Goal: Book appointment/travel/reservation: Book appointment/travel/reservation

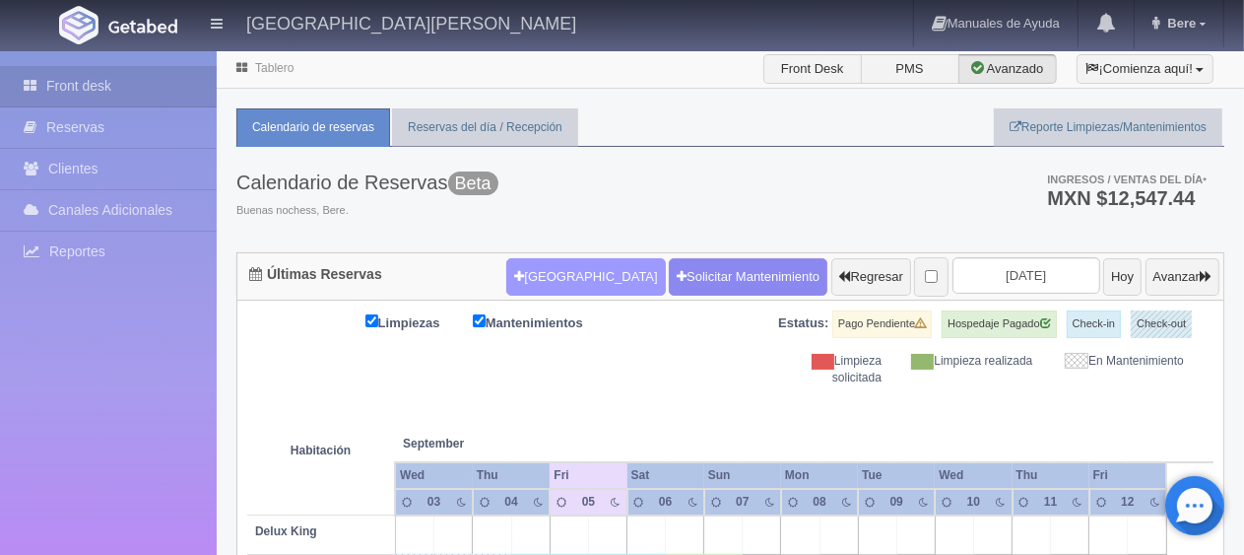
click at [559, 276] on button "[GEOGRAPHIC_DATA]" at bounding box center [585, 276] width 159 height 37
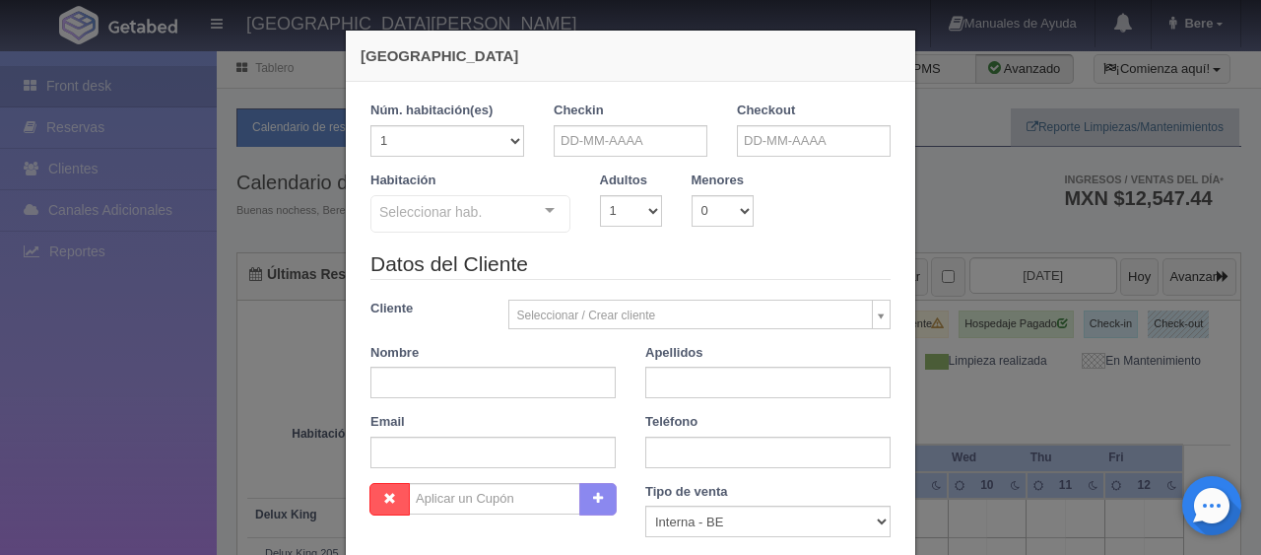
checkbox input "false"
click at [437, 393] on input "text" at bounding box center [492, 382] width 245 height 32
paste input "Iongel Durán Llacer"
type input "Iongel"
paste input "Durán Llacer"
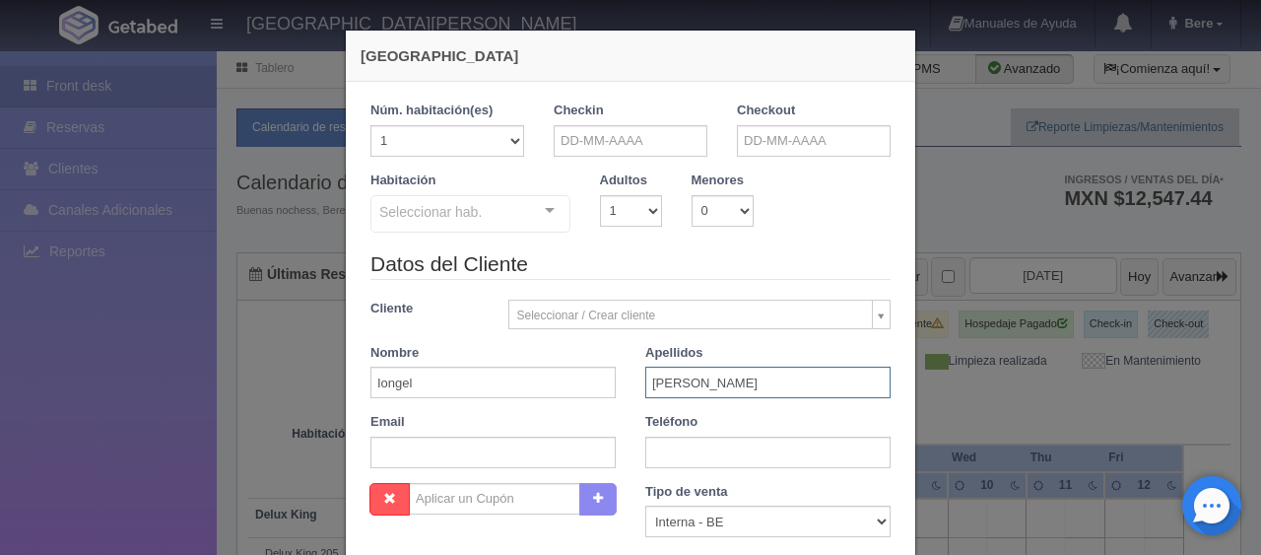
type input "Durán Llacer"
drag, startPoint x: 548, startPoint y: 380, endPoint x: 470, endPoint y: 409, distance: 82.9
click at [547, 380] on input "Iongel" at bounding box center [492, 382] width 245 height 32
drag, startPoint x: 417, startPoint y: 420, endPoint x: 411, endPoint y: 440, distance: 21.5
click at [413, 429] on div "Email" at bounding box center [493, 440] width 275 height 55
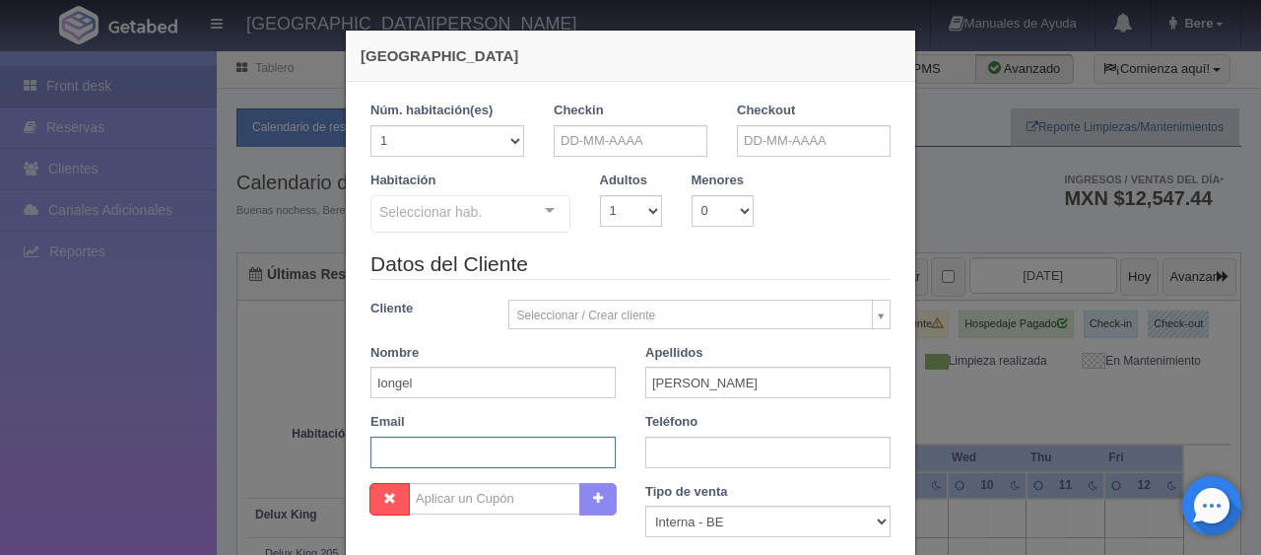
click at [410, 443] on input "text" at bounding box center [492, 452] width 245 height 32
paste input "illace.918290@guest.booking.com +56 9 8844 3919"
drag, startPoint x: 496, startPoint y: 453, endPoint x: 650, endPoint y: 450, distance: 153.7
click at [650, 450] on div "Datos del Cliente Cliente Seleccionar / Crear cliente Nuevo Cliente Adriana Nav…" at bounding box center [631, 365] width 550 height 233
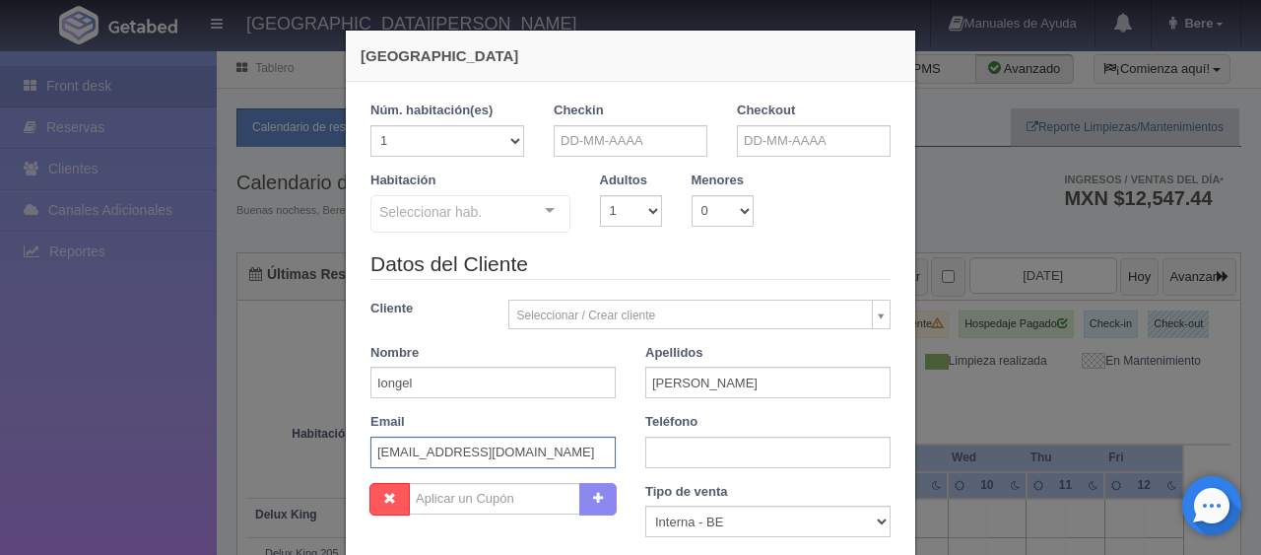
scroll to position [0, 0]
type input "illace.918290@guest.booking.com"
paste input "+56 9 8844 3919"
type input "+56 9 8844 3919"
click at [723, 512] on select "Correo Electronico Interna - BE Llamada OTA Externa Otro WALK IN" at bounding box center [767, 521] width 245 height 32
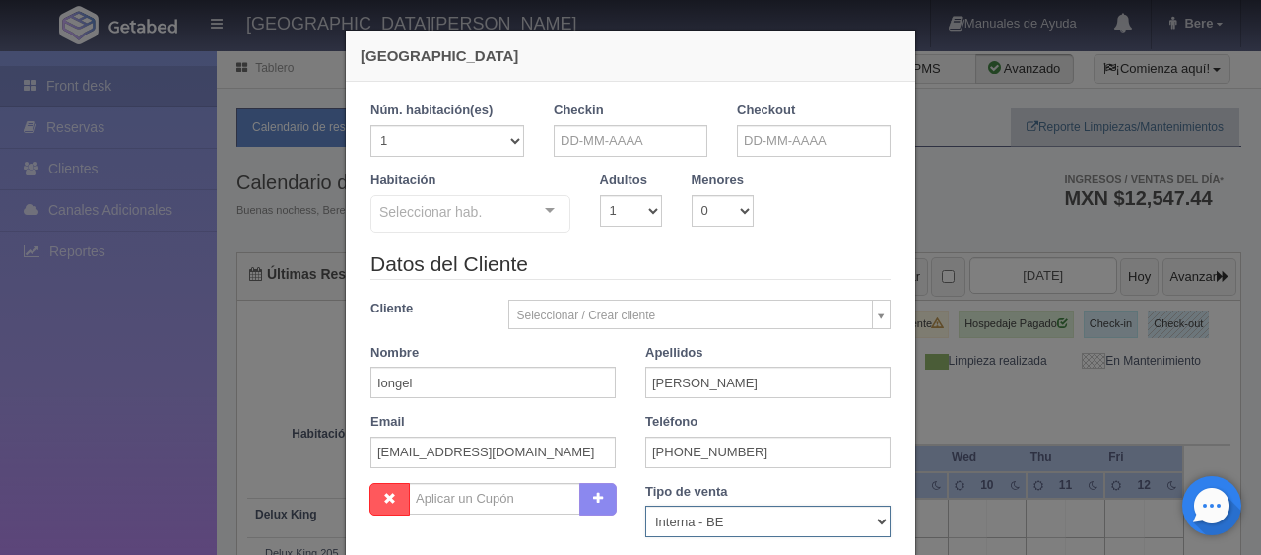
select select "extota"
click at [645, 505] on select "Correo Electronico Interna - BE Llamada OTA Externa Otro WALK IN" at bounding box center [767, 521] width 245 height 32
click at [599, 140] on input "text" at bounding box center [631, 141] width 154 height 32
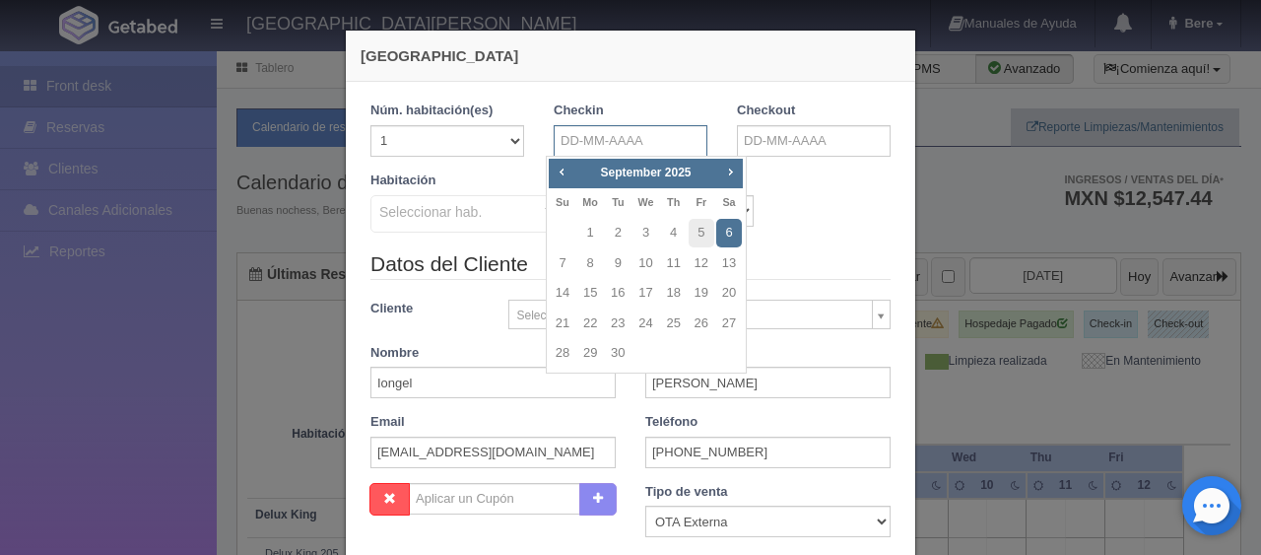
click at [636, 144] on input "text" at bounding box center [631, 141] width 154 height 32
drag, startPoint x: 582, startPoint y: 321, endPoint x: 776, endPoint y: 153, distance: 257.0
click at [582, 321] on link "22" at bounding box center [590, 323] width 26 height 29
click at [773, 160] on div "Checkout" at bounding box center [813, 136] width 183 height 70
type input "22-09-2025"
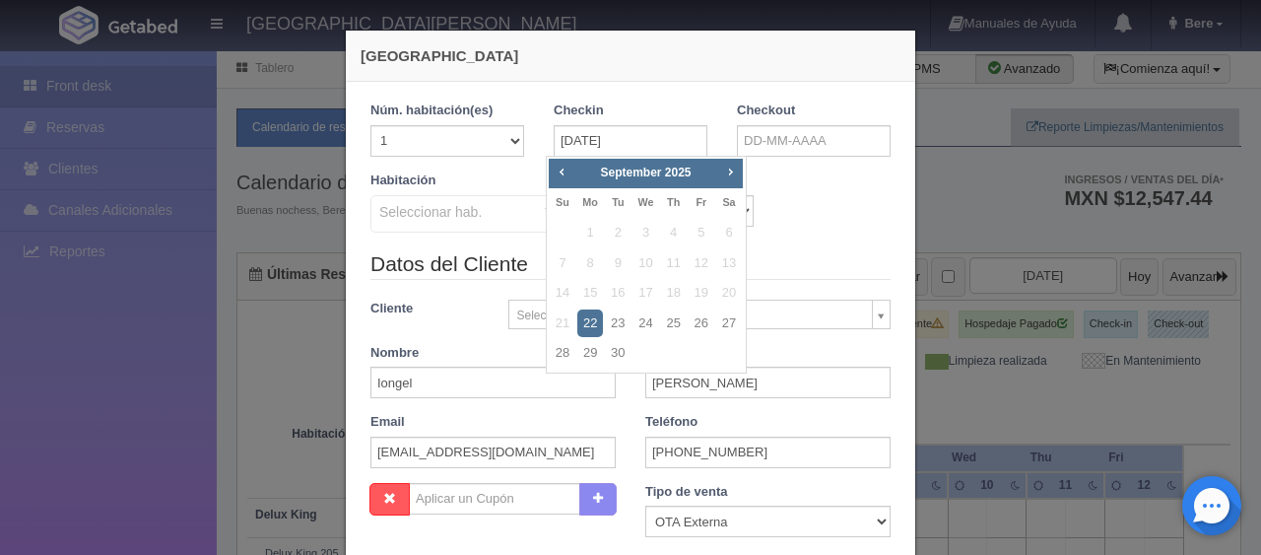
checkbox input "false"
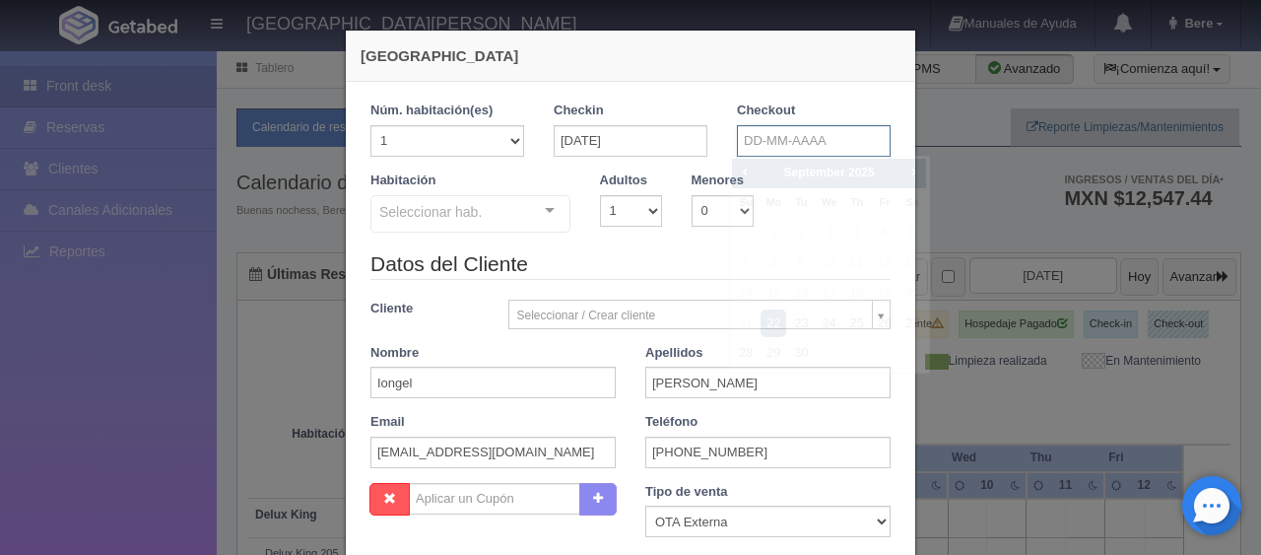
click at [787, 140] on input "text" at bounding box center [814, 141] width 154 height 32
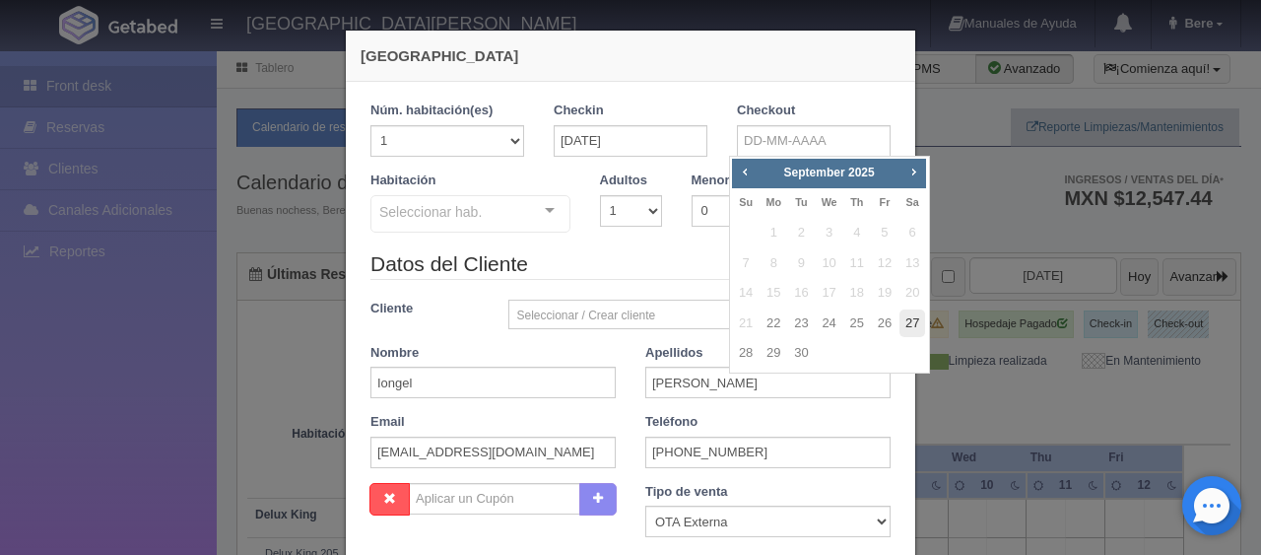
click at [914, 322] on link "27" at bounding box center [912, 323] width 26 height 29
type input "27-09-2025"
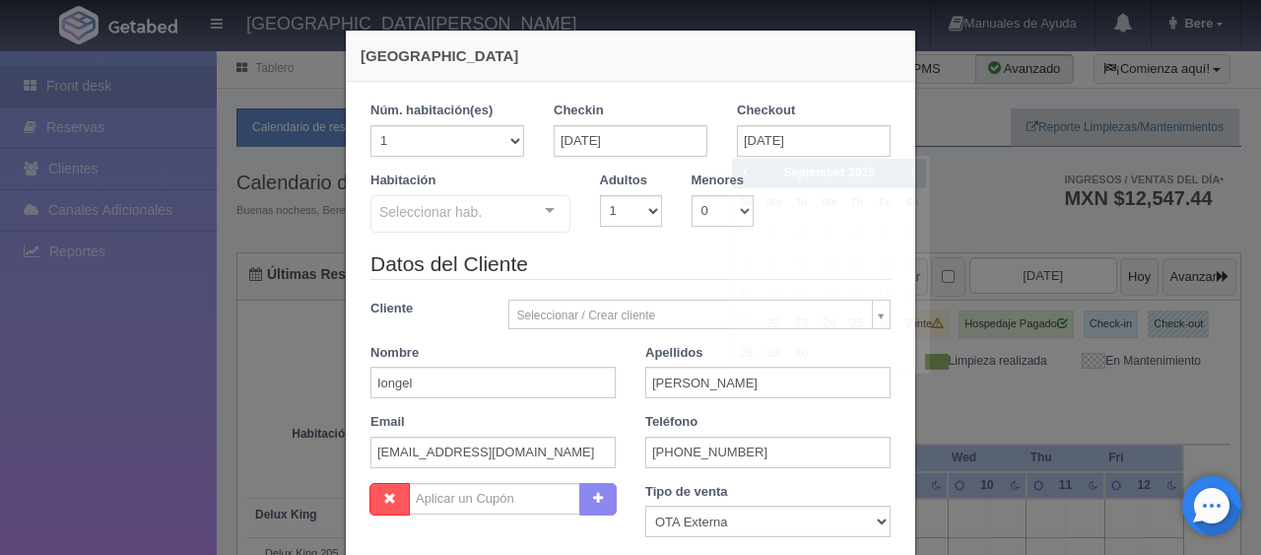
drag, startPoint x: 589, startPoint y: 252, endPoint x: 587, endPoint y: 232, distance: 19.8
click at [588, 252] on legend "Datos del Cliente" at bounding box center [630, 264] width 520 height 31
click at [620, 211] on select "1 2 3 4 5 6 7 8 9 10" at bounding box center [631, 211] width 62 height 32
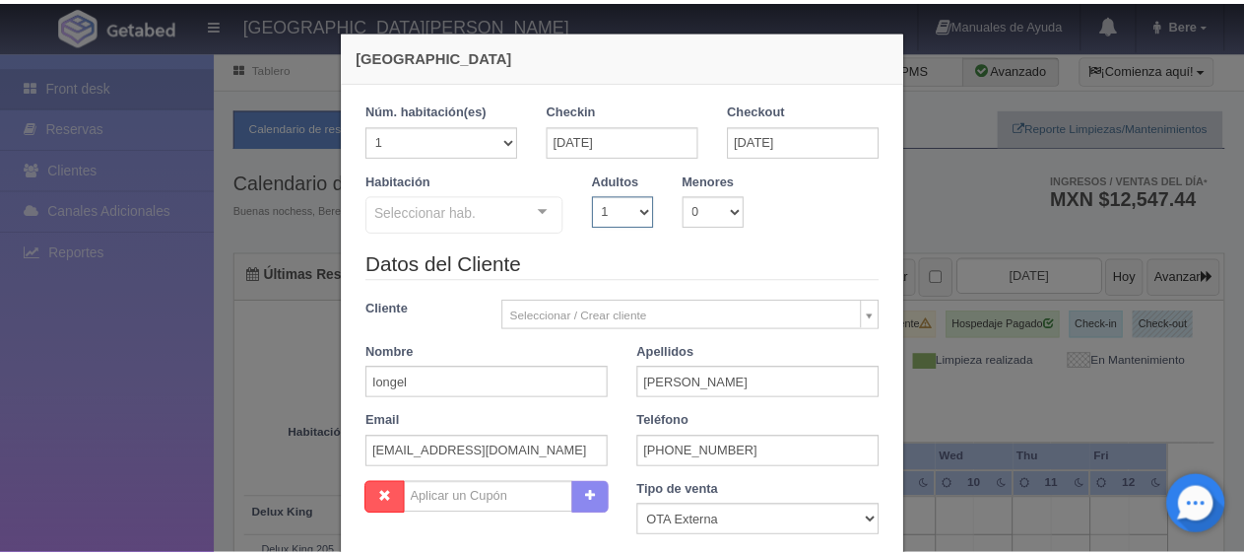
scroll to position [347, 0]
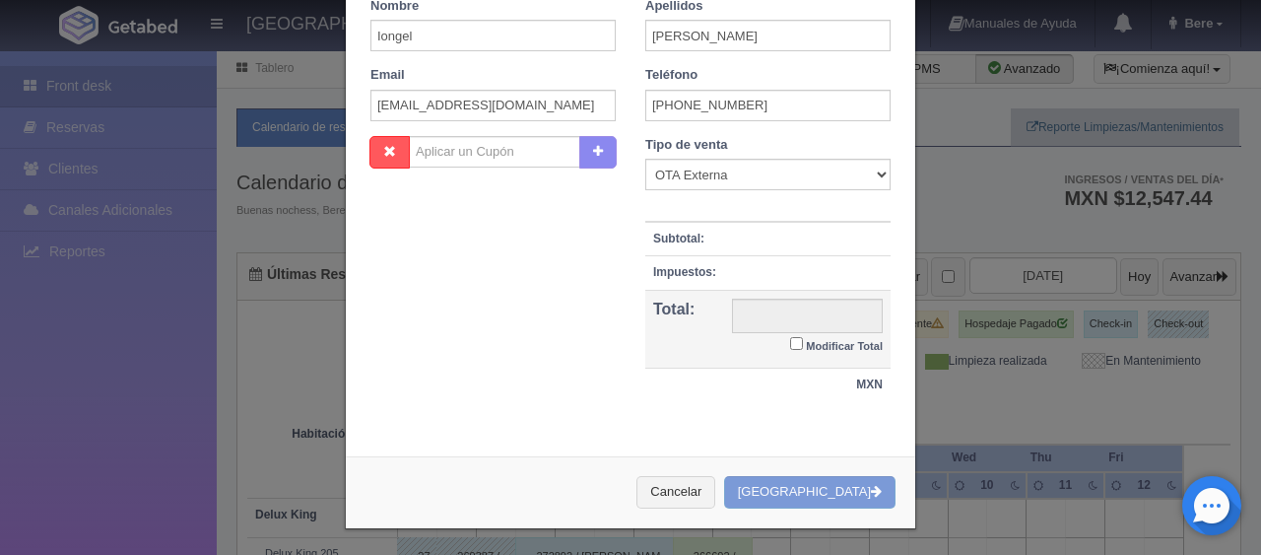
click at [1057, 325] on div "Nueva Reserva 1 Núm. habitación(es) 1 2 3 4 5 6 7 8 9 10 11 12 13 14 15 16 17 1…" at bounding box center [630, 277] width 1261 height 555
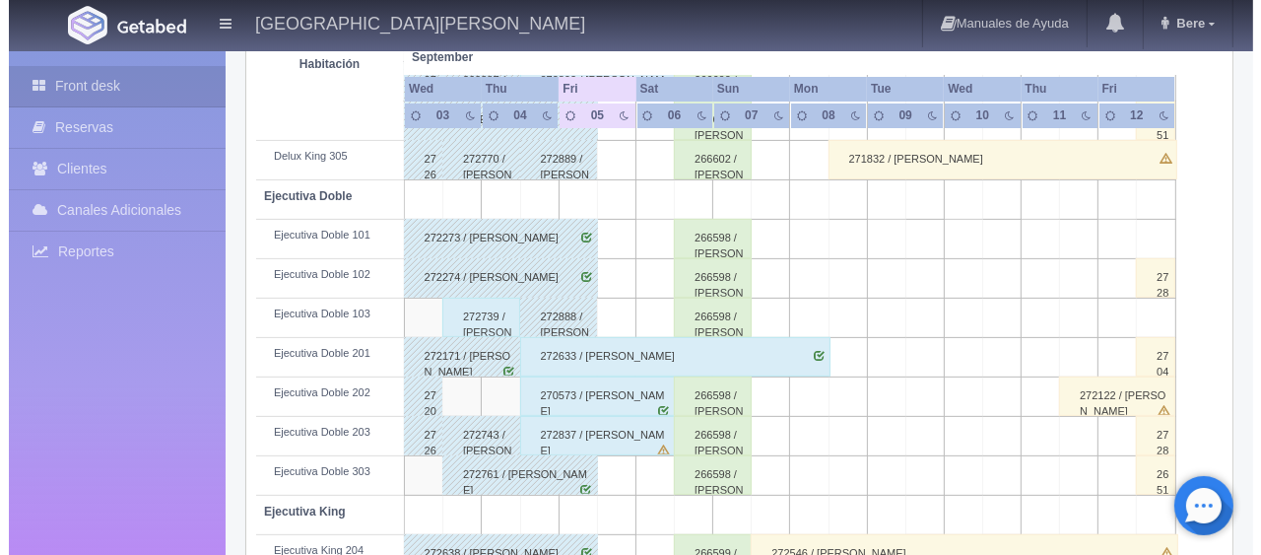
scroll to position [0, 0]
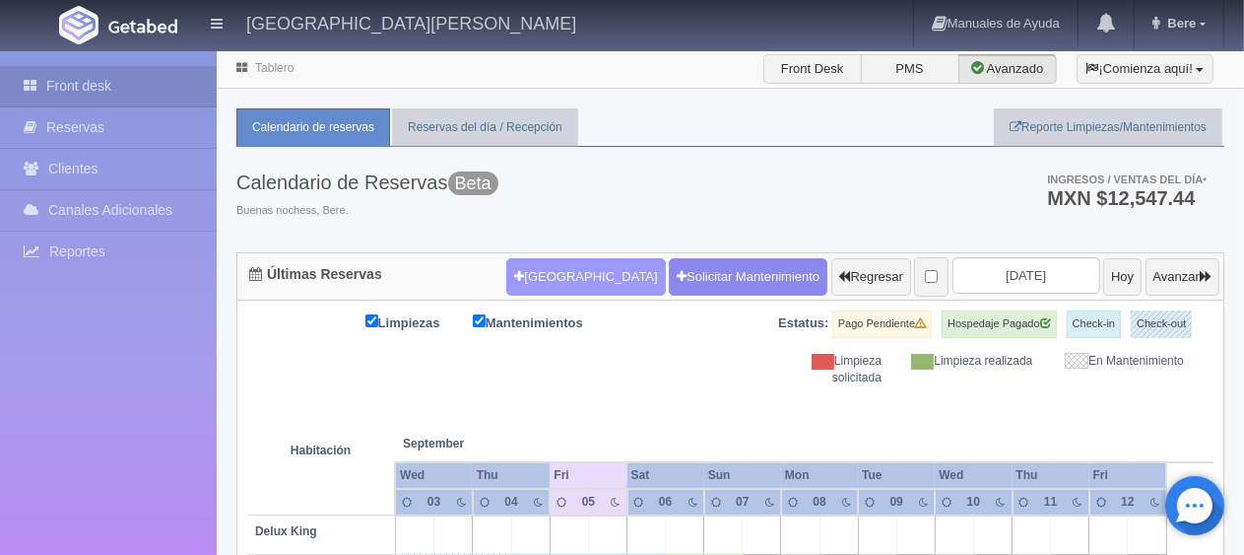
click at [526, 278] on button "Nueva Reserva" at bounding box center [585, 276] width 159 height 37
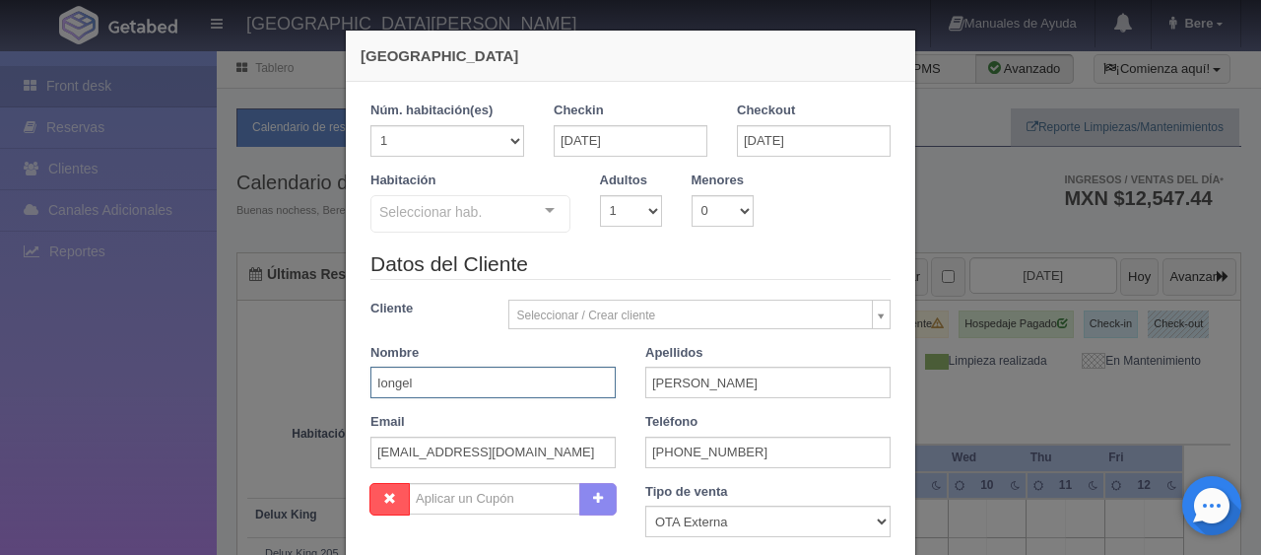
click at [541, 382] on input "Iongel" at bounding box center [492, 382] width 245 height 32
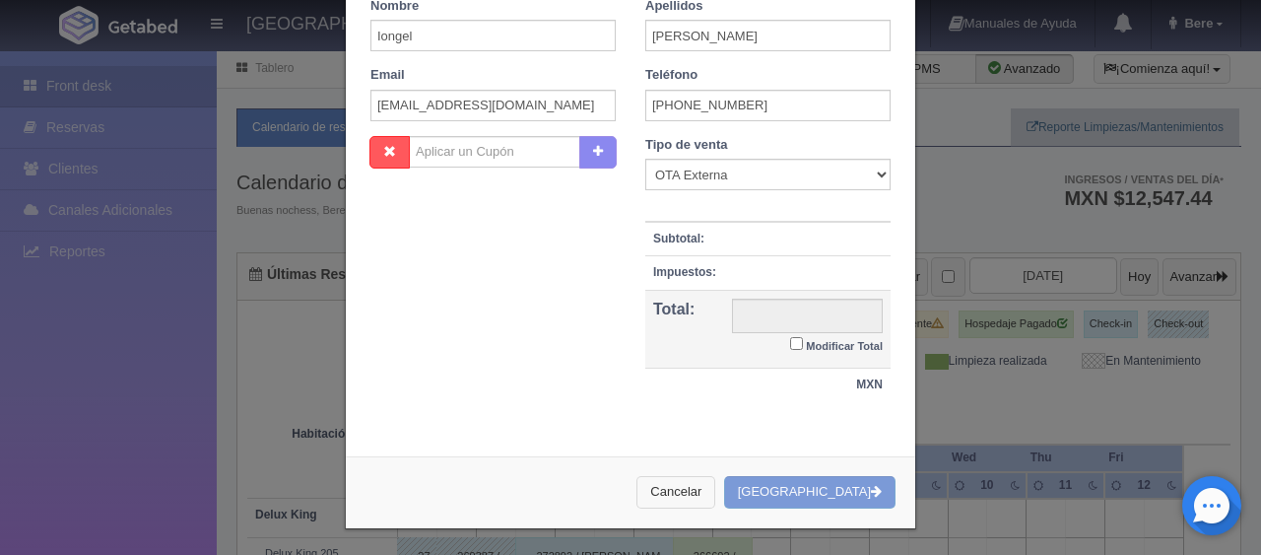
click at [685, 489] on button "Cancelar" at bounding box center [675, 492] width 79 height 33
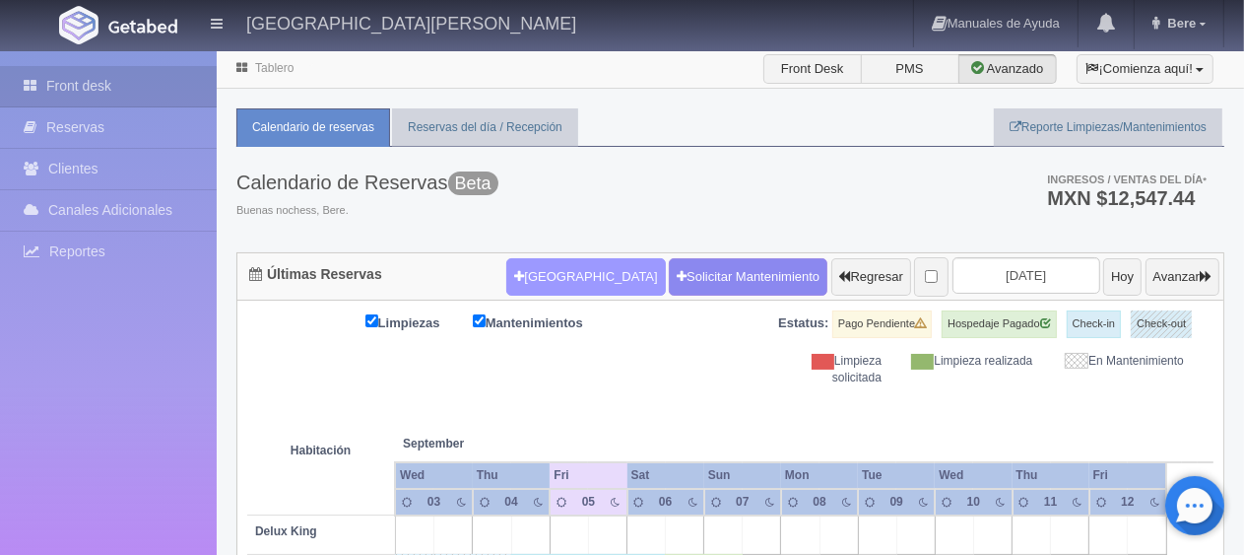
click at [579, 274] on button "Nueva Reserva" at bounding box center [585, 276] width 159 height 37
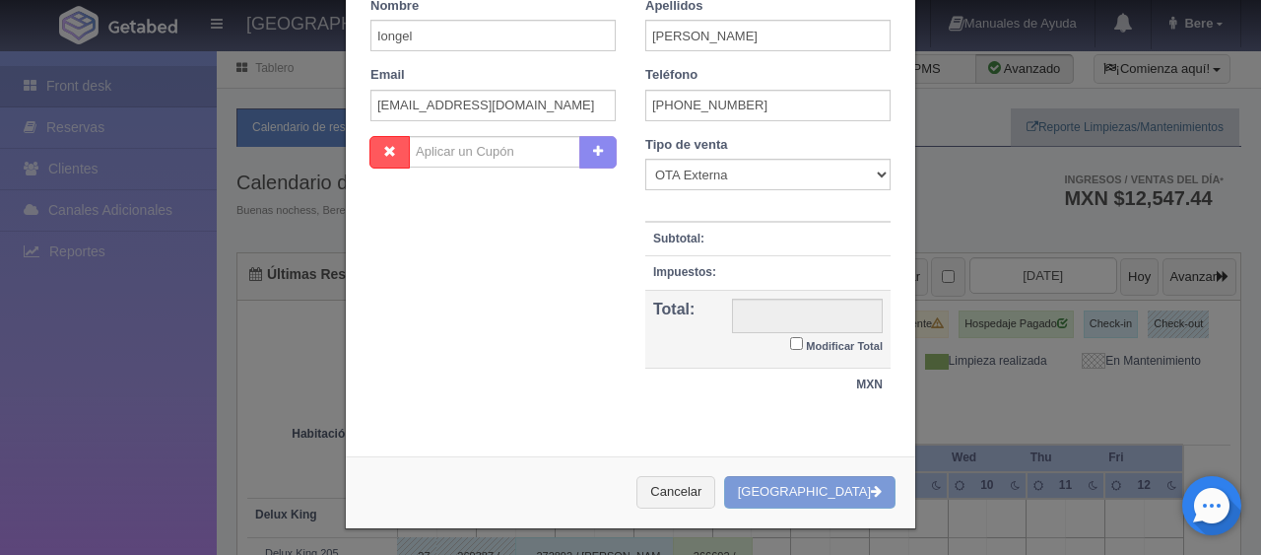
checkbox input "false"
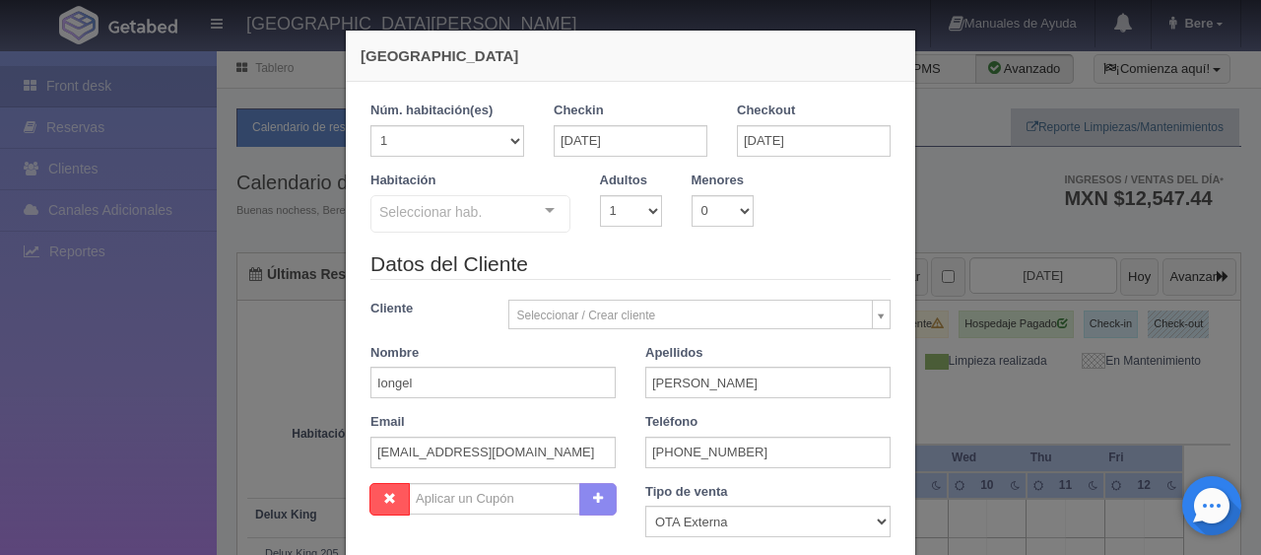
click at [607, 160] on div "Checkin 22-09-2025" at bounding box center [630, 136] width 183 height 70
click at [622, 152] on input "22-09-2025" at bounding box center [631, 141] width 154 height 32
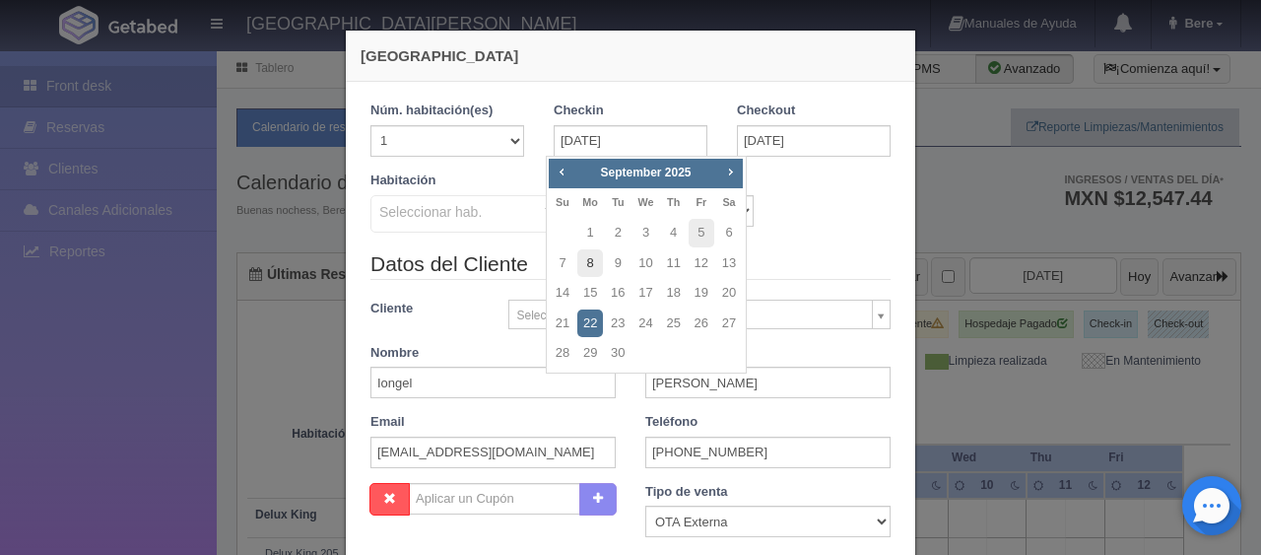
click at [583, 254] on link "8" at bounding box center [590, 263] width 26 height 29
type input "08-09-2025"
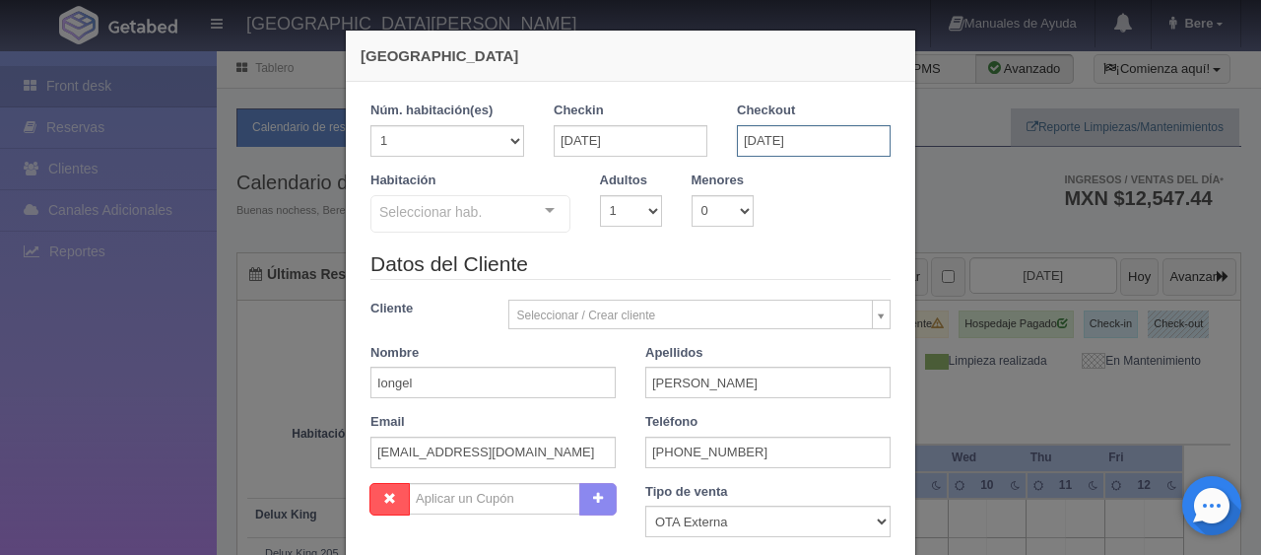
click at [786, 140] on input "27-09-2025" at bounding box center [814, 141] width 154 height 32
checkbox input "false"
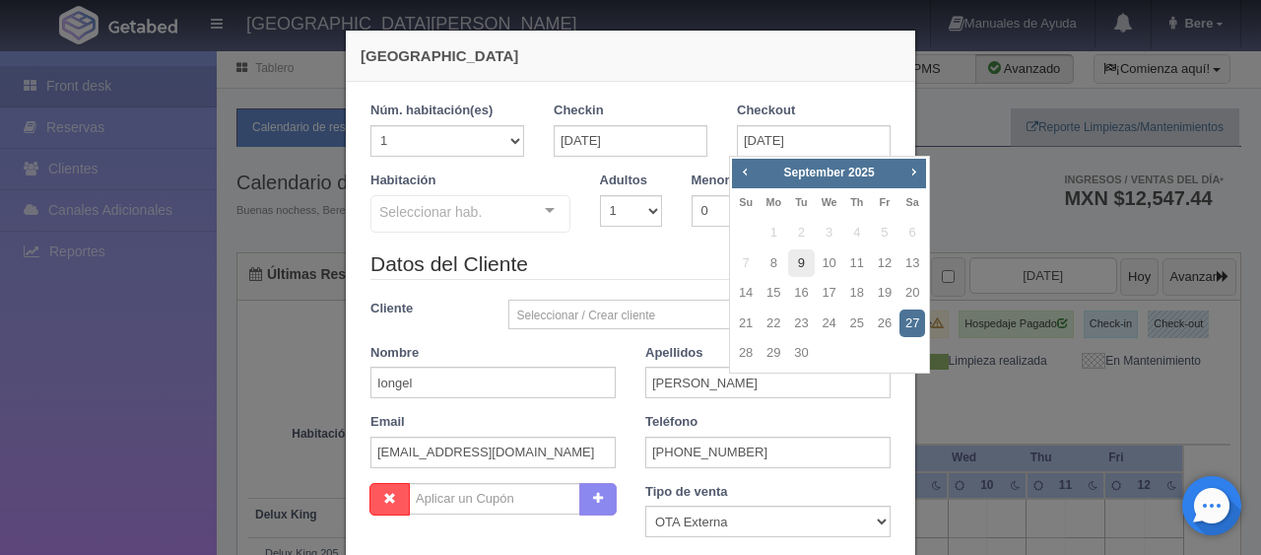
click at [804, 267] on link "9" at bounding box center [801, 263] width 26 height 29
type input "09-09-2025"
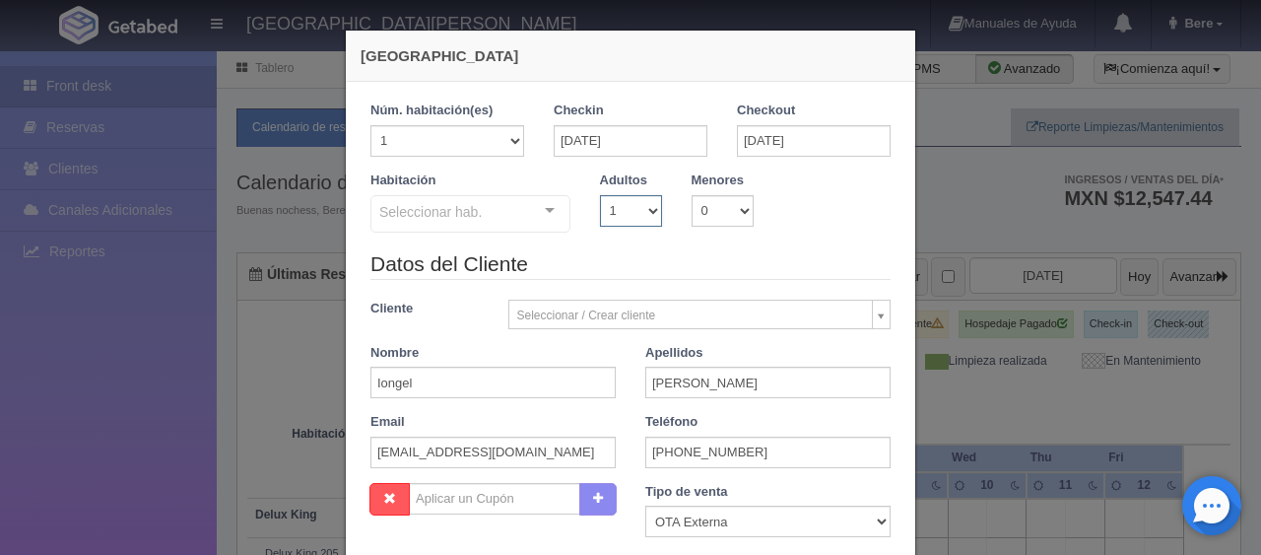
click at [600, 211] on select "1 2 3 4 5 6 7 8 9 10" at bounding box center [631, 211] width 62 height 32
checkbox input "false"
click at [493, 156] on select "1 2 3 4 5 6 7 8 9 10 11 12 13 14 15 16 17 18 19 20" at bounding box center [447, 141] width 154 height 32
select select "2"
click at [370, 125] on select "1 2 3 4 5 6 7 8 9 10 11 12 13 14 15 16 17 18 19 20" at bounding box center [447, 141] width 154 height 32
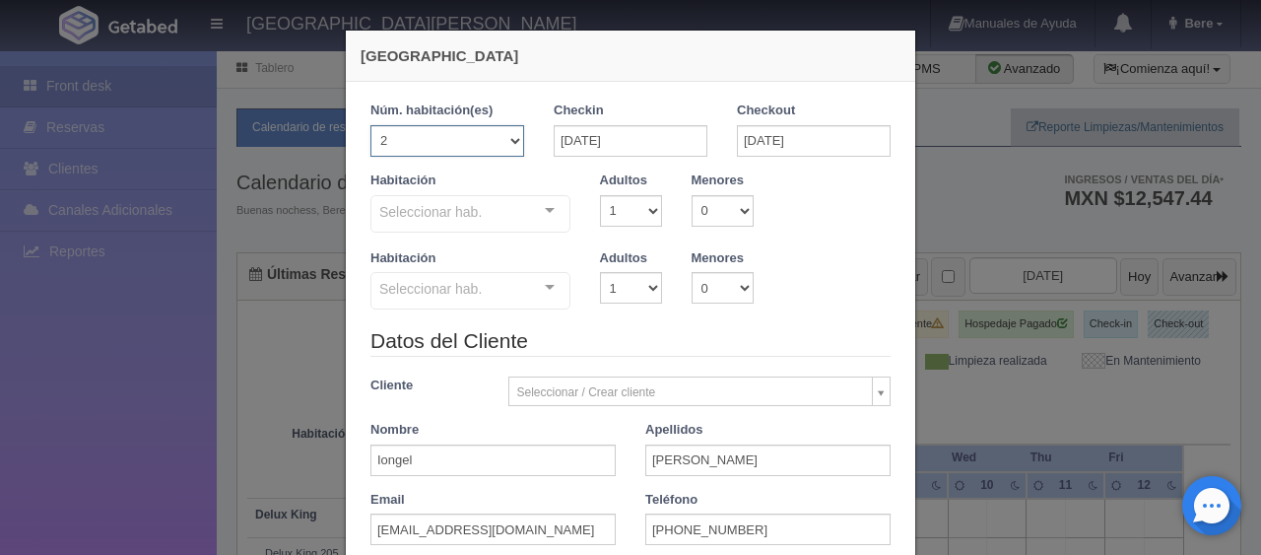
checkbox input "false"
click at [624, 215] on select "1 2 3 4 5 6 7 8 9 10" at bounding box center [631, 211] width 62 height 32
select select "2"
click at [600, 195] on select "1 2 3 4 5 6 7 8 9 10" at bounding box center [631, 211] width 62 height 32
checkbox input "false"
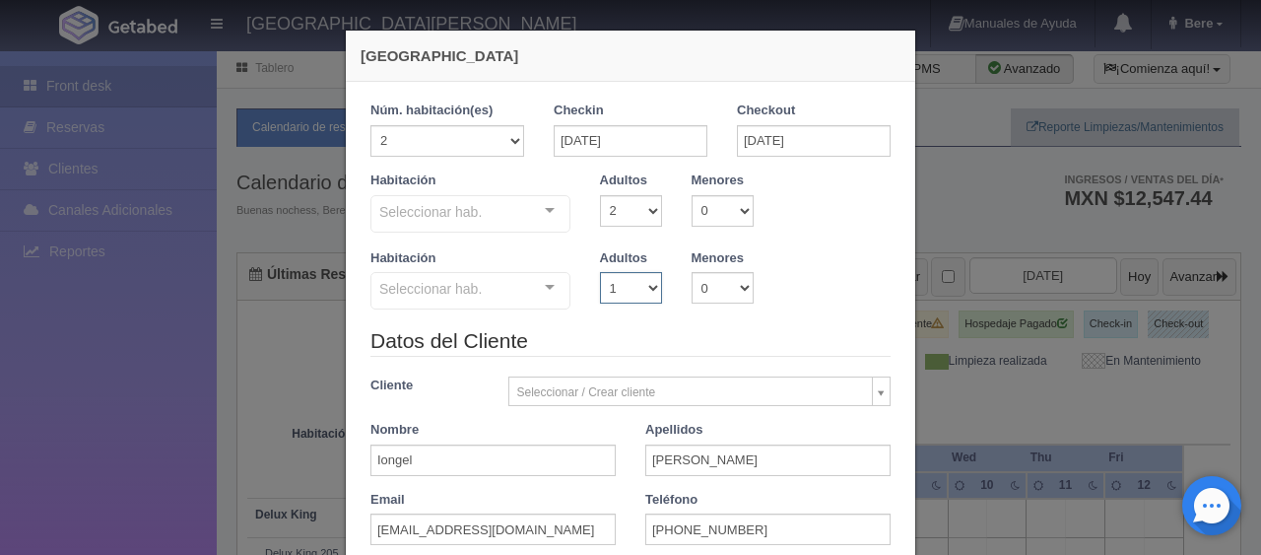
click at [626, 274] on select "1 2 3 4 5 6 7 8 9 10" at bounding box center [631, 288] width 62 height 32
select select "2"
click at [600, 272] on select "1 2 3 4 5 6 7 8 9 10" at bounding box center [631, 288] width 62 height 32
click at [441, 188] on div "Habitación Seleccionar hab. SUITE SUITE - Sin asignar Habitación Personas con M…" at bounding box center [471, 202] width 230 height 63
click at [468, 236] on div "Habitación Seleccionar hab. SUITE SUITE - Sin asignar Habitación Personas con M…" at bounding box center [631, 210] width 550 height 78
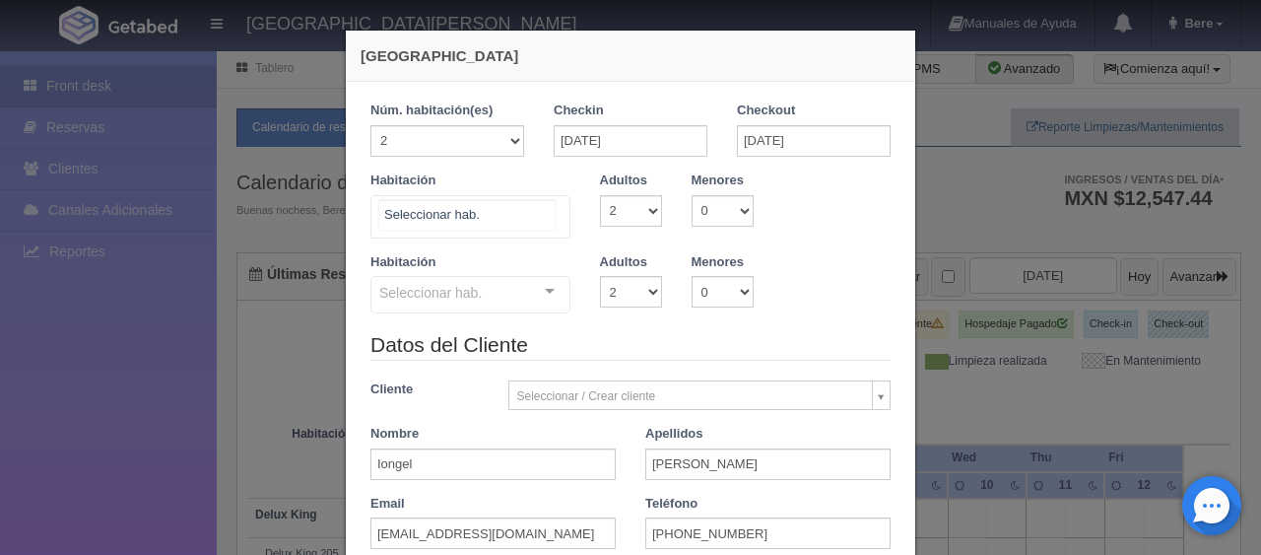
click at [482, 222] on div at bounding box center [470, 216] width 200 height 43
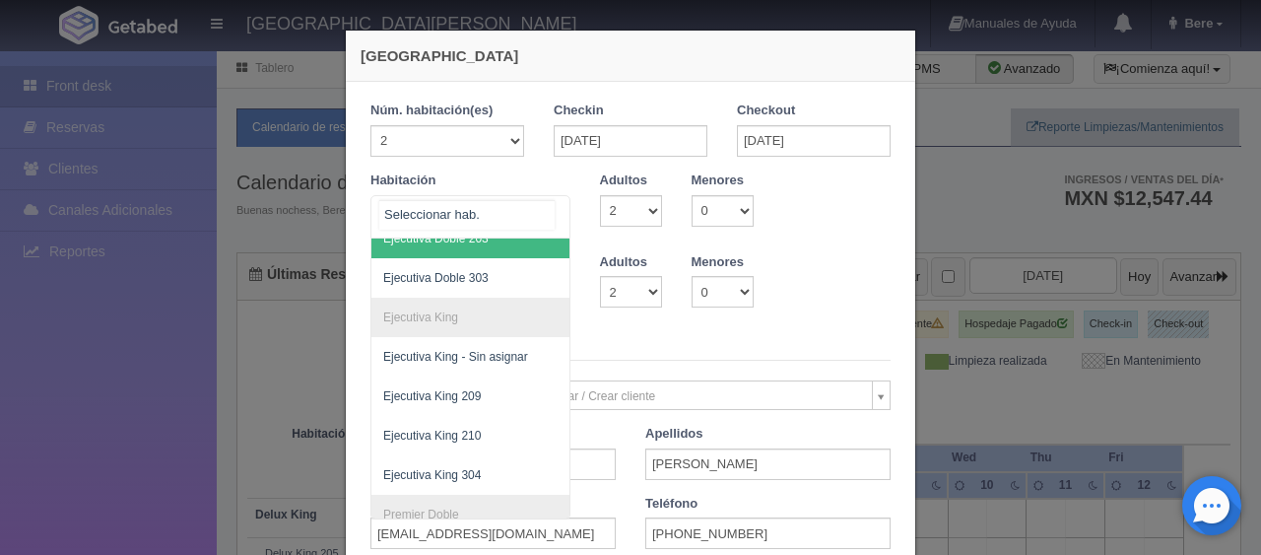
scroll to position [394, 0]
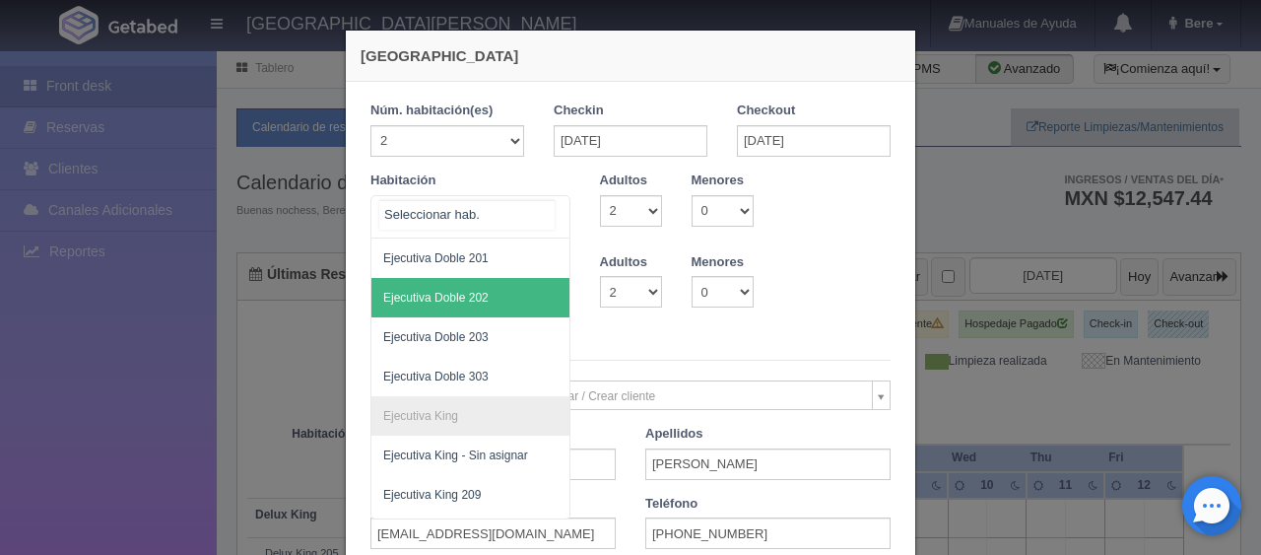
click at [501, 290] on span "Ejecutiva Doble 202" at bounding box center [536, 297] width 331 height 39
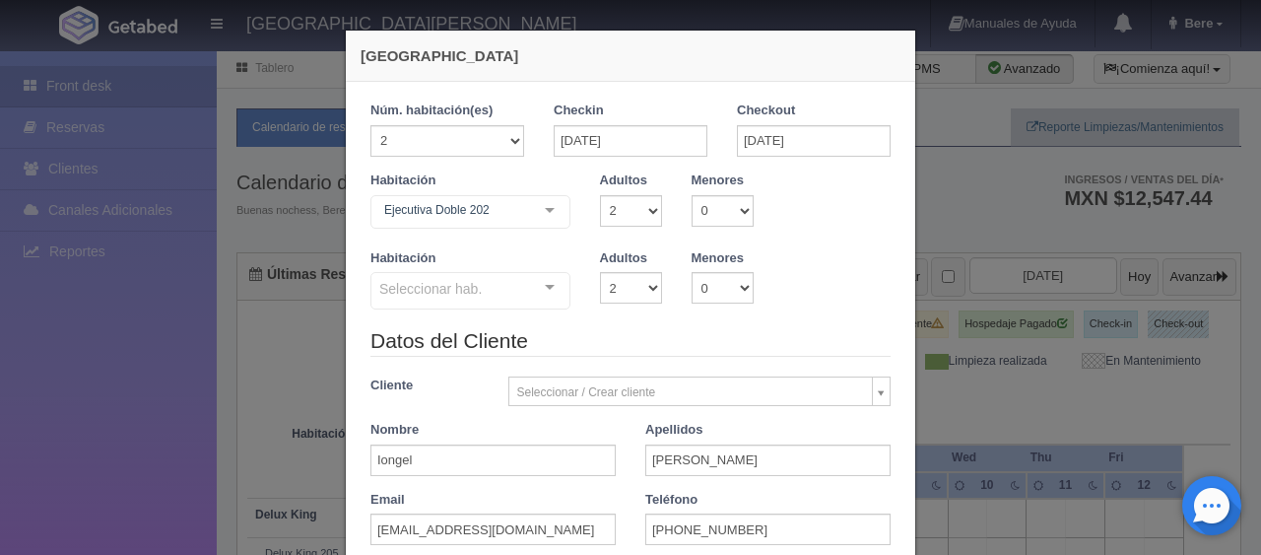
click at [504, 294] on div "Seleccionar hab." at bounding box center [470, 290] width 200 height 37
checkbox input "false"
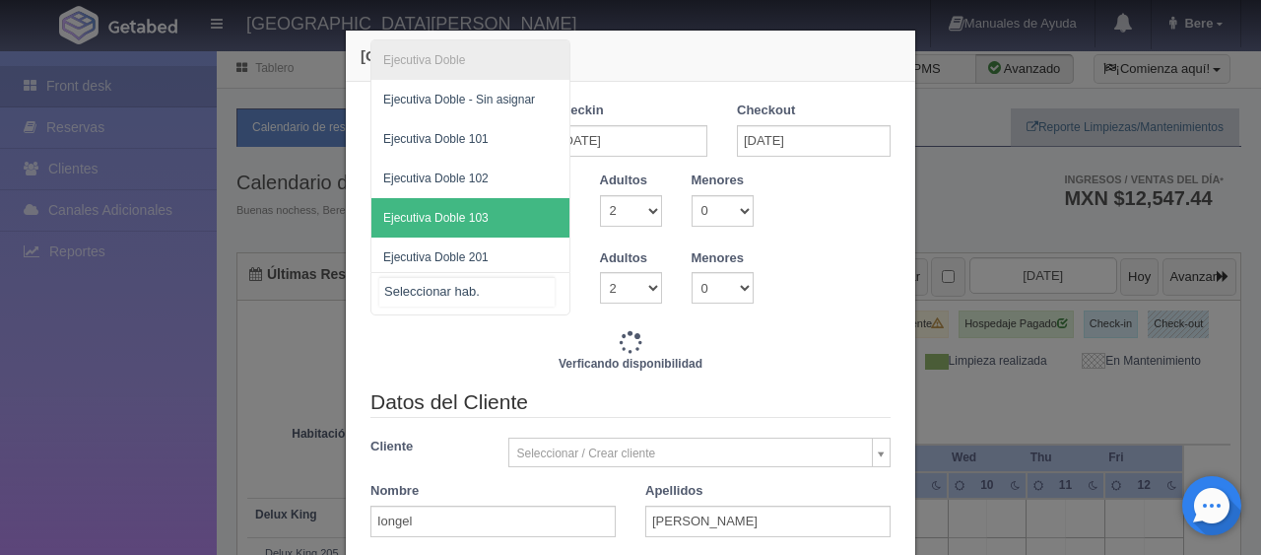
scroll to position [122, 0]
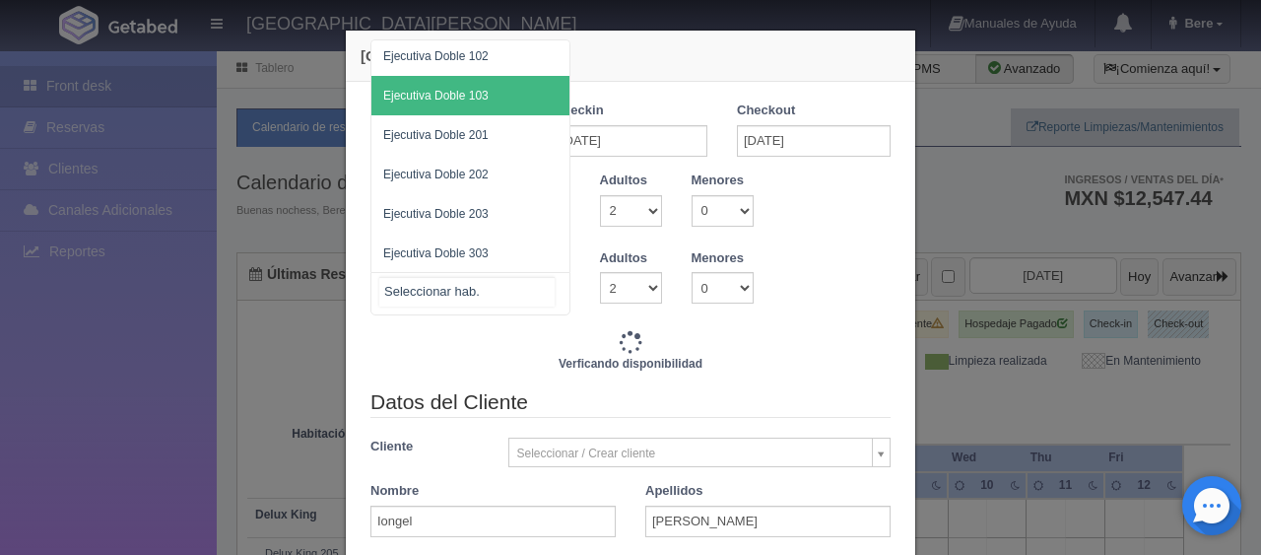
type input "3098.00"
checkbox input "false"
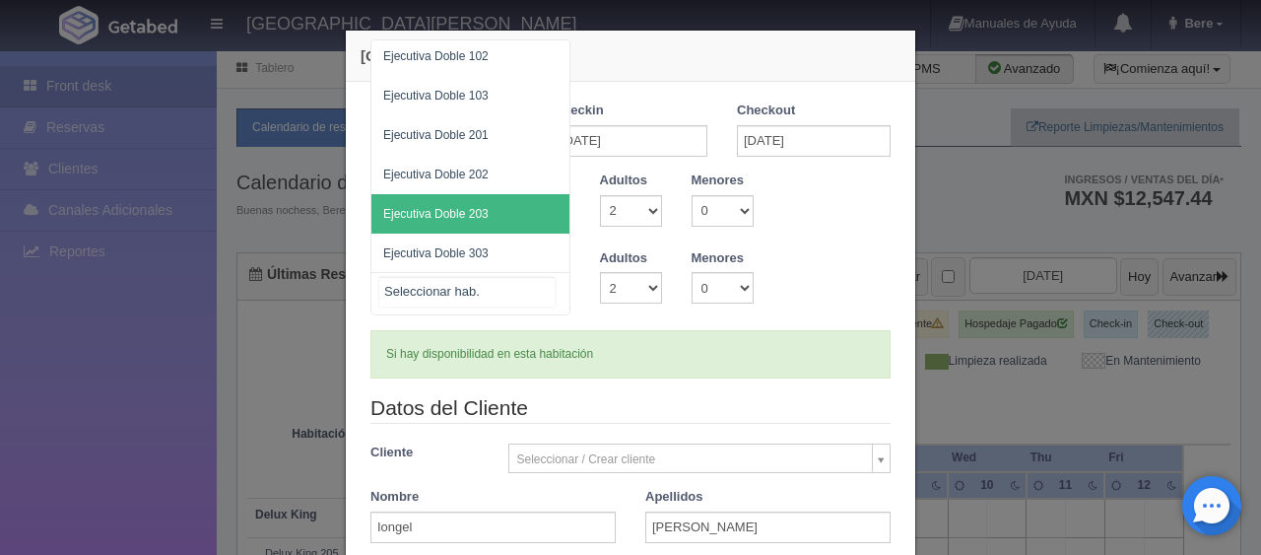
click at [516, 197] on span "Ejecutiva Doble 203" at bounding box center [470, 213] width 198 height 39
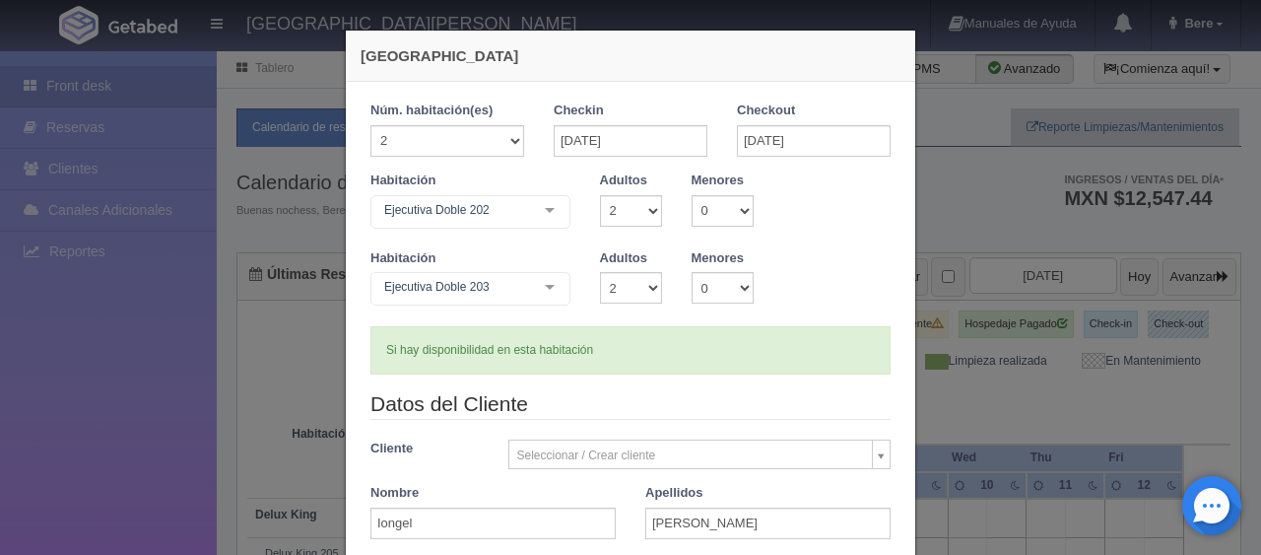
scroll to position [197, 0]
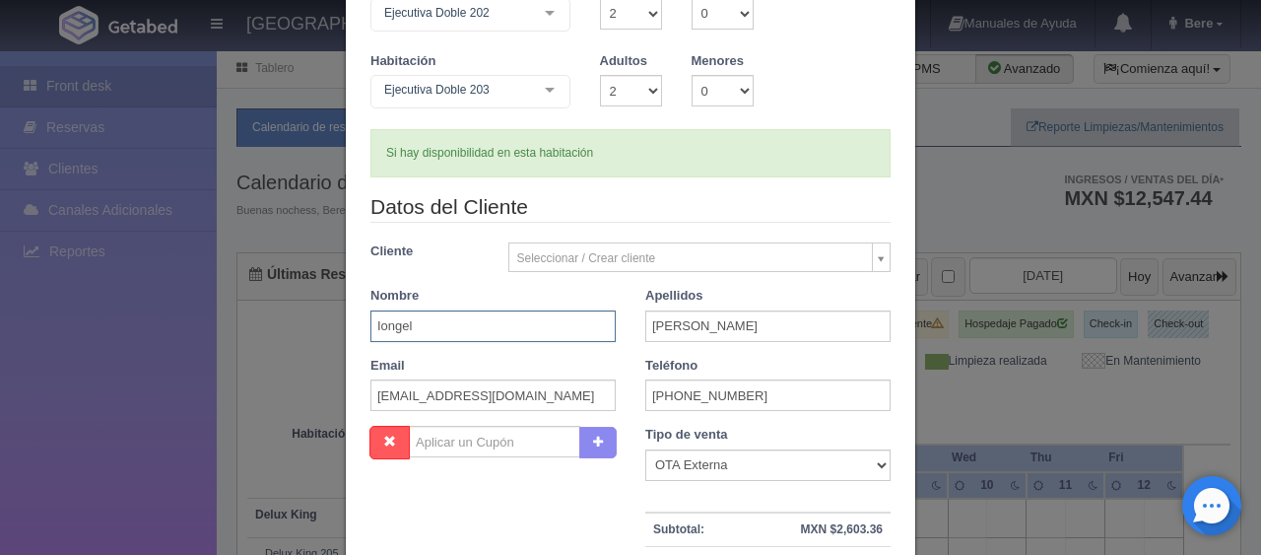
click at [491, 318] on input "Iongel" at bounding box center [492, 326] width 245 height 32
drag, startPoint x: 500, startPoint y: 325, endPoint x: 298, endPoint y: 318, distance: 202.0
click at [298, 318] on div "Nueva Reserva 1 Núm. habitación(es) 1 2 3 4 5 6 7 8 9 10 11 12 13 14 15 16 17 1…" at bounding box center [630, 277] width 1261 height 555
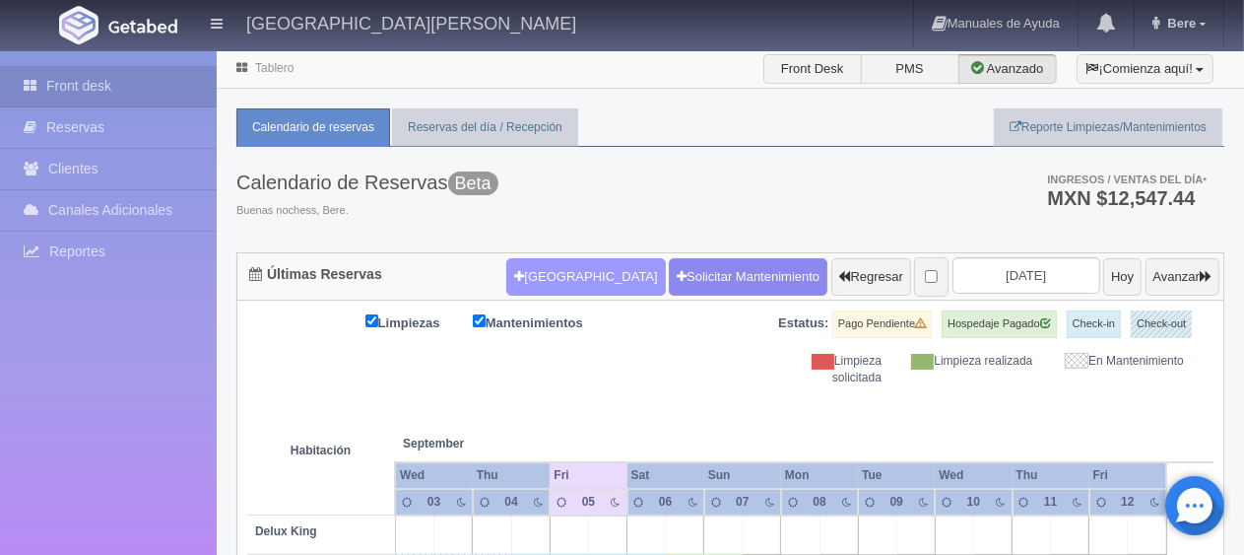
click at [544, 273] on button "Nueva Reserva" at bounding box center [585, 276] width 159 height 37
select select "1"
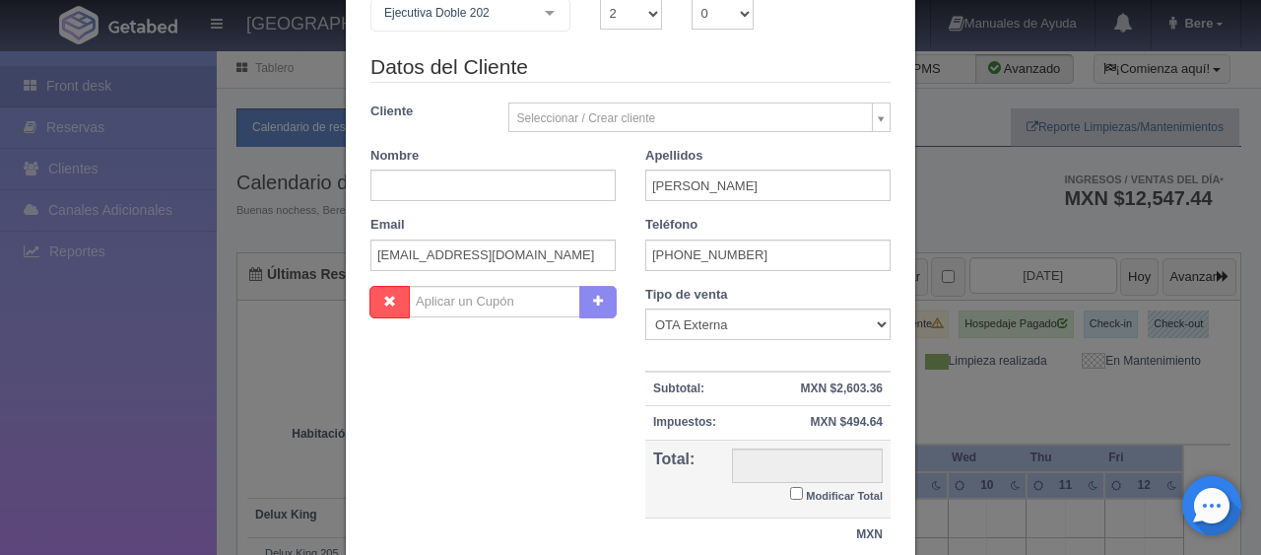
scroll to position [150, 0]
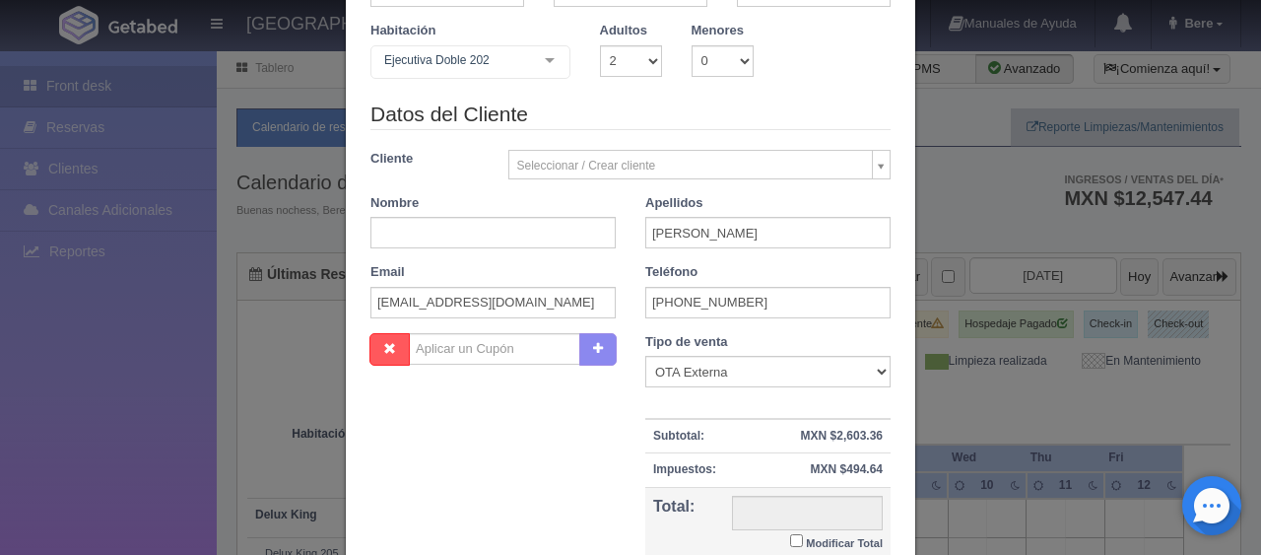
checkbox input "false"
drag, startPoint x: 472, startPoint y: 241, endPoint x: 660, endPoint y: 247, distance: 188.2
click at [472, 241] on input "text" at bounding box center [492, 233] width 245 height 32
drag, startPoint x: 749, startPoint y: 230, endPoint x: 646, endPoint y: 235, distance: 102.6
click at [646, 235] on input "Durán Llacer" at bounding box center [767, 233] width 245 height 32
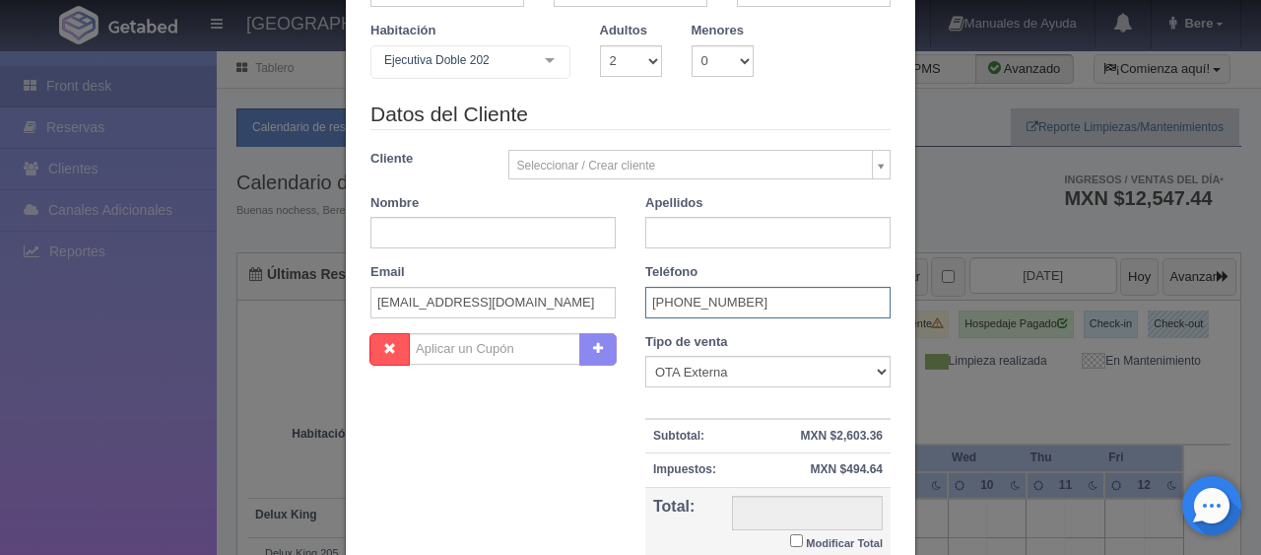
drag, startPoint x: 768, startPoint y: 296, endPoint x: 644, endPoint y: 288, distance: 124.4
click at [645, 288] on input "+56 9 8844 3919" at bounding box center [767, 303] width 245 height 32
drag, startPoint x: 573, startPoint y: 298, endPoint x: 363, endPoint y: 295, distance: 209.8
click at [370, 295] on input "illace.918290@guest.booking.com" at bounding box center [492, 303] width 245 height 32
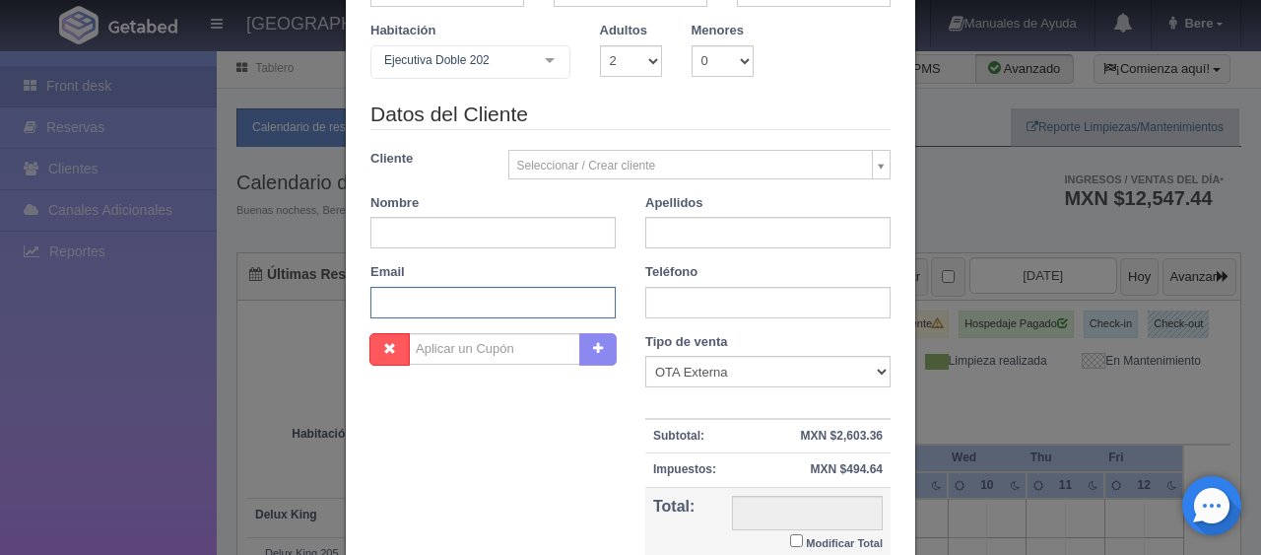
scroll to position [0, 0]
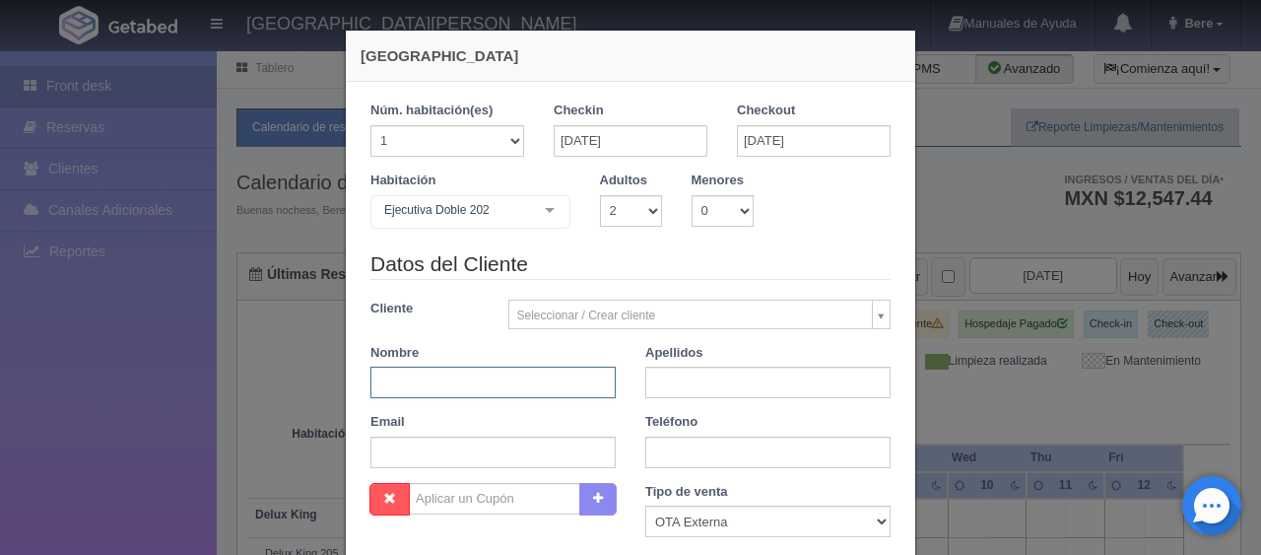
click at [516, 377] on input "text" at bounding box center [492, 382] width 245 height 32
drag, startPoint x: 700, startPoint y: 517, endPoint x: 663, endPoint y: 506, distance: 39.0
click at [700, 517] on select "Correo Electronico Interna - BE Llamada OTA Externa Otro WALK IN" at bounding box center [767, 521] width 245 height 32
select select "other"
click at [645, 505] on select "Correo Electronico Interna - BE Llamada OTA Externa Otro WALK IN" at bounding box center [767, 521] width 245 height 32
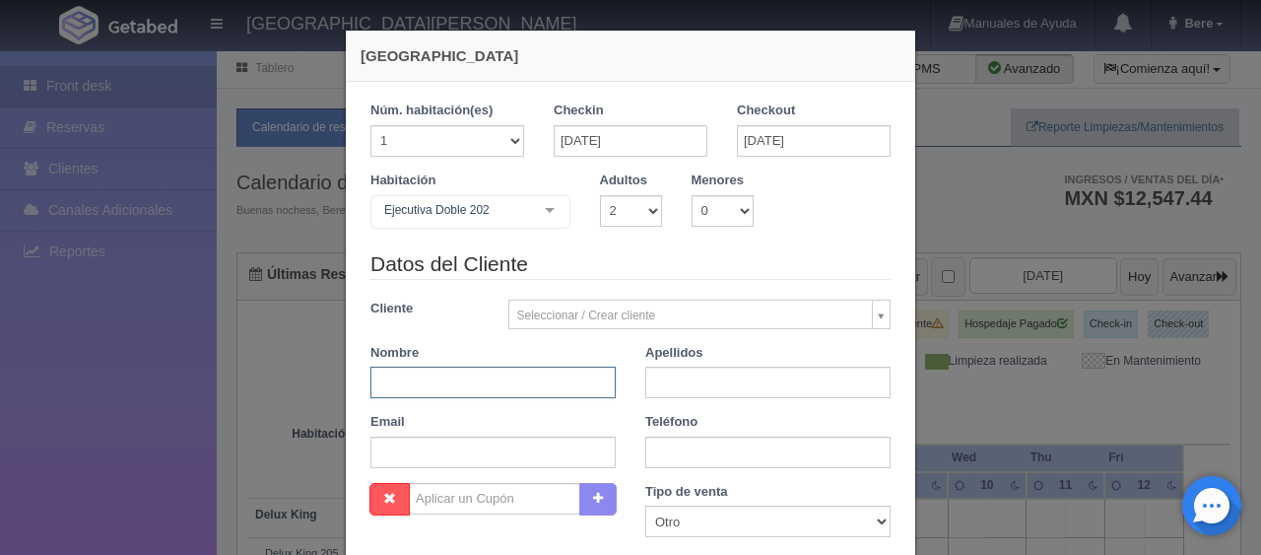
click at [496, 379] on input "text" at bounding box center [492, 382] width 245 height 32
click at [460, 387] on input "text" at bounding box center [492, 382] width 245 height 32
paste input "Brian Aldair Bermúdez 3111227968"
drag, startPoint x: 501, startPoint y: 383, endPoint x: 642, endPoint y: 368, distance: 141.6
click at [642, 368] on div "Datos del Cliente Cliente Seleccionar / Crear cliente Nuevo Cliente Adriana Nav…" at bounding box center [631, 365] width 550 height 233
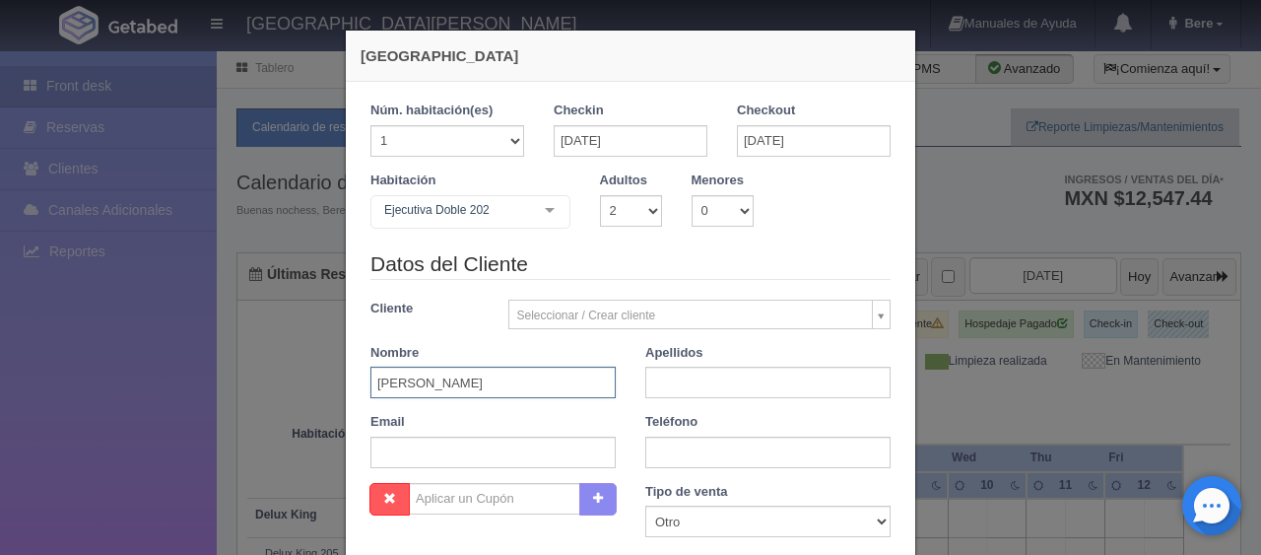
type input "Brian Aldair Bermúdez"
paste input "3111227968"
type input "3111227968"
drag, startPoint x: 664, startPoint y: 382, endPoint x: 711, endPoint y: 378, distance: 47.4
click at [711, 378] on input "3111227968" at bounding box center [767, 382] width 245 height 32
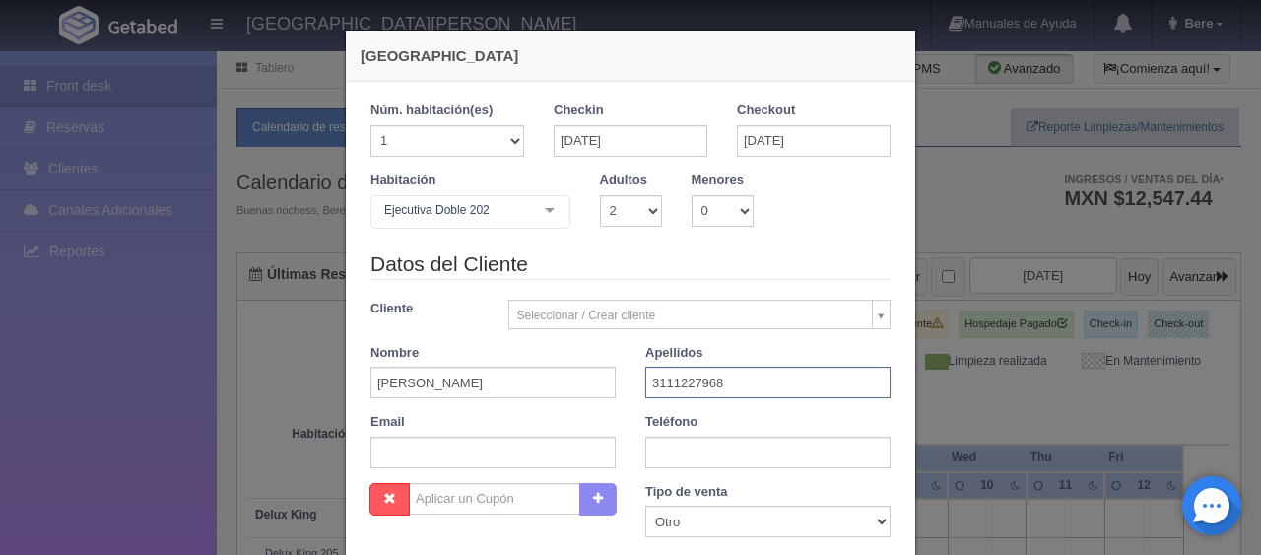
click at [741, 383] on input "3111227968" at bounding box center [767, 382] width 245 height 32
click at [768, 384] on input "3111227968" at bounding box center [767, 382] width 245 height 32
drag, startPoint x: 790, startPoint y: 384, endPoint x: 692, endPoint y: 388, distance: 97.6
click at [634, 377] on div "Apellidos 3111227968" at bounding box center [767, 371] width 275 height 55
type input "3111227968"
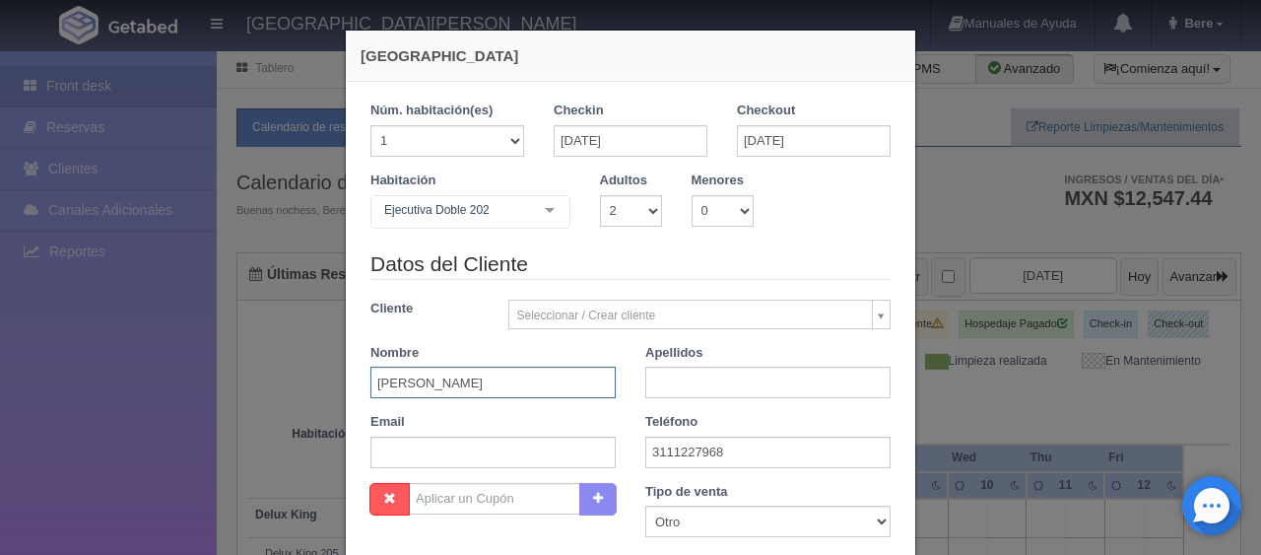
drag, startPoint x: 531, startPoint y: 378, endPoint x: 403, endPoint y: 382, distance: 128.1
click at [403, 382] on input "Brian Aldair Bermúdez" at bounding box center [492, 382] width 245 height 32
type input "Brian"
paste input "Aldair Bermúdez"
type input "Aldair Bermúdez"
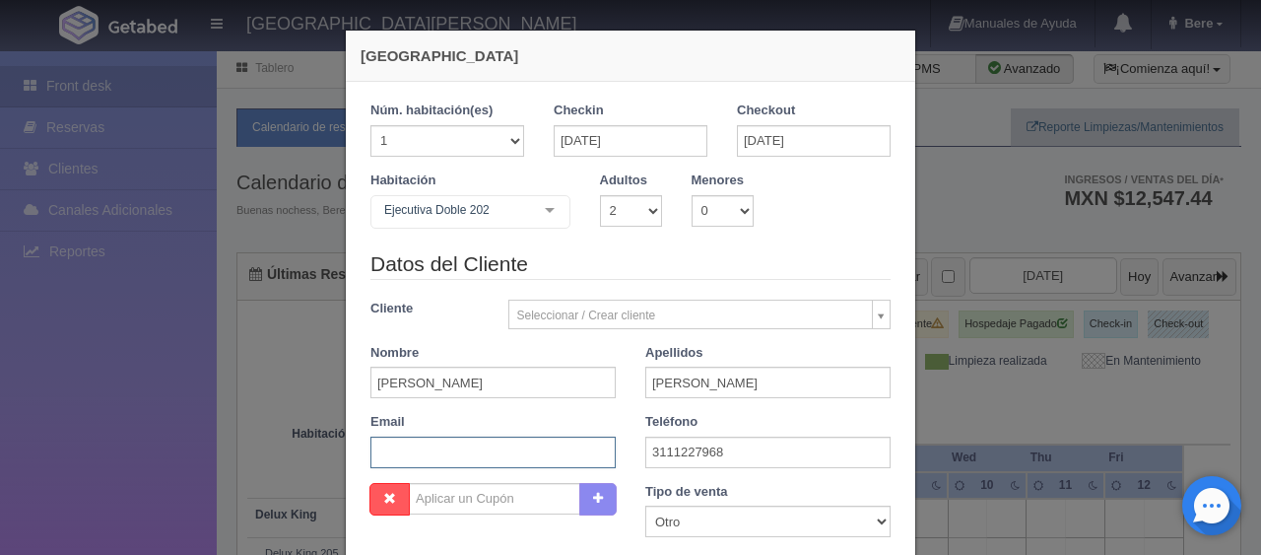
click at [428, 462] on input "text" at bounding box center [492, 452] width 245 height 32
click at [887, 229] on div "Habitación Ejecutiva Doble 202 SUITE SUITE - Sin asignar Habitación Personas co…" at bounding box center [631, 210] width 550 height 78
click at [421, 148] on select "1 2 3 4 5 6 7 8 9 10 11 12 13 14 15 16 17 18 19 20" at bounding box center [447, 141] width 154 height 32
select select "2"
click at [370, 125] on select "1 2 3 4 5 6 7 8 9 10 11 12 13 14 15 16 17 18 19 20" at bounding box center [447, 141] width 154 height 32
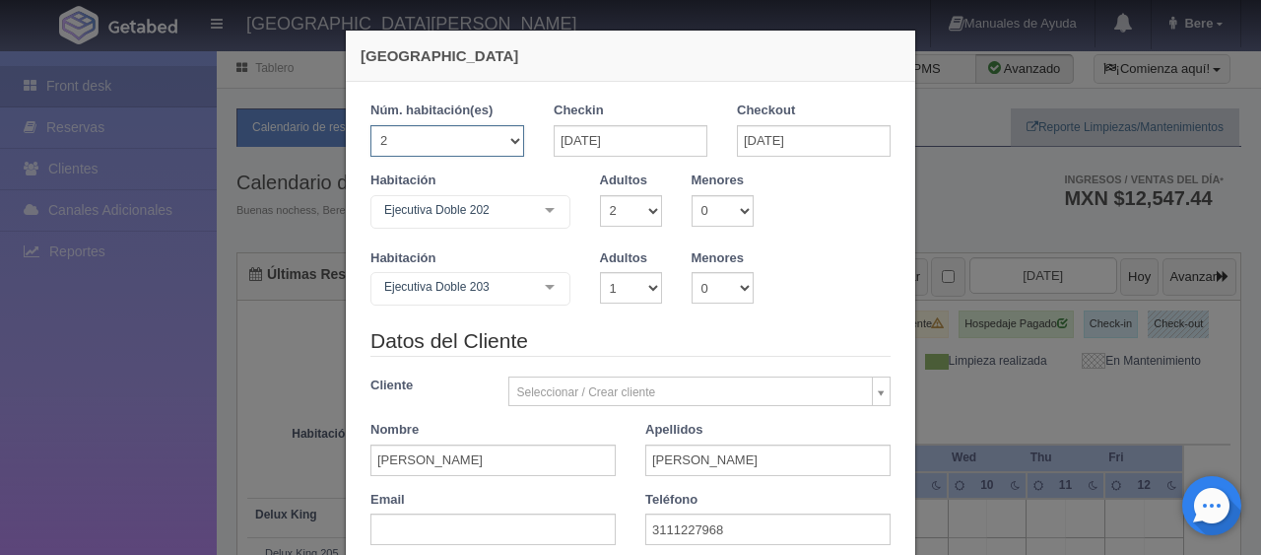
checkbox input "false"
click at [619, 294] on select "1 2 3 4 5 6 7 8 9 10" at bounding box center [631, 288] width 62 height 32
select select "2"
click at [600, 272] on select "1 2 3 4 5 6 7 8 9 10" at bounding box center [631, 288] width 62 height 32
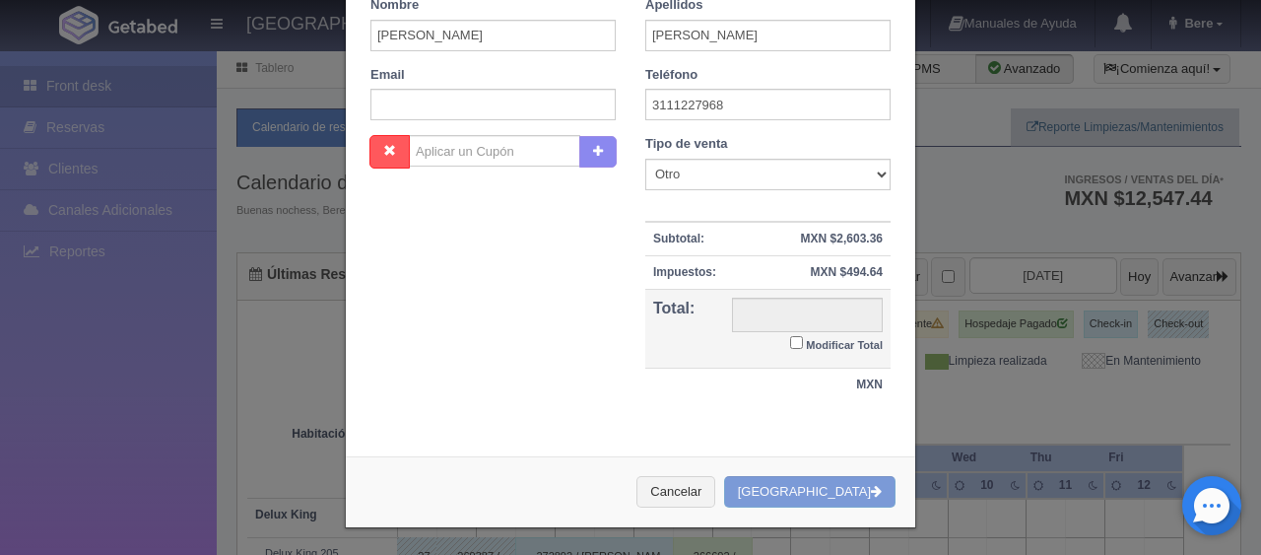
click at [803, 350] on label "Modificar Total" at bounding box center [836, 343] width 93 height 23
click at [803, 349] on input "Modificar Total" at bounding box center [796, 342] width 13 height 13
checkbox input "true"
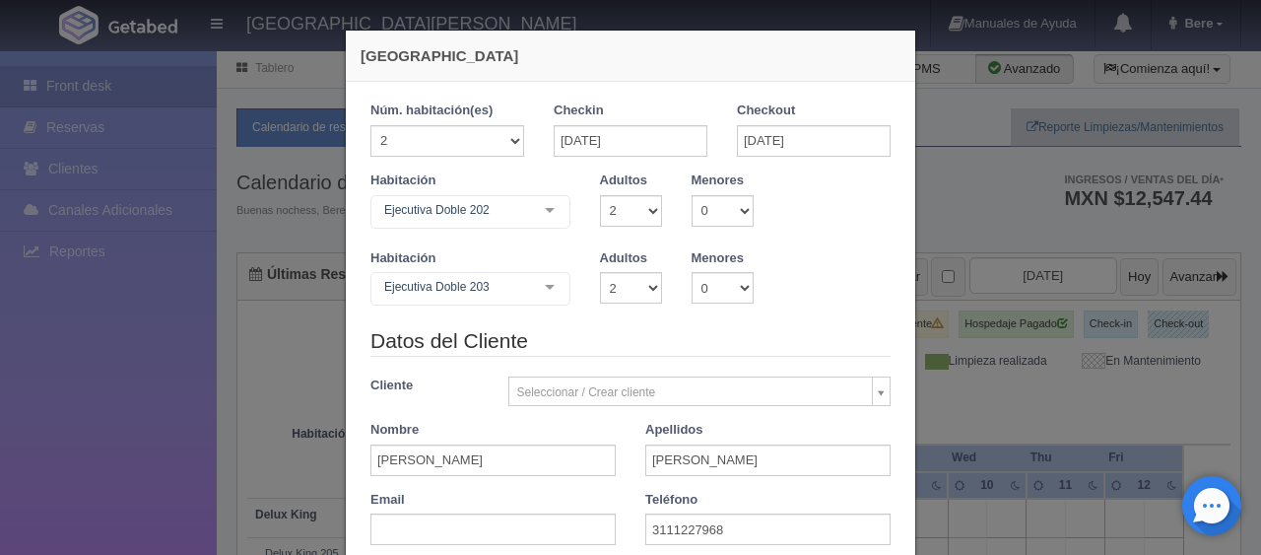
type input "2998"
click at [641, 132] on input "08-09-2025" at bounding box center [631, 141] width 154 height 32
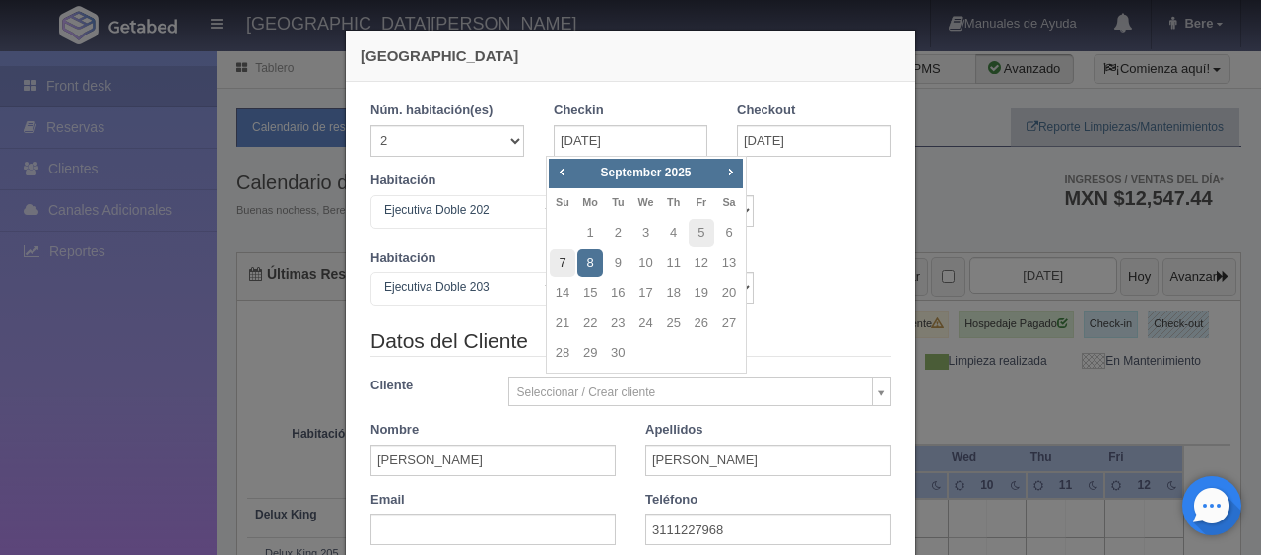
click at [559, 261] on link "7" at bounding box center [563, 263] width 26 height 29
type input "07-09-2025"
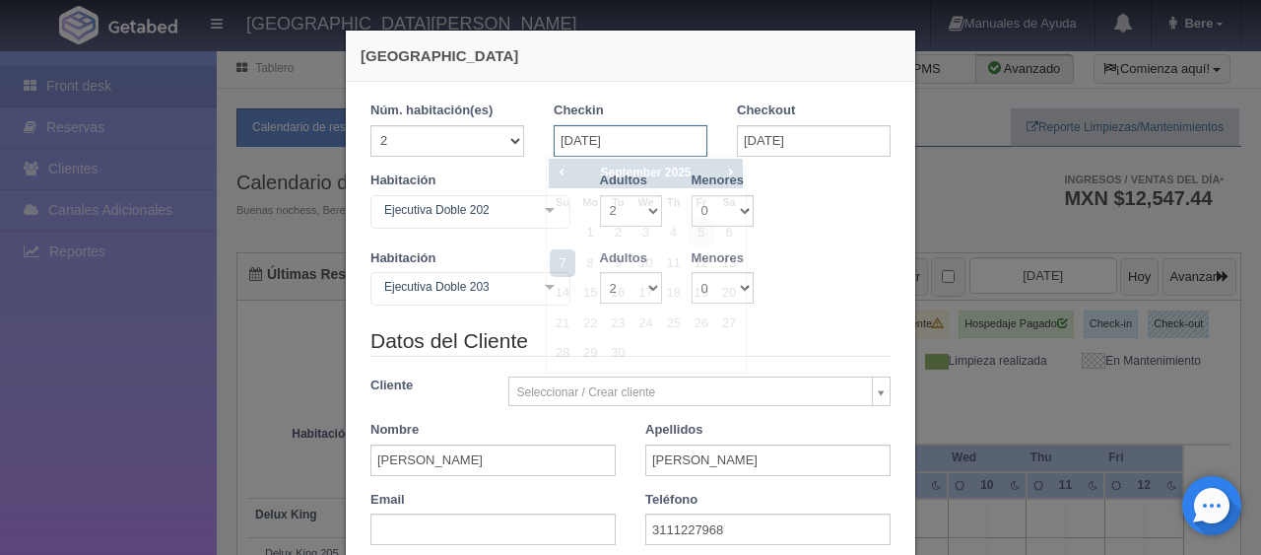
click at [638, 138] on input "07-09-2025" at bounding box center [631, 141] width 154 height 32
checkbox input "false"
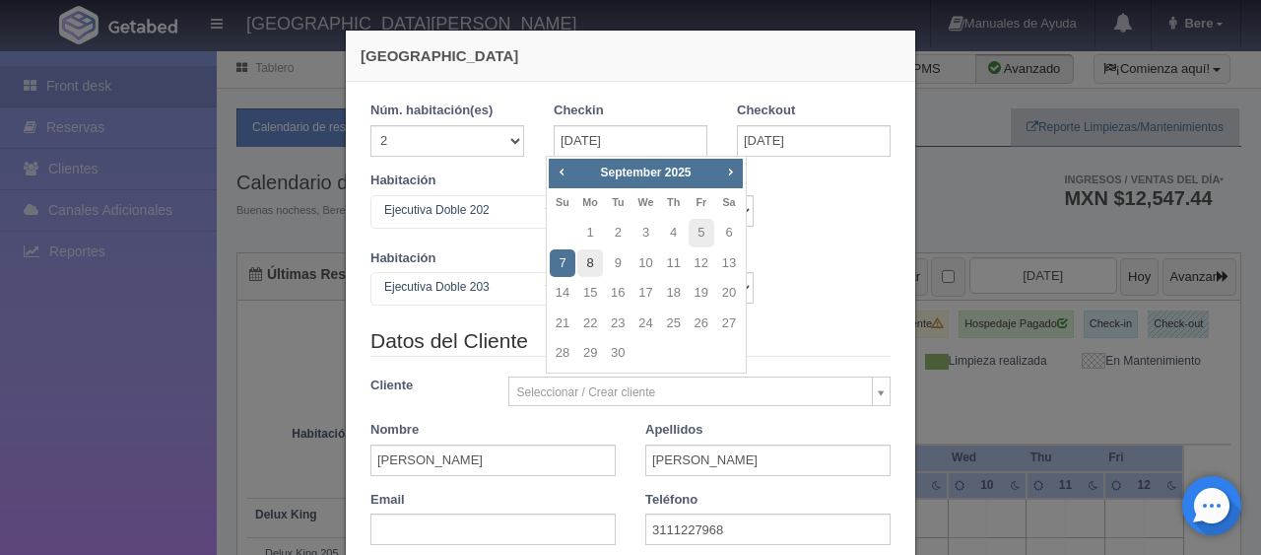
click at [590, 262] on link "8" at bounding box center [590, 263] width 26 height 29
type input "08-09-2025"
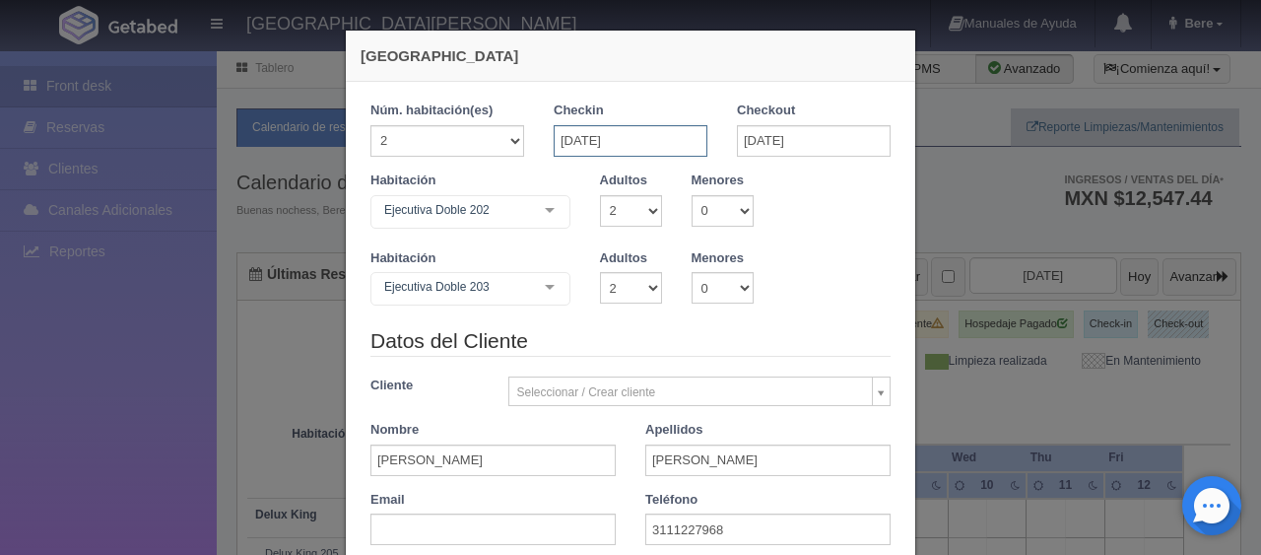
click at [623, 142] on input "08-09-2025" at bounding box center [631, 141] width 154 height 32
checkbox input "false"
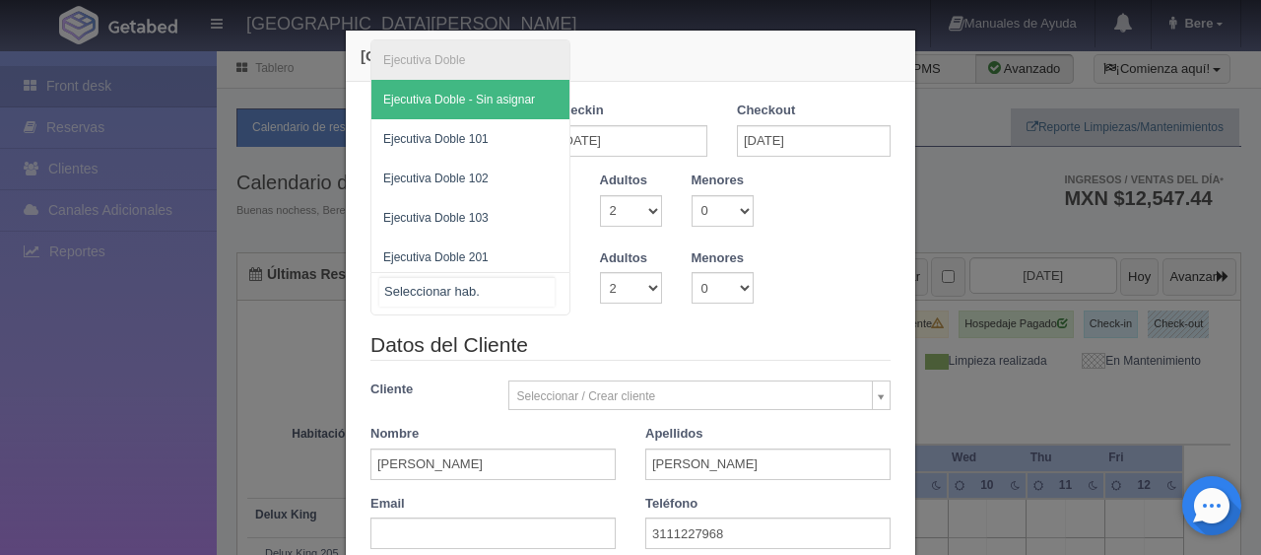
click at [453, 256] on span "Ejecutiva Doble 201" at bounding box center [435, 257] width 105 height 14
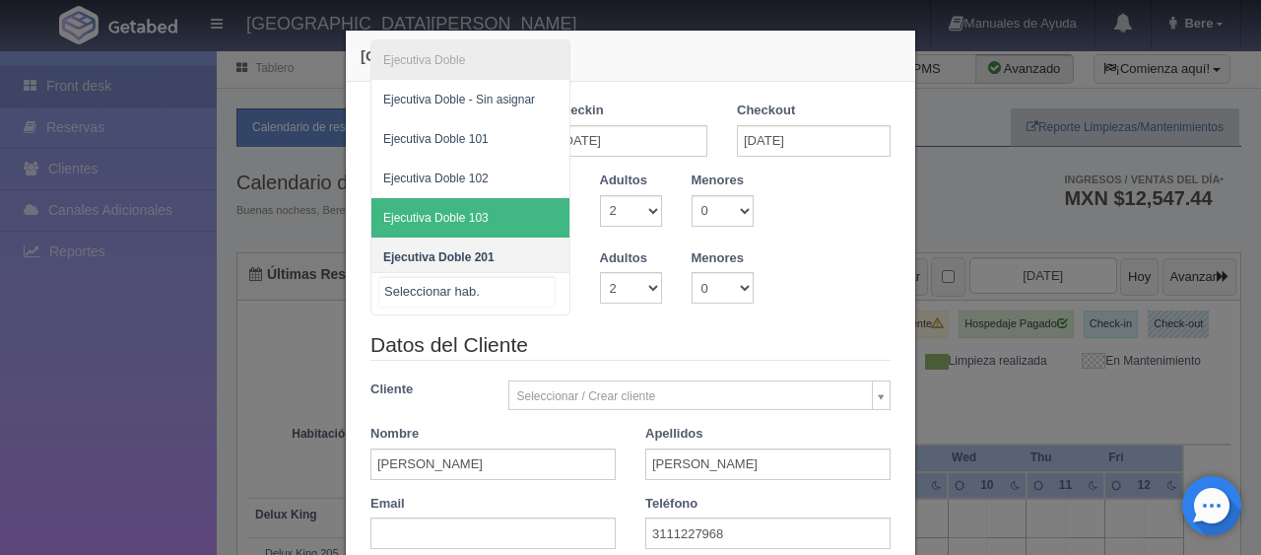
click at [498, 199] on span "Ejecutiva Doble 103" at bounding box center [470, 217] width 198 height 39
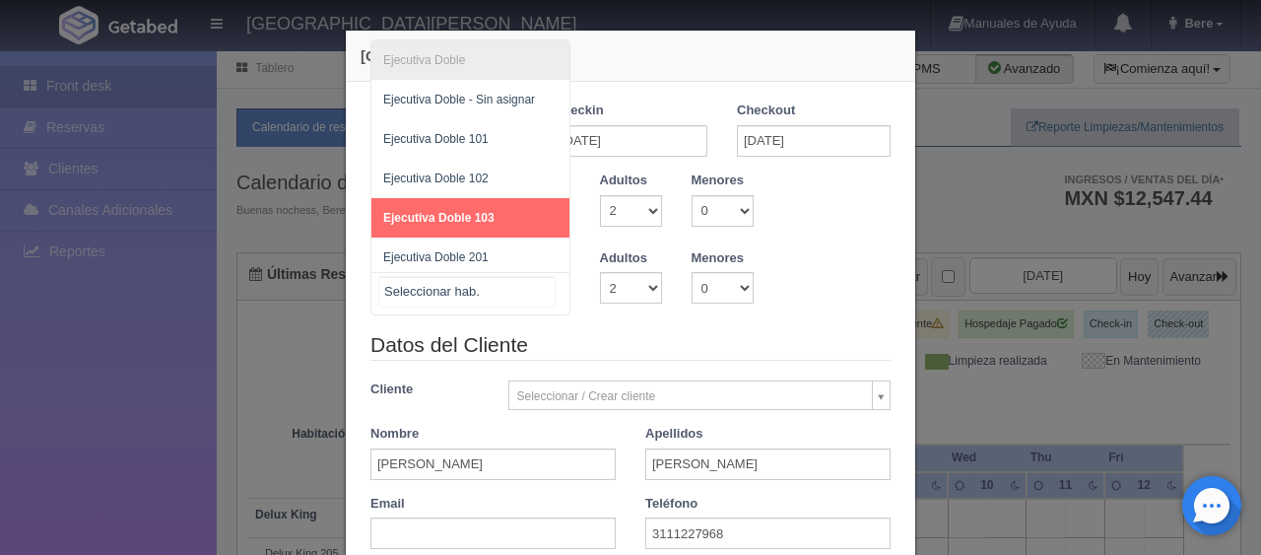
scroll to position [99, 0]
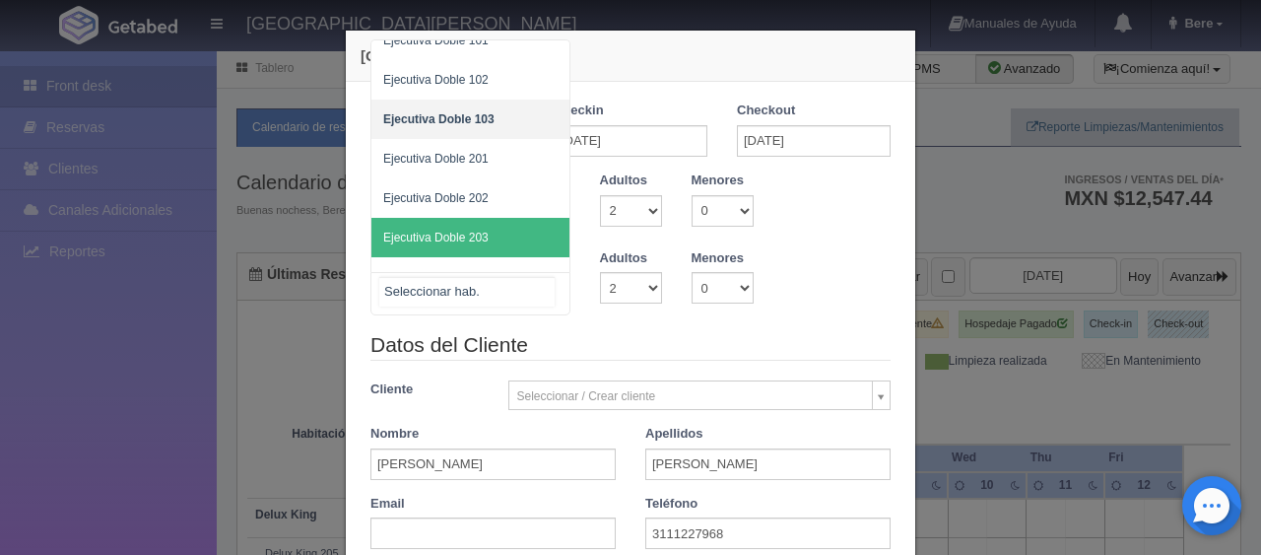
click at [493, 238] on span "Ejecutiva Doble 203" at bounding box center [470, 237] width 198 height 39
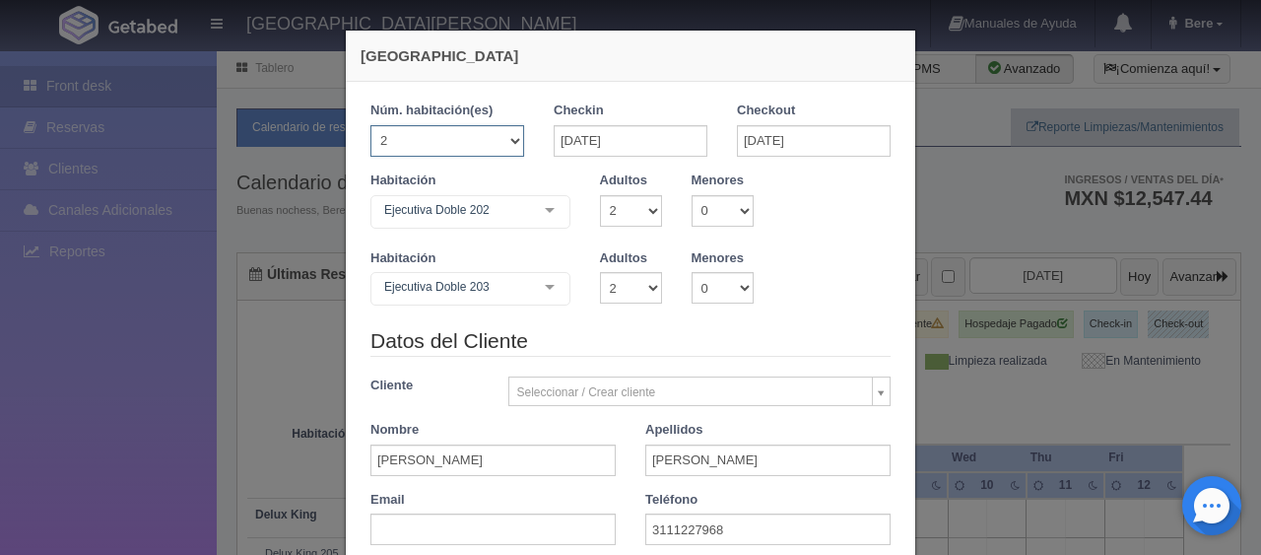
click at [479, 133] on select "1 2 3 4 5 6 7 8 9 10 11 12 13 14 15 16 17 18 19 20" at bounding box center [447, 141] width 154 height 32
click at [722, 314] on div "Habitación Ejecutiva Doble 203 Ejecutiva Doble Ejecutiva Doble - Sin asignar Ej…" at bounding box center [631, 288] width 550 height 78
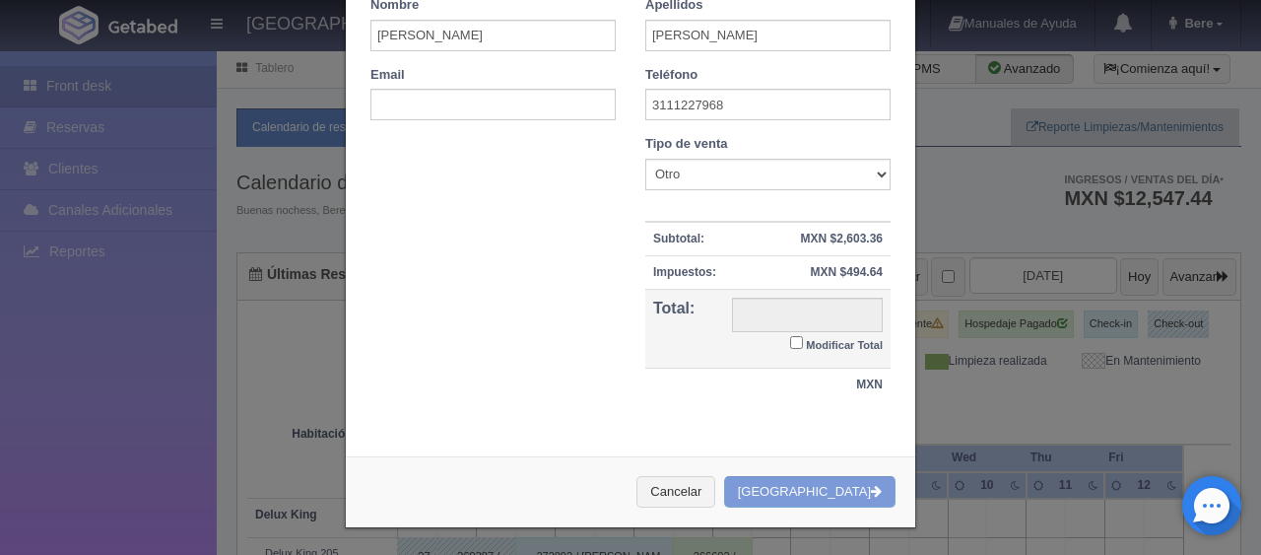
scroll to position [0, 0]
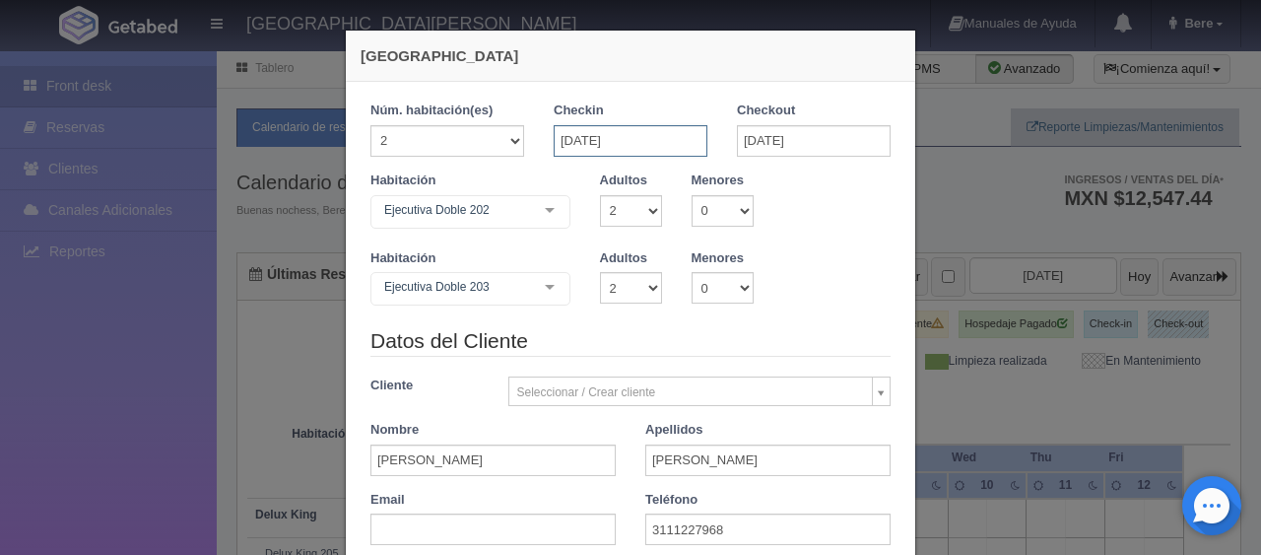
click at [665, 145] on input "08-09-2025" at bounding box center [631, 141] width 154 height 32
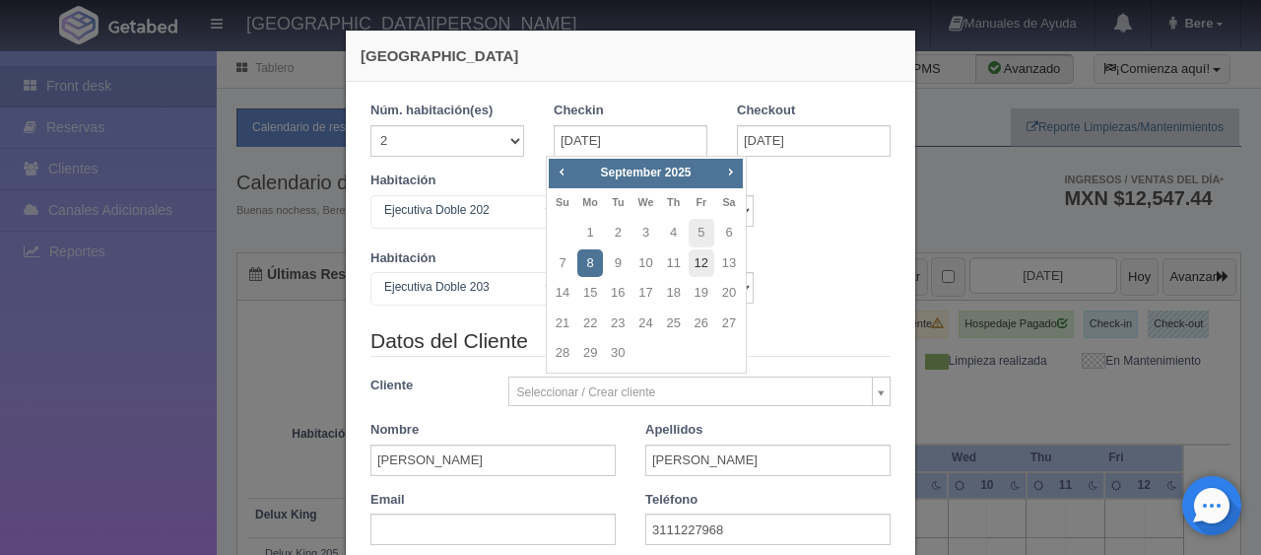
click at [690, 254] on link "12" at bounding box center [702, 263] width 26 height 29
type input "12-09-2025"
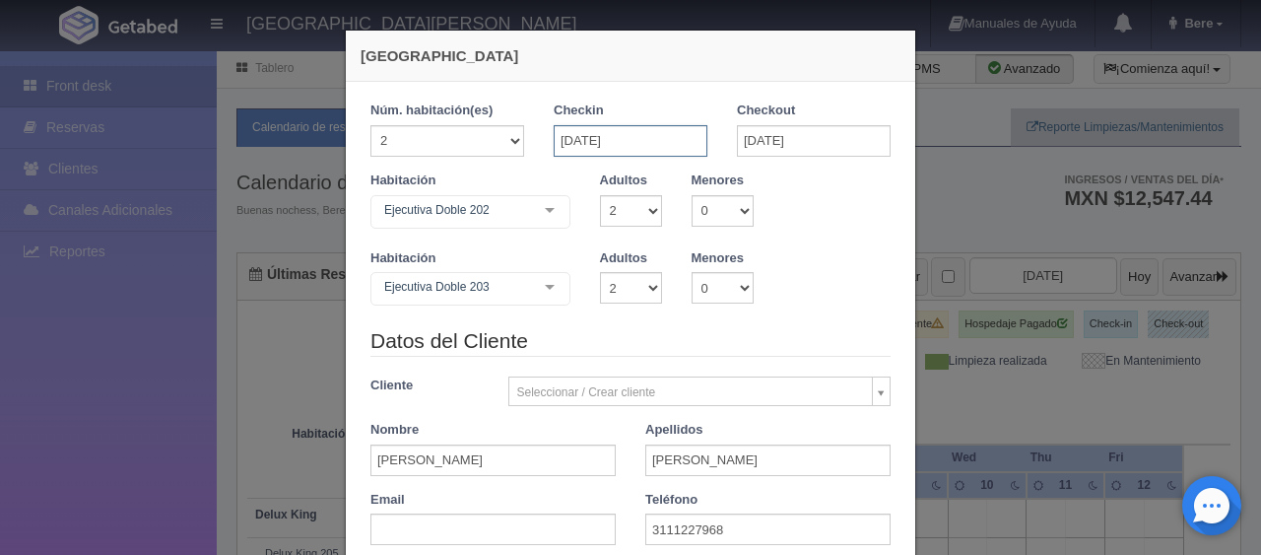
click at [657, 140] on input "12-09-2025" at bounding box center [631, 141] width 154 height 32
checkbox input "false"
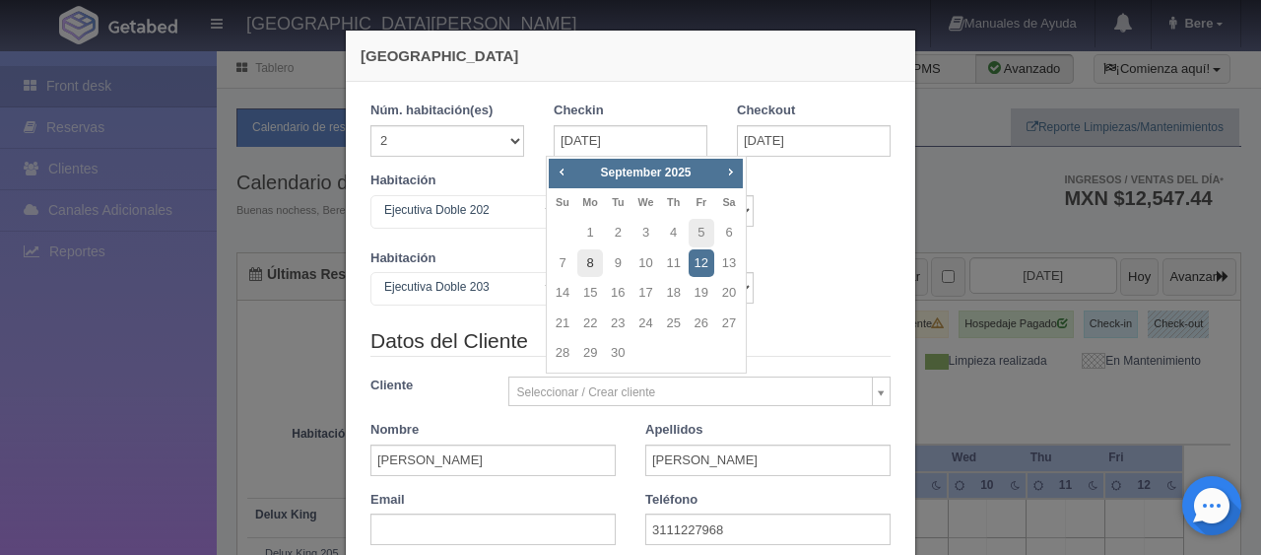
click at [589, 266] on link "8" at bounding box center [590, 263] width 26 height 29
type input "08-09-2025"
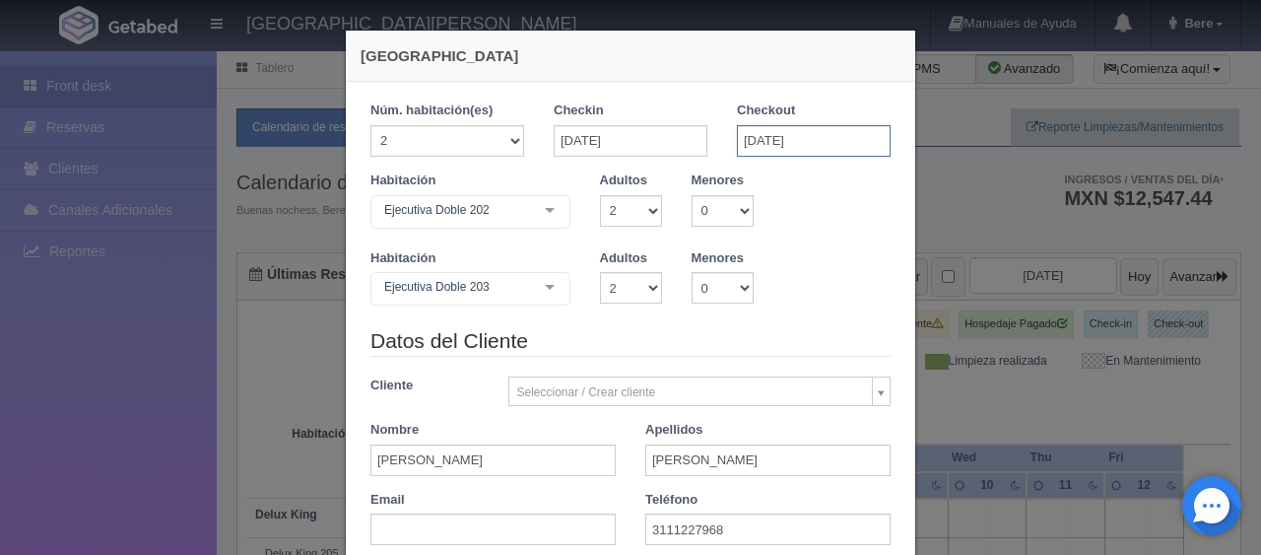
click at [805, 139] on input "12-09-2025" at bounding box center [814, 141] width 154 height 32
checkbox input "false"
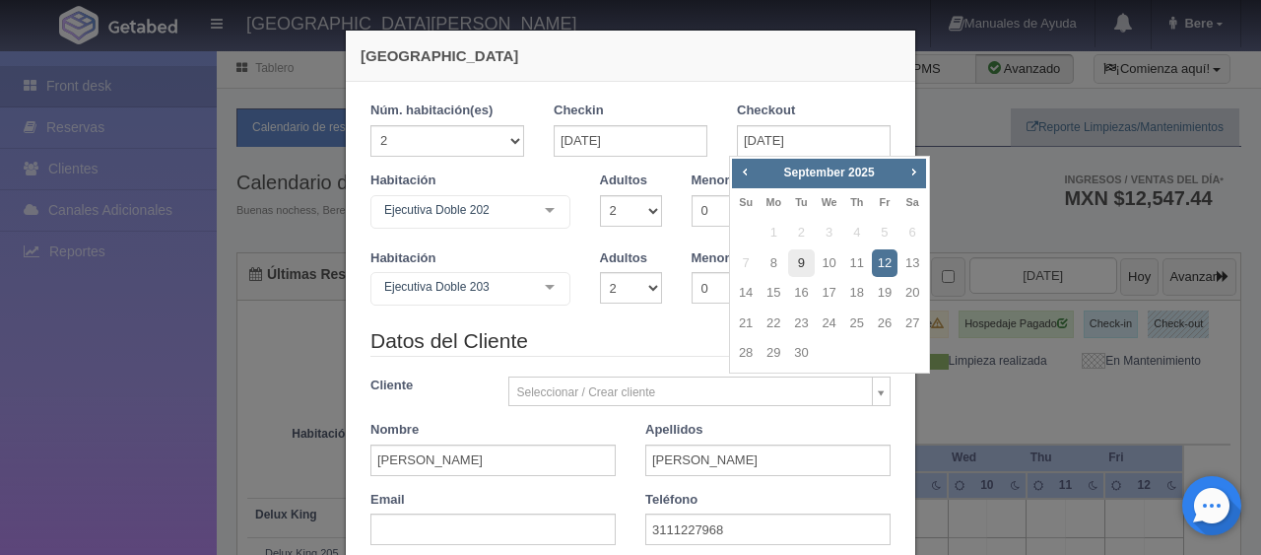
click at [805, 265] on link "9" at bounding box center [801, 263] width 26 height 29
type input "09-09-2025"
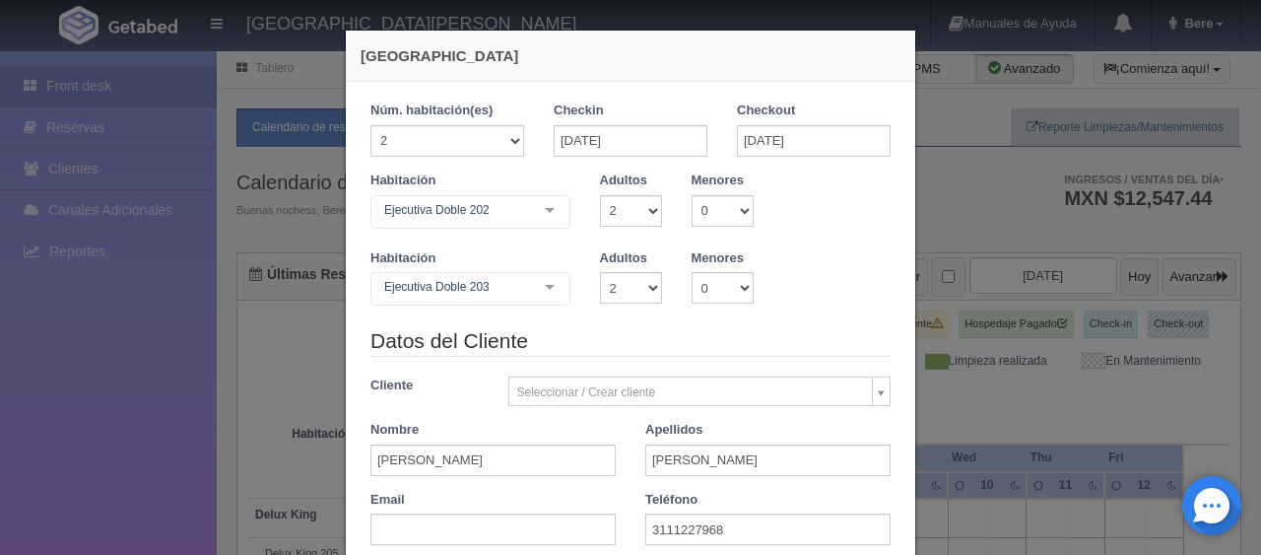
drag, startPoint x: 583, startPoint y: 344, endPoint x: 607, endPoint y: 345, distance: 23.7
click at [583, 345] on legend "Datos del Cliente" at bounding box center [630, 341] width 520 height 31
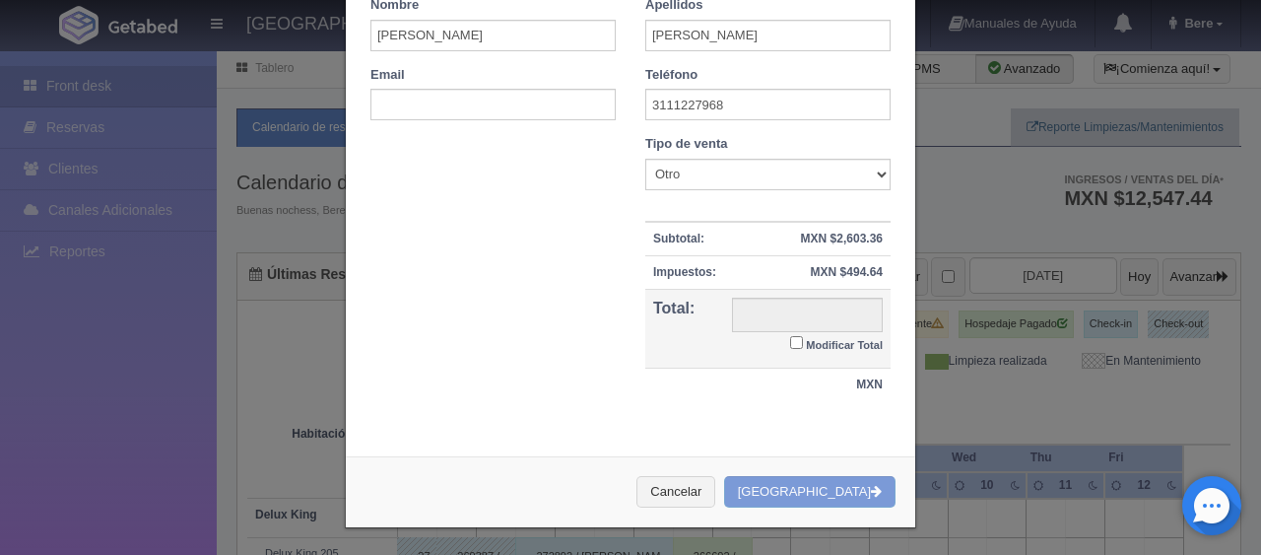
click at [791, 341] on input "Modificar Total" at bounding box center [796, 342] width 13 height 13
checkbox input "true"
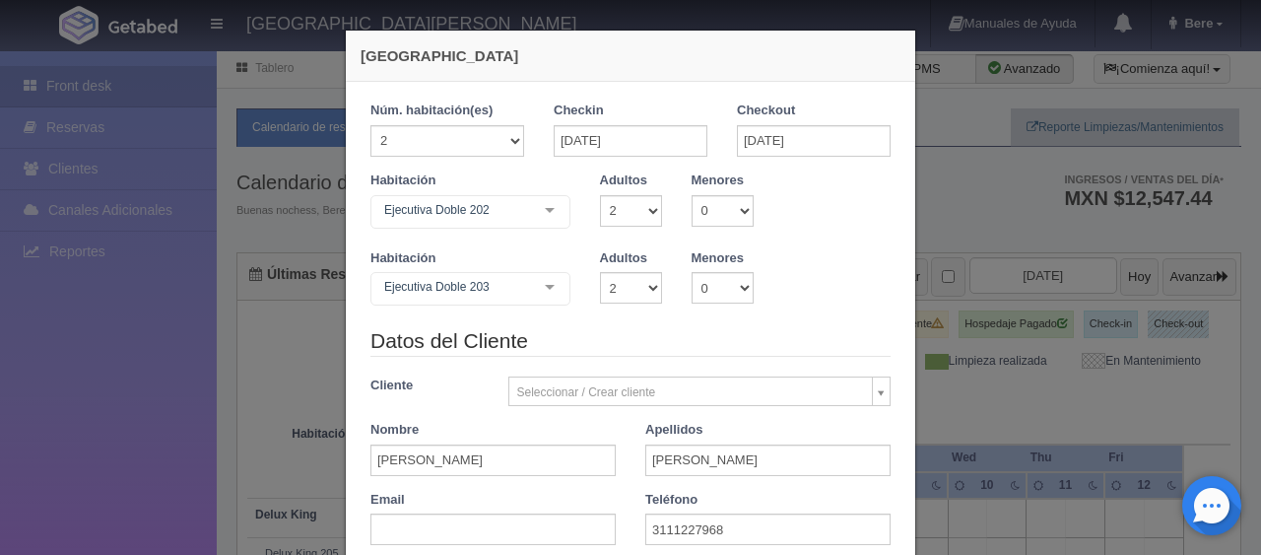
scroll to position [296, 0]
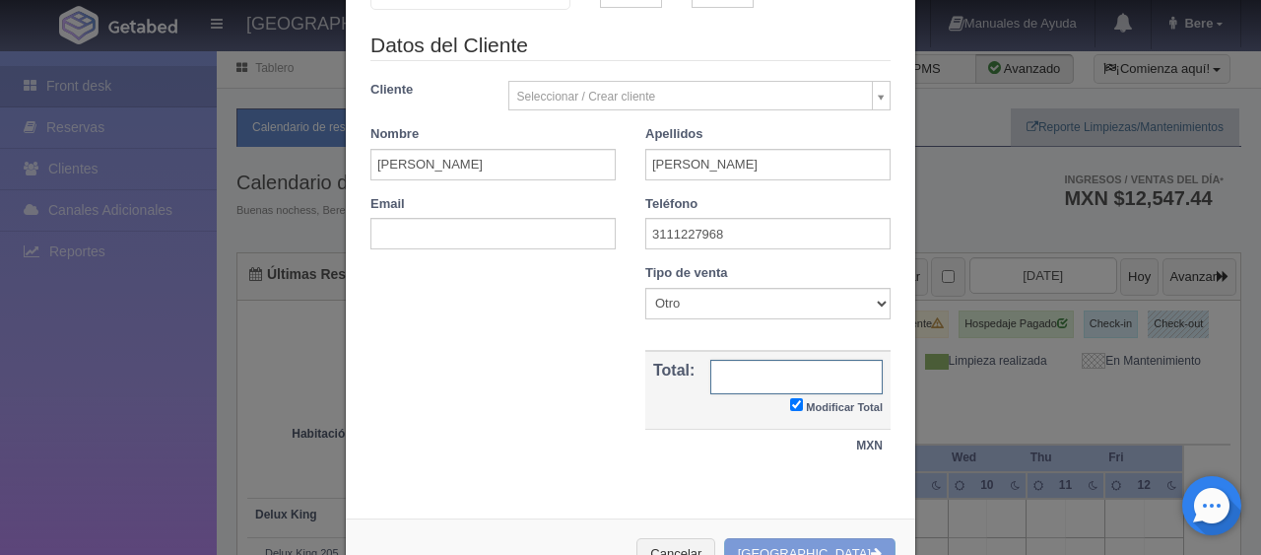
type input "f"
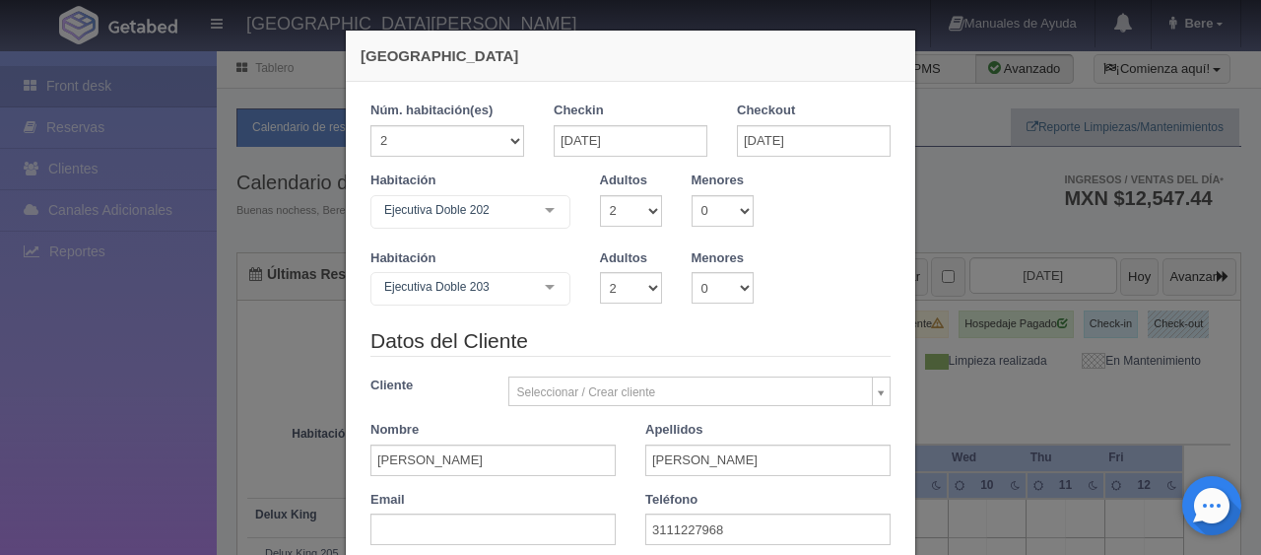
scroll to position [358, 0]
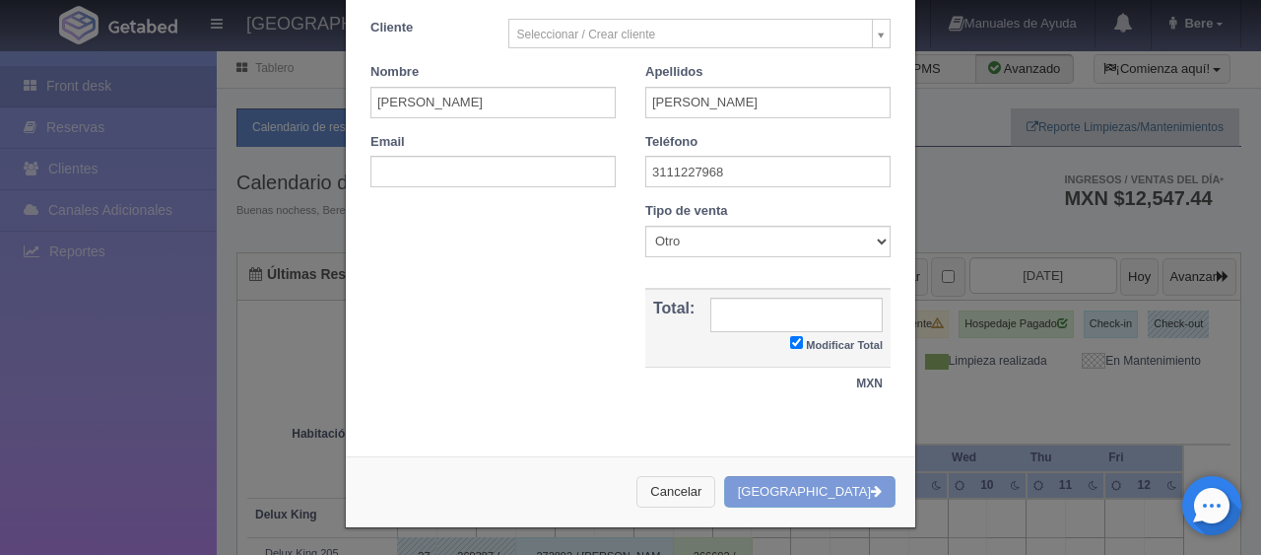
click at [710, 492] on button "Cancelar" at bounding box center [675, 492] width 79 height 33
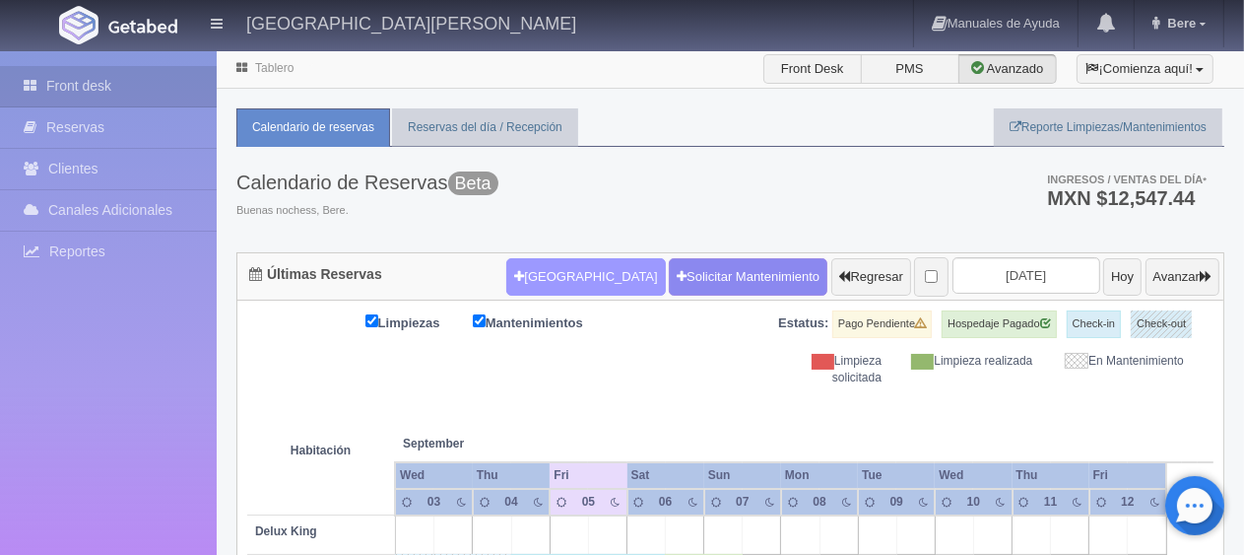
click at [563, 286] on button "Nueva Reserva" at bounding box center [585, 276] width 159 height 37
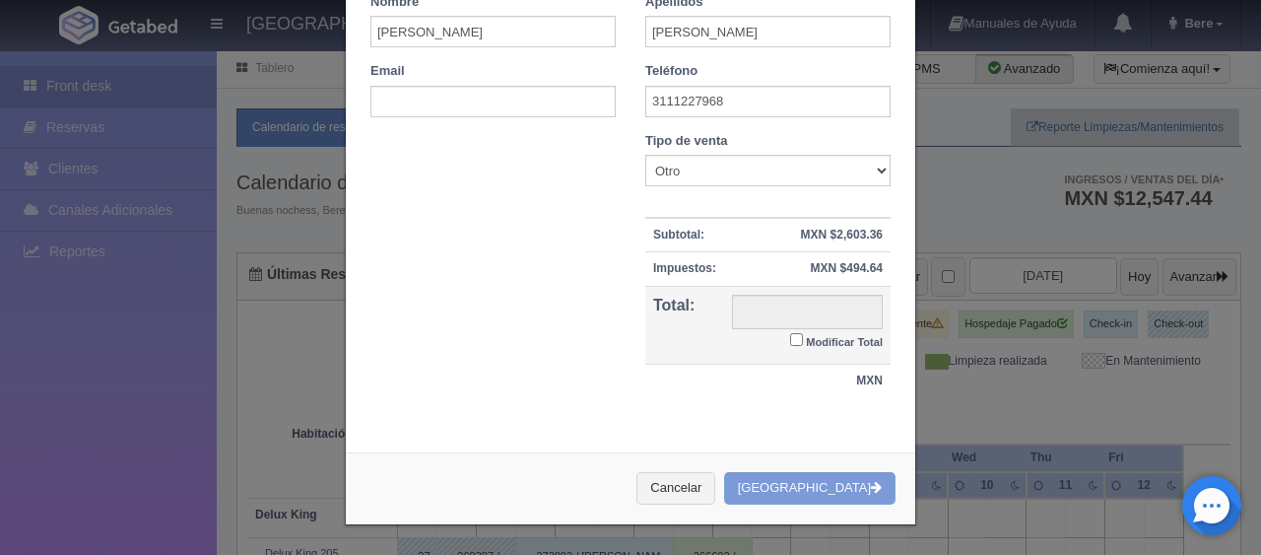
scroll to position [264, 0]
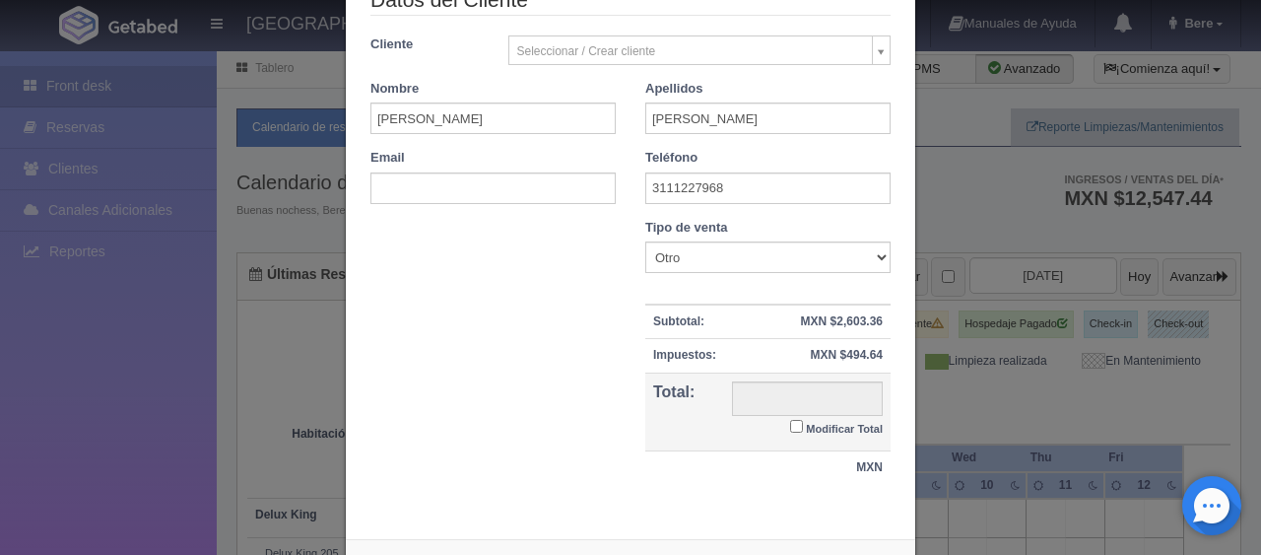
checkbox input "false"
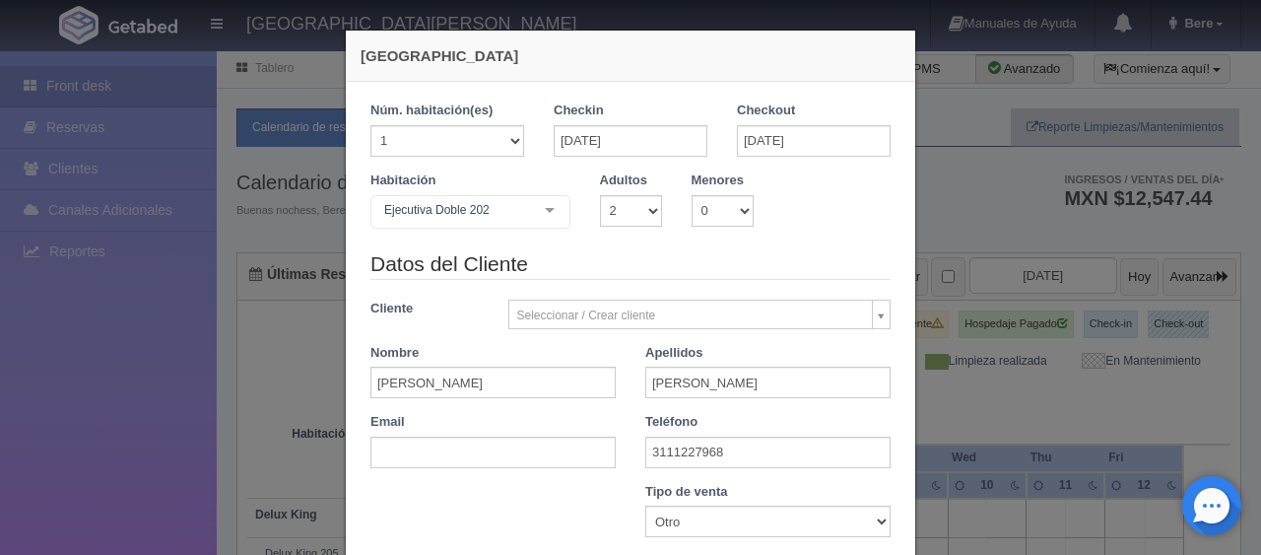
click at [500, 225] on div "Ejecutiva Doble 202" at bounding box center [470, 211] width 200 height 33
click at [489, 156] on div "Núm. habitación(es) 1 2 3 4 5 6 7 8 9 10 11 12 13 14 15 16 17 18 19 20" at bounding box center [447, 136] width 183 height 70
click at [423, 154] on select "1 2 3 4 5 6 7 8 9 10 11 12 13 14 15 16 17 18 19 20" at bounding box center [447, 141] width 154 height 32
select select "2"
click at [370, 125] on select "1 2 3 4 5 6 7 8 9 10 11 12 13 14 15 16 17 18 19 20" at bounding box center [447, 141] width 154 height 32
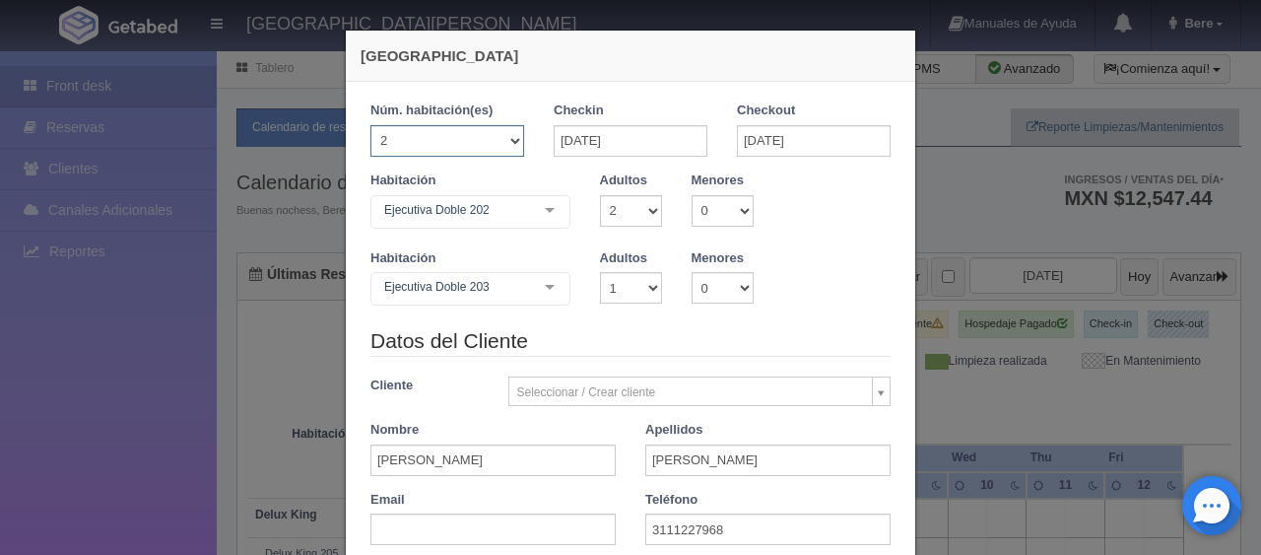
checkbox input "false"
click at [626, 208] on select "1 2 3 4 5 6 7 8 9 10" at bounding box center [631, 211] width 62 height 32
click at [557, 240] on div "Habitación Ejecutiva Doble 202 SUITE SUITE - Sin asignar Habitación Personas co…" at bounding box center [631, 210] width 550 height 78
click at [625, 288] on select "1 2 3 4 5 6 7 8 9 10" at bounding box center [631, 288] width 62 height 32
select select "2"
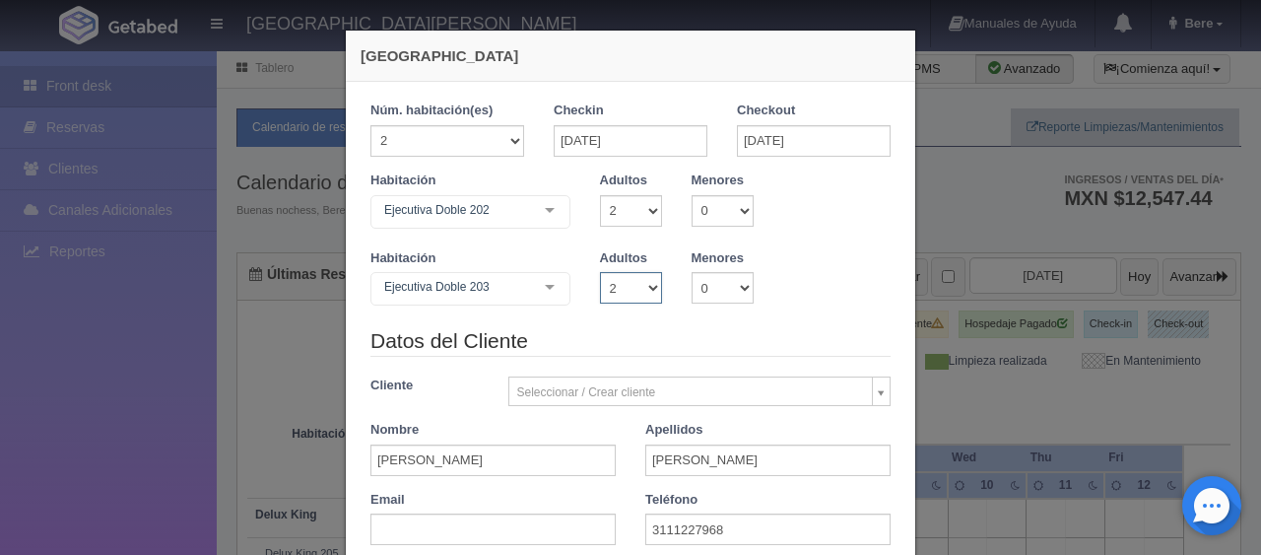
click at [600, 272] on select "1 2 3 4 5 6 7 8 9 10" at bounding box center [631, 288] width 62 height 32
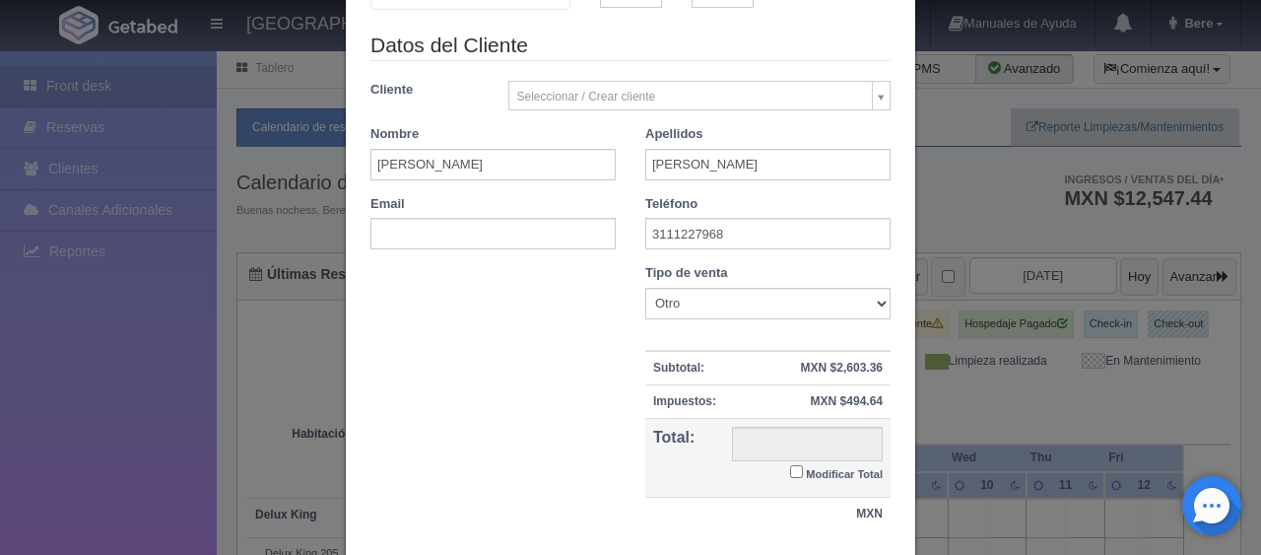
click at [792, 469] on input "Modificar Total" at bounding box center [796, 471] width 13 height 13
checkbox input "true"
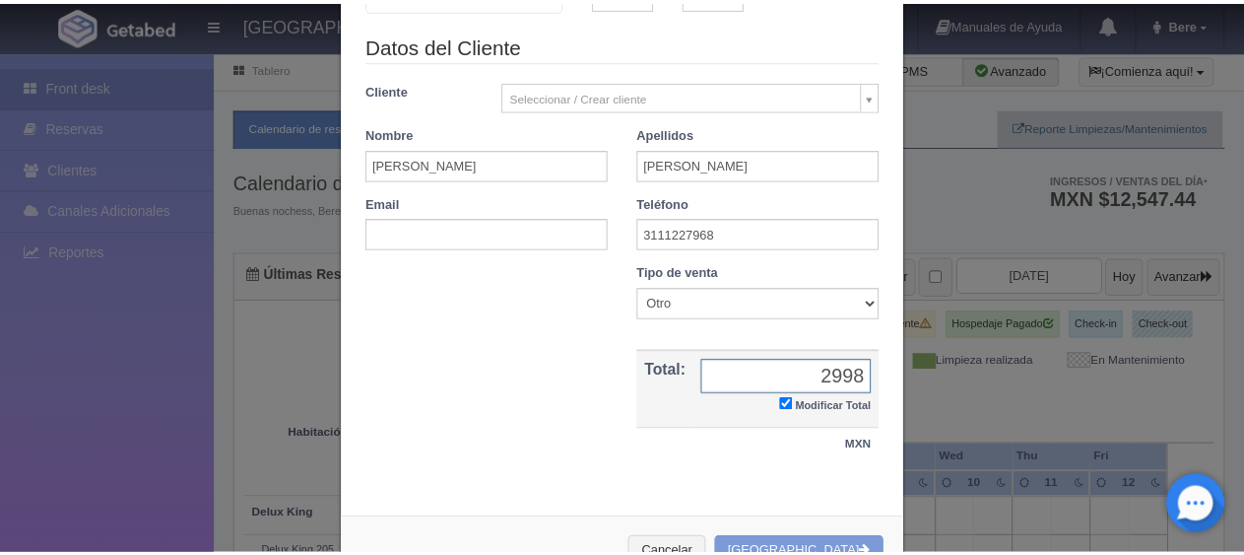
scroll to position [358, 0]
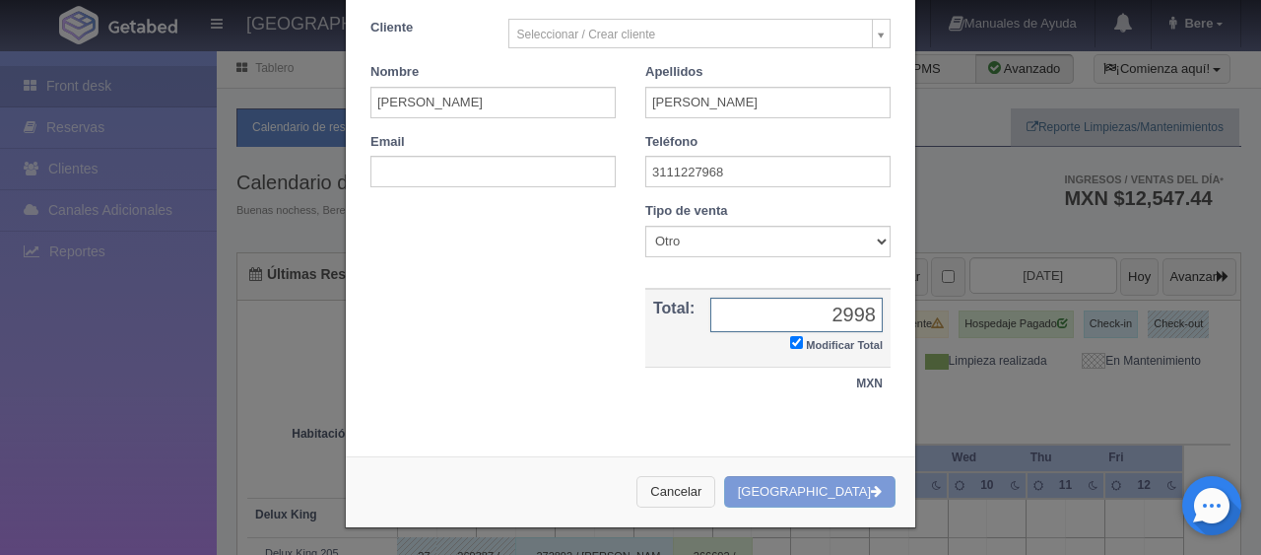
type input "2998"
click at [690, 477] on button "Cancelar" at bounding box center [675, 492] width 79 height 33
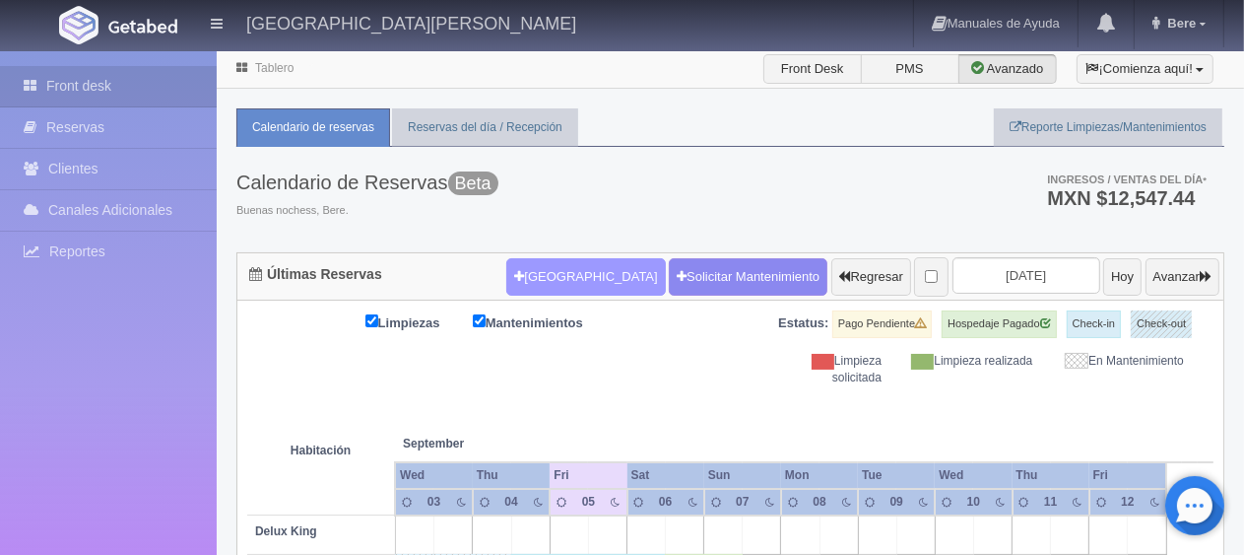
click at [591, 278] on button "[GEOGRAPHIC_DATA]" at bounding box center [585, 276] width 159 height 37
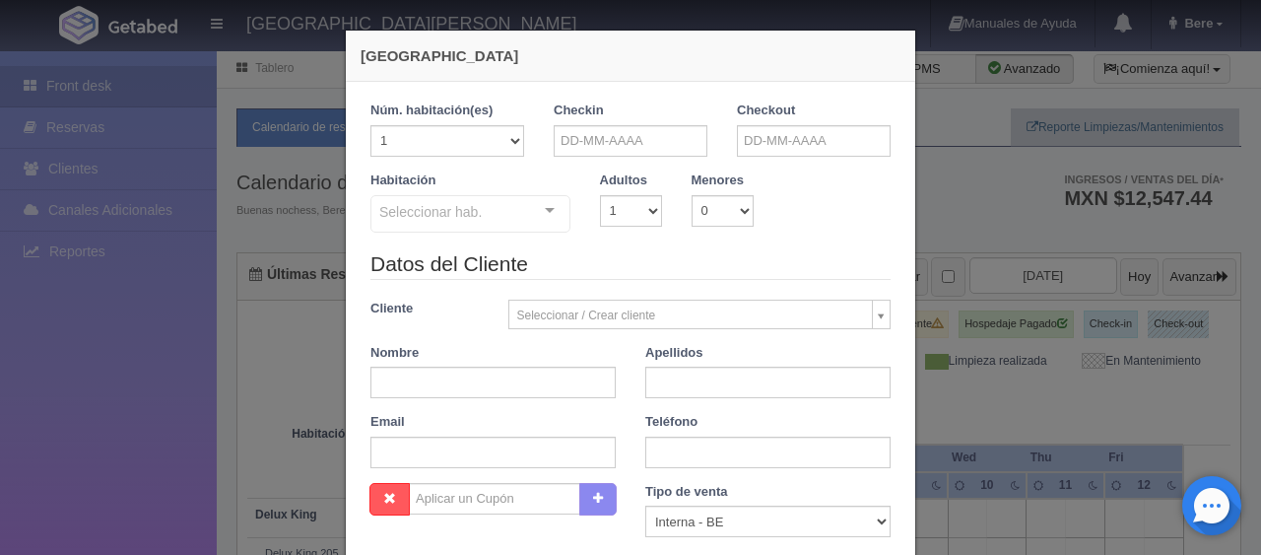
checkbox input "false"
click at [677, 140] on input "text" at bounding box center [631, 141] width 154 height 32
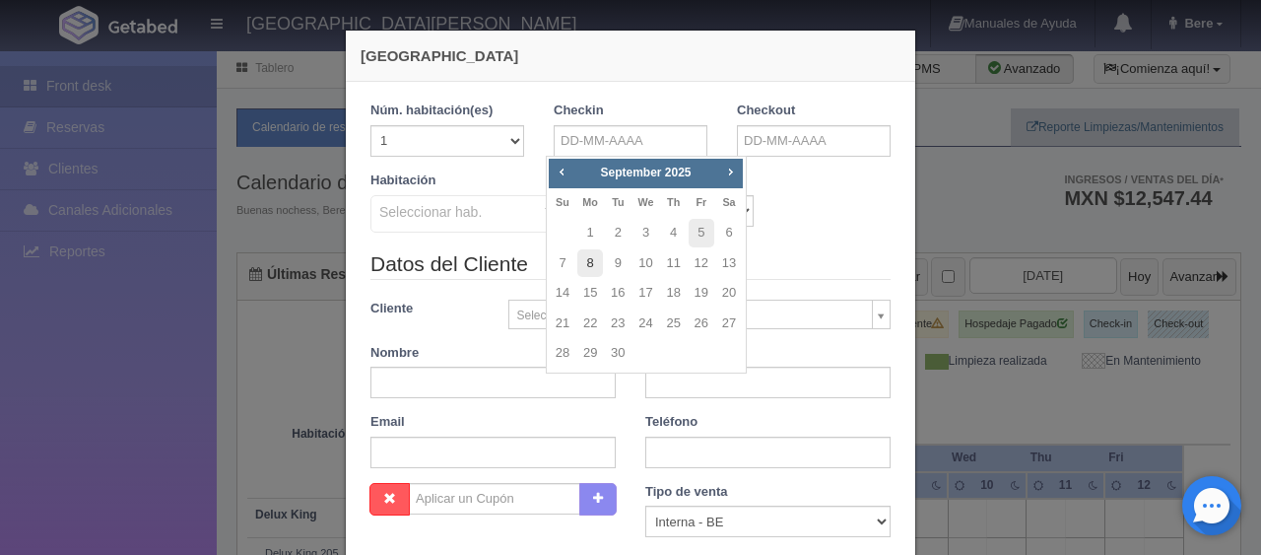
click at [594, 264] on link "8" at bounding box center [590, 263] width 26 height 29
type input "08-09-2025"
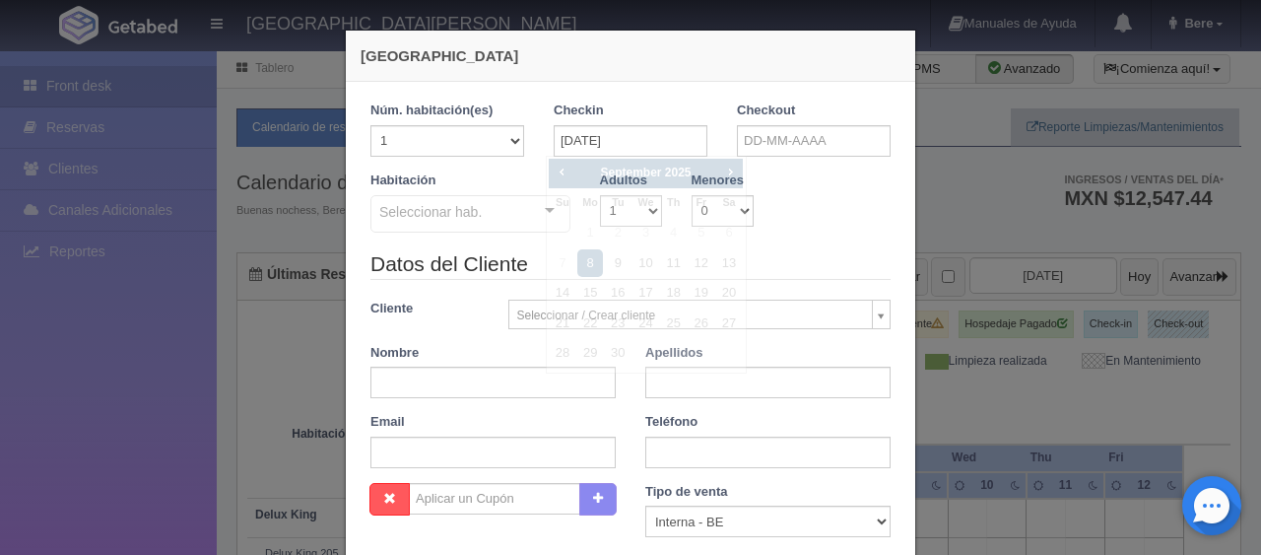
checkbox input "false"
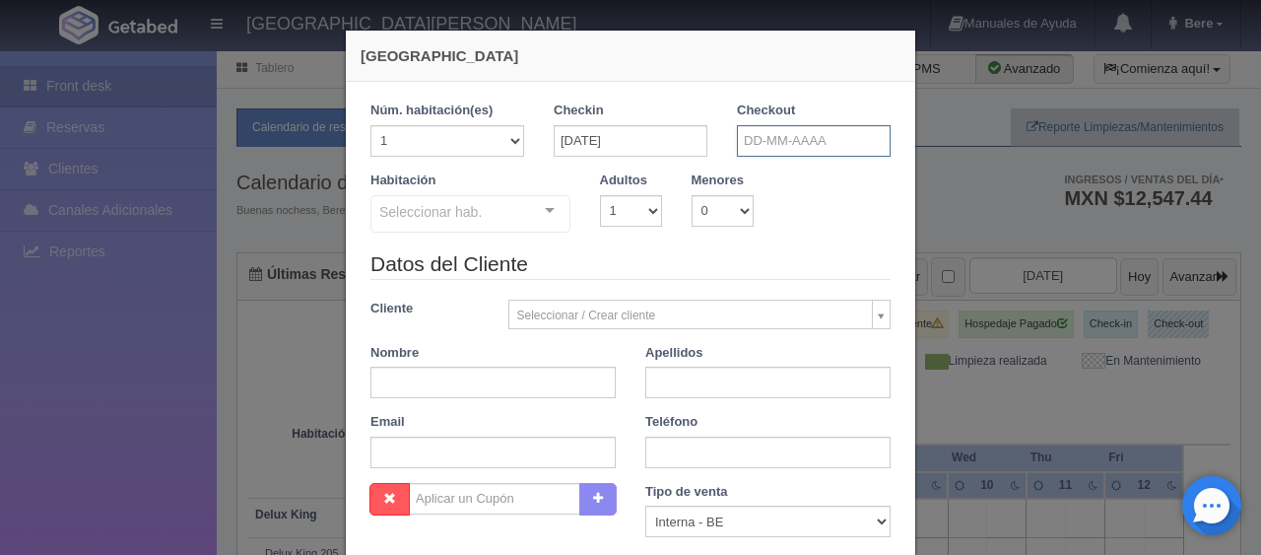
click at [762, 146] on input "text" at bounding box center [814, 141] width 154 height 32
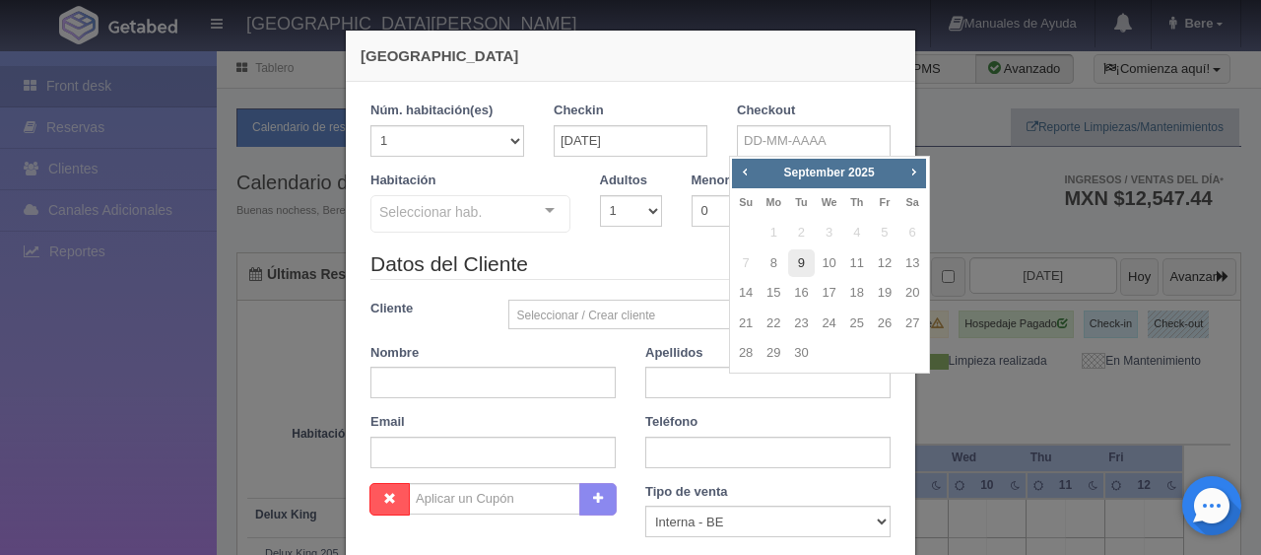
click at [803, 259] on link "9" at bounding box center [801, 263] width 26 height 29
type input "09-09-2025"
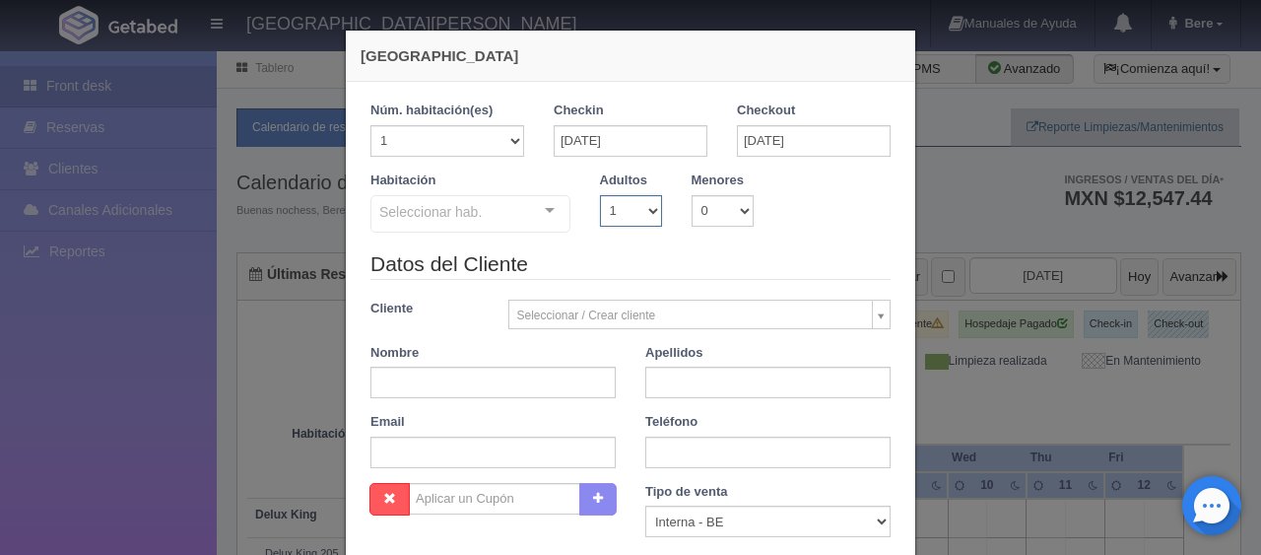
click at [621, 210] on select "1 2 3 4 5 6 7 8 9 10" at bounding box center [631, 211] width 62 height 32
checkbox input "false"
select select "2"
click at [600, 195] on select "1 2 3 4 5 6 7 8 9 10" at bounding box center [631, 211] width 62 height 32
checkbox input "false"
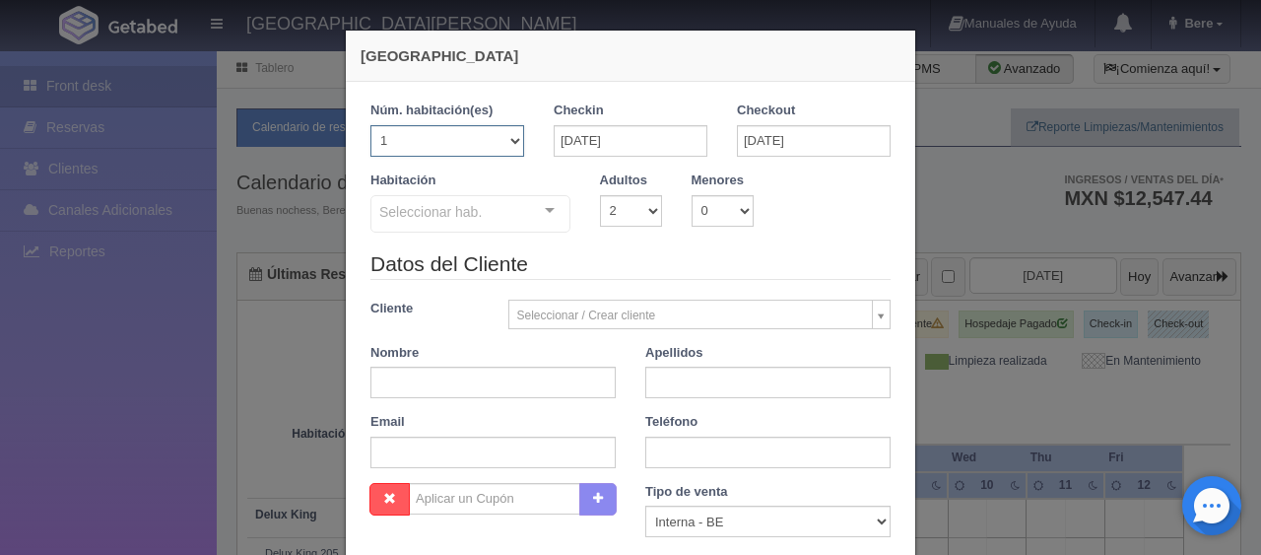
click at [436, 135] on select "1 2 3 4 5 6 7 8 9 10 11 12 13 14 15 16 17 18 19 20" at bounding box center [447, 141] width 154 height 32
select select "2"
click at [370, 125] on select "1 2 3 4 5 6 7 8 9 10 11 12 13 14 15 16 17 18 19 20" at bounding box center [447, 141] width 154 height 32
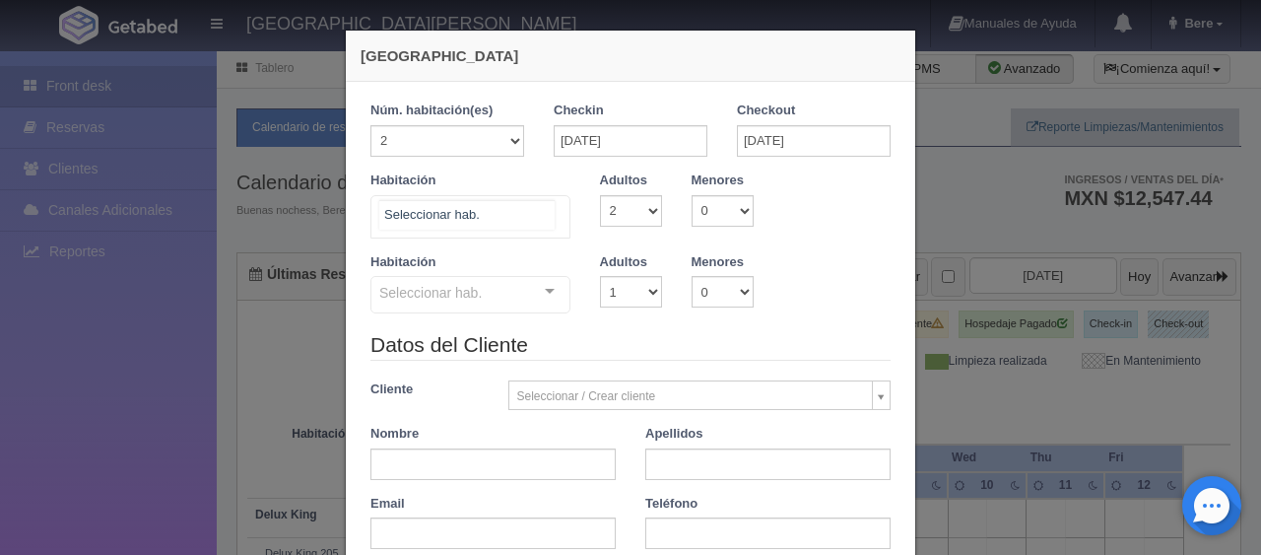
click at [522, 223] on div "SUITE SUITE - Sin asignar Habitación Personas con Movilidad Reducida Habitación…" at bounding box center [470, 216] width 200 height 43
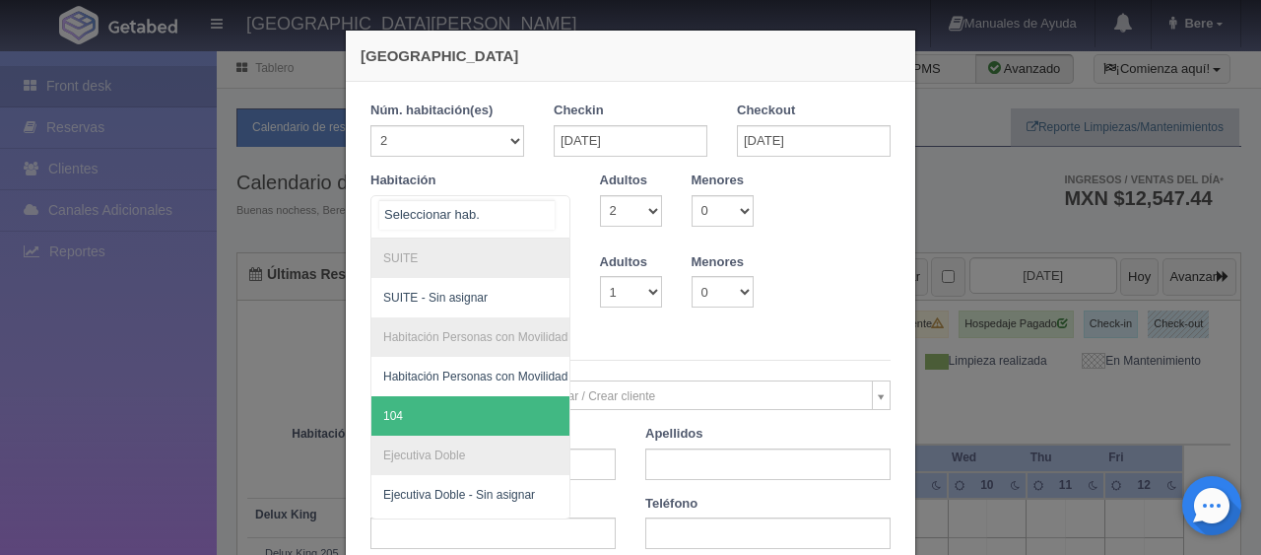
scroll to position [296, 0]
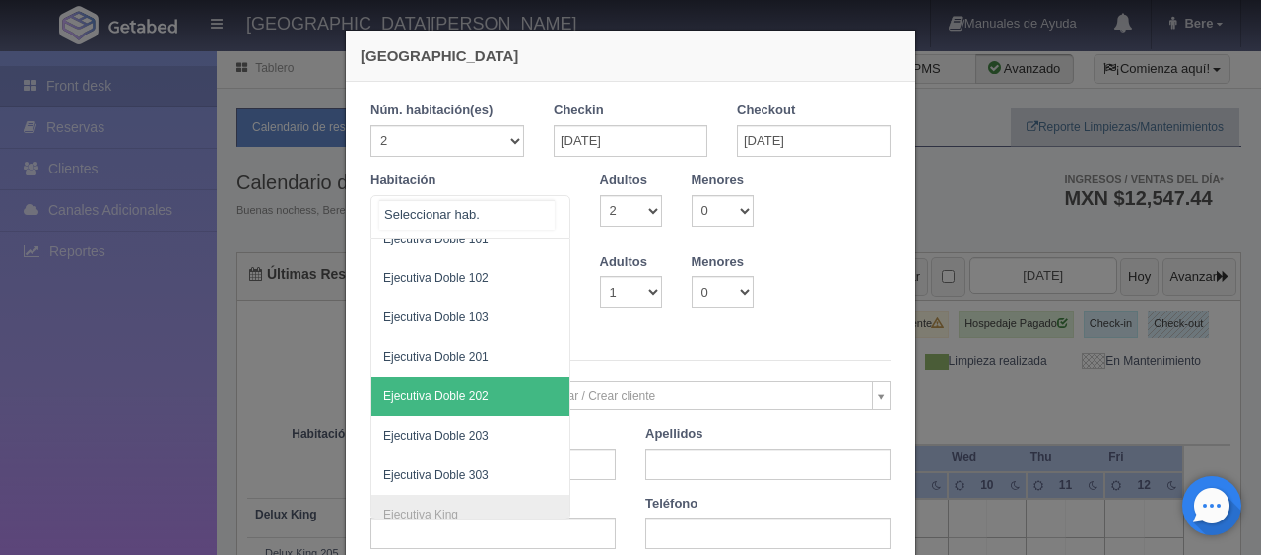
click at [493, 399] on span "Ejecutiva Doble 202" at bounding box center [536, 395] width 331 height 39
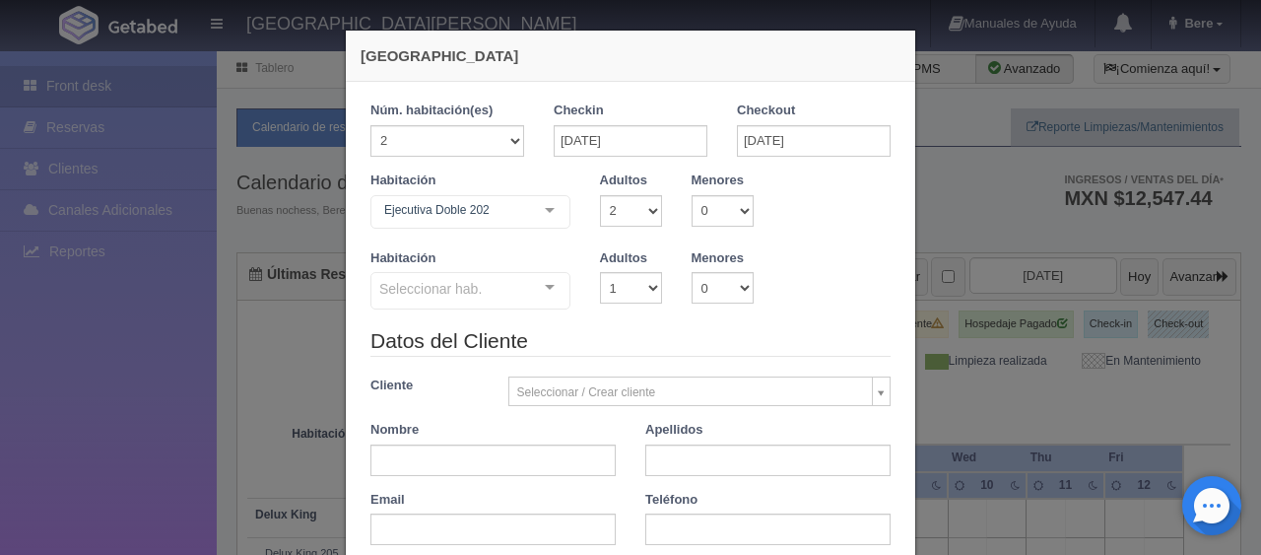
click at [489, 279] on div "Seleccionar hab." at bounding box center [470, 290] width 200 height 37
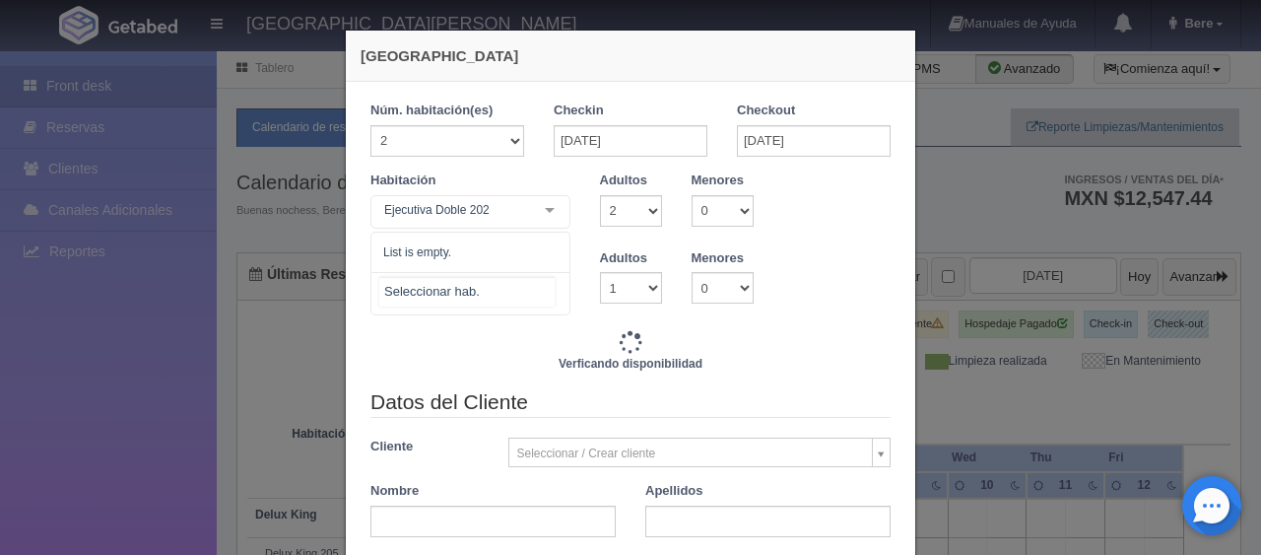
checkbox input "false"
click at [489, 279] on input "text" at bounding box center [466, 292] width 175 height 30
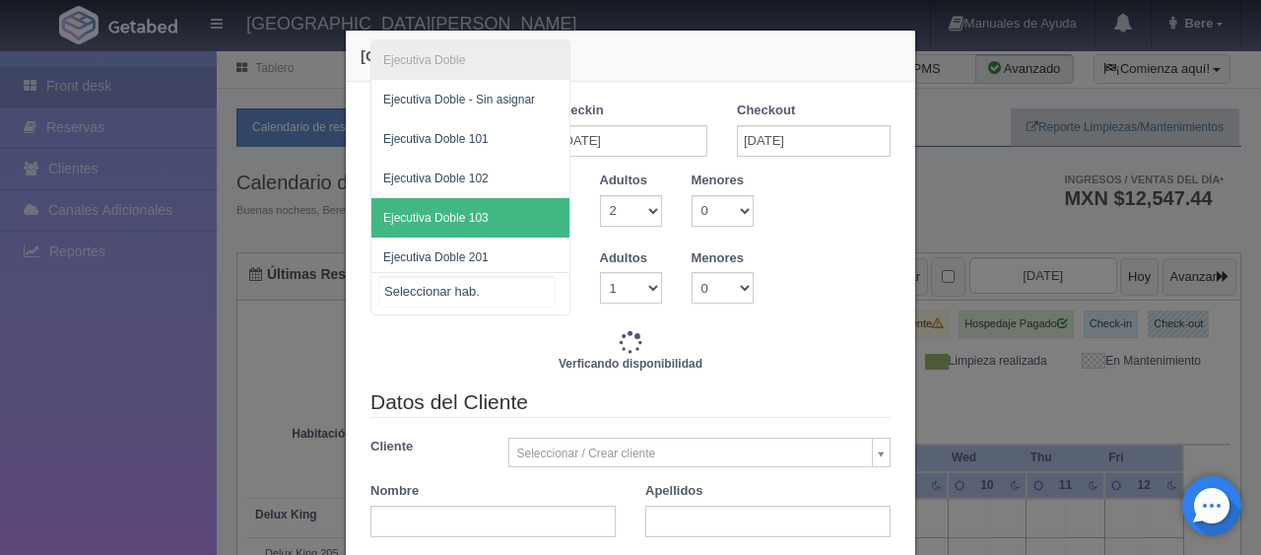
scroll to position [122, 0]
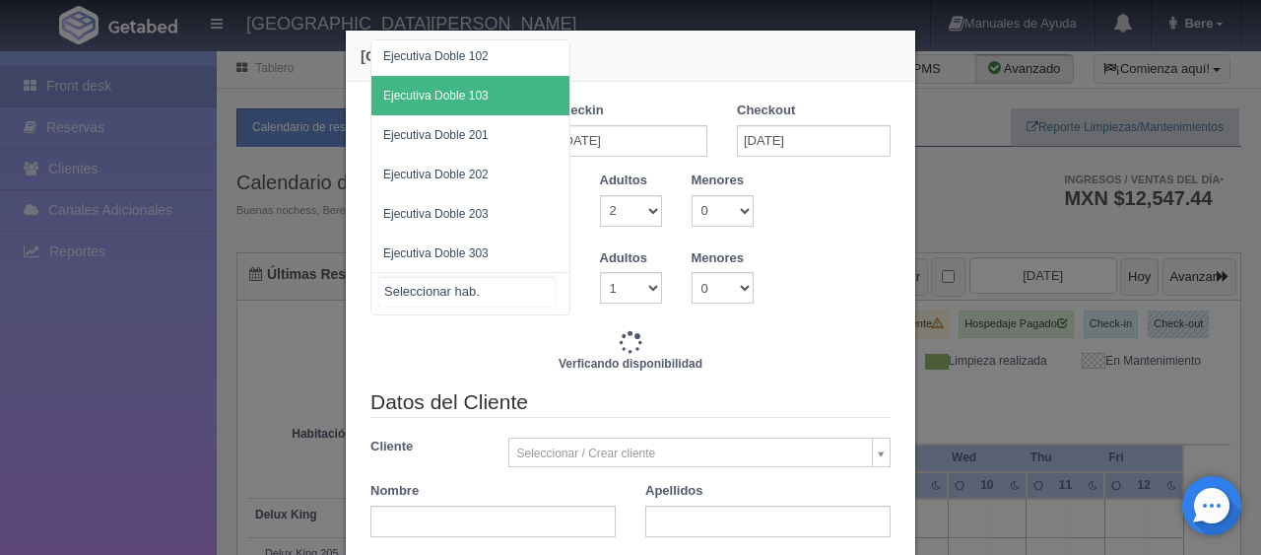
type input "2848.00"
checkbox input "false"
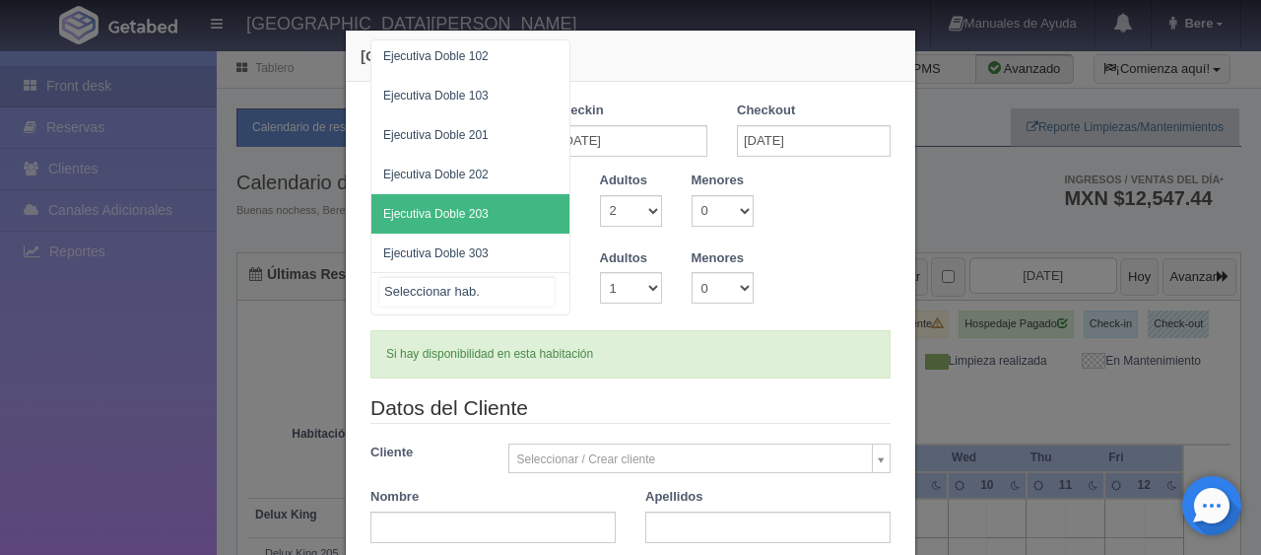
click at [494, 211] on span "Ejecutiva Doble 203" at bounding box center [470, 213] width 198 height 39
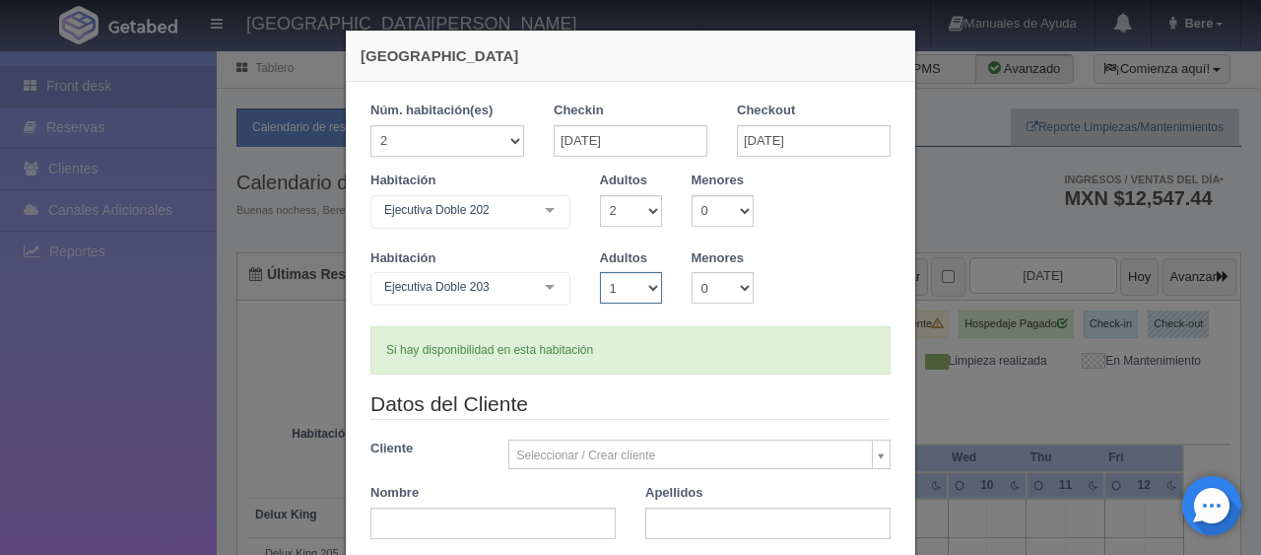
click at [607, 281] on select "1 2 3 4 5 6 7 8 9 10" at bounding box center [631, 288] width 62 height 32
select select "2"
click at [600, 272] on select "1 2 3 4 5 6 7 8 9 10" at bounding box center [631, 288] width 62 height 32
checkbox input "false"
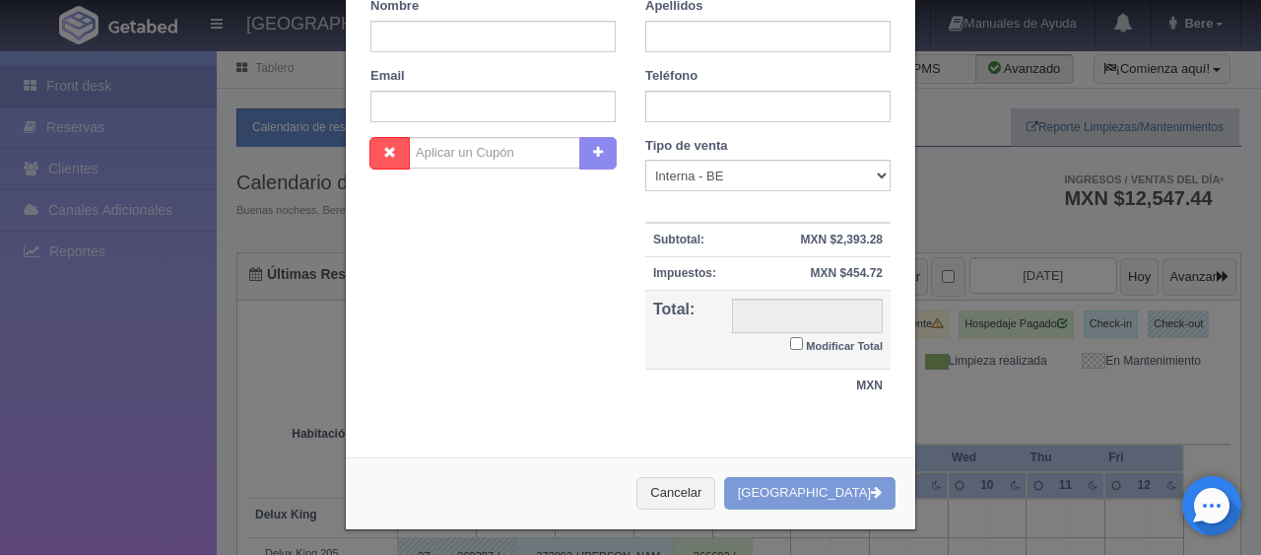
type input "3098.00"
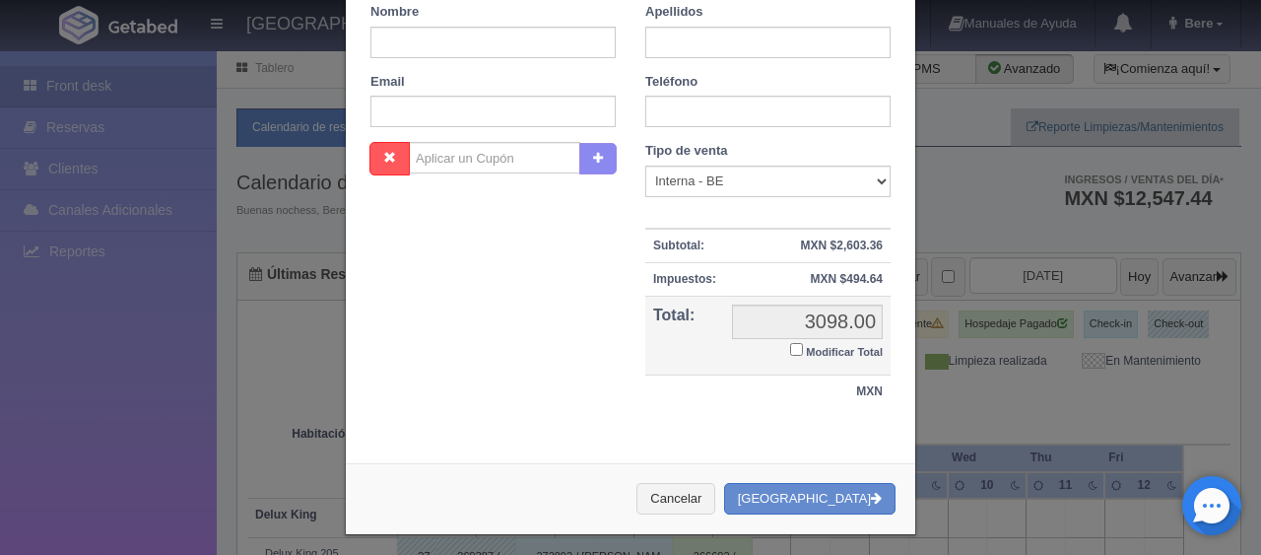
click at [806, 346] on small "Modificar Total" at bounding box center [844, 352] width 77 height 12
click at [803, 343] on input "Modificar Total" at bounding box center [796, 349] width 13 height 13
checkbox input "true"
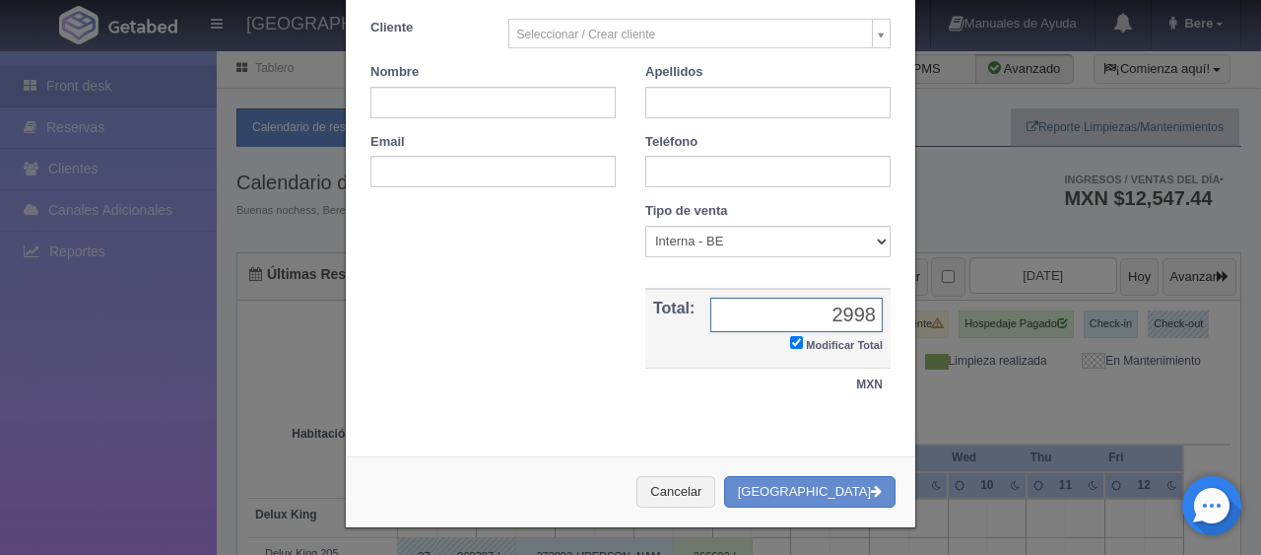
type input "2998"
click at [737, 247] on select "Correo Electronico Interna - BE Llamada OTA Externa Otro WALK IN" at bounding box center [767, 242] width 245 height 32
select select "other"
click at [645, 226] on select "Correo Electronico Interna - BE Llamada OTA Externa Otro WALK IN" at bounding box center [767, 242] width 245 height 32
click at [507, 99] on input "text" at bounding box center [492, 103] width 245 height 32
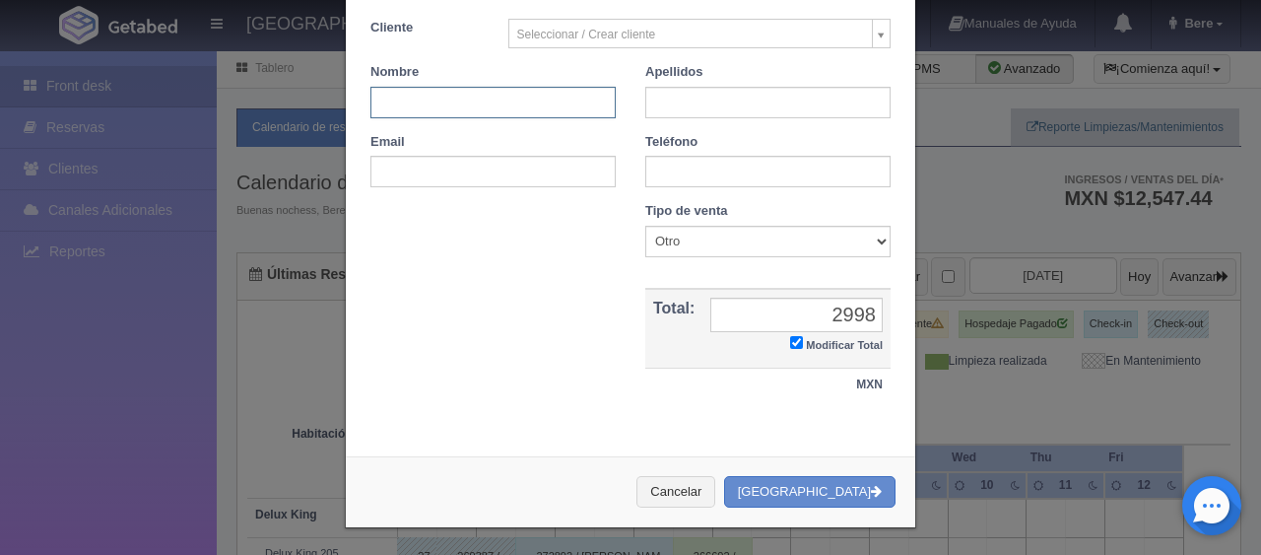
paste input "Brian Aldair Bermúdez 3111227968"
drag, startPoint x: 501, startPoint y: 106, endPoint x: 645, endPoint y: 111, distance: 143.9
click at [645, 111] on div "Datos del Cliente Cliente Seleccionar / Crear cliente Nuevo Cliente Adriana Nav…" at bounding box center [631, 84] width 550 height 233
type input "Brian Aldair Bermúdez"
type input "3111227968"
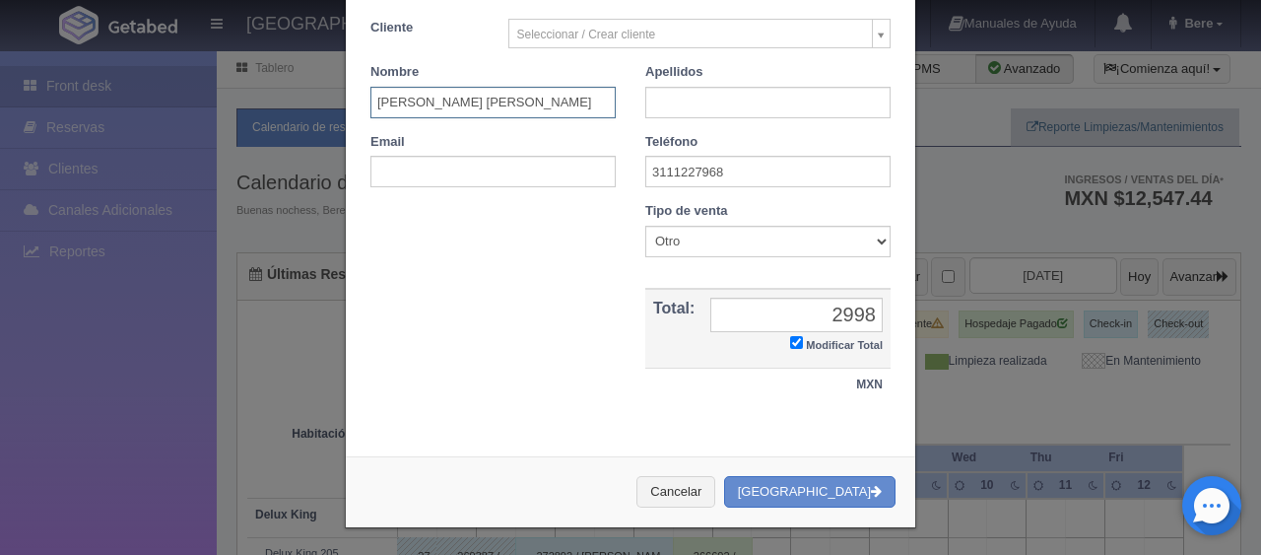
click at [471, 99] on input "Brian Aldair Bermúdez" at bounding box center [492, 103] width 245 height 32
drag, startPoint x: 512, startPoint y: 98, endPoint x: 434, endPoint y: 97, distance: 77.8
click at [434, 97] on input "Brian Aldair Bermúdez" at bounding box center [492, 103] width 245 height 32
type input "Brian Aldair"
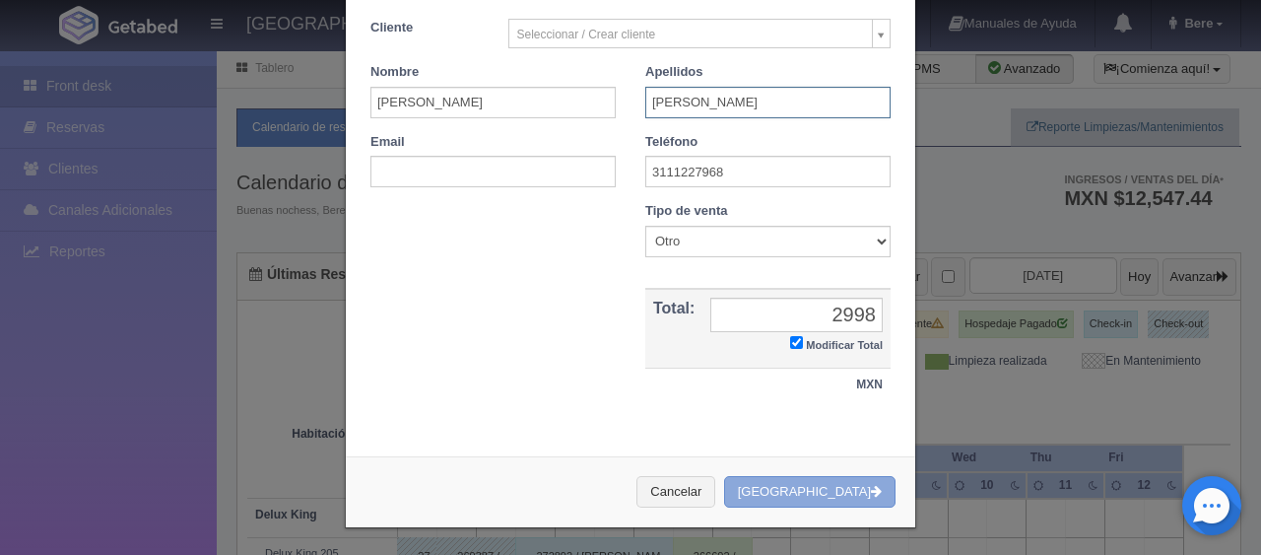
type input "Bermúdez"
click at [827, 487] on button "Crear Reserva" at bounding box center [809, 492] width 171 height 33
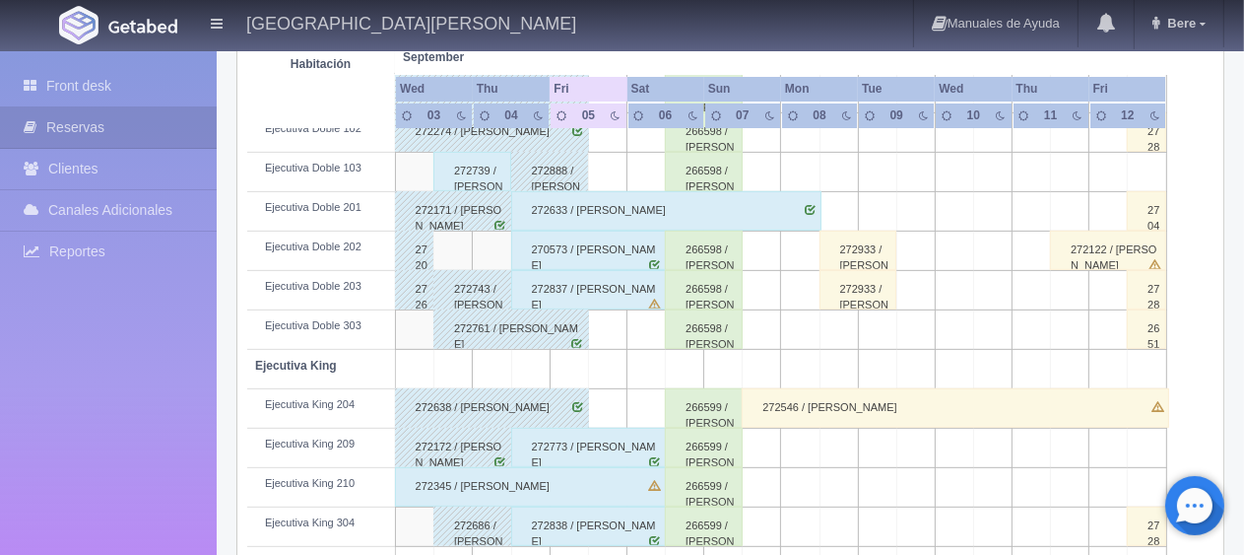
scroll to position [540, 0]
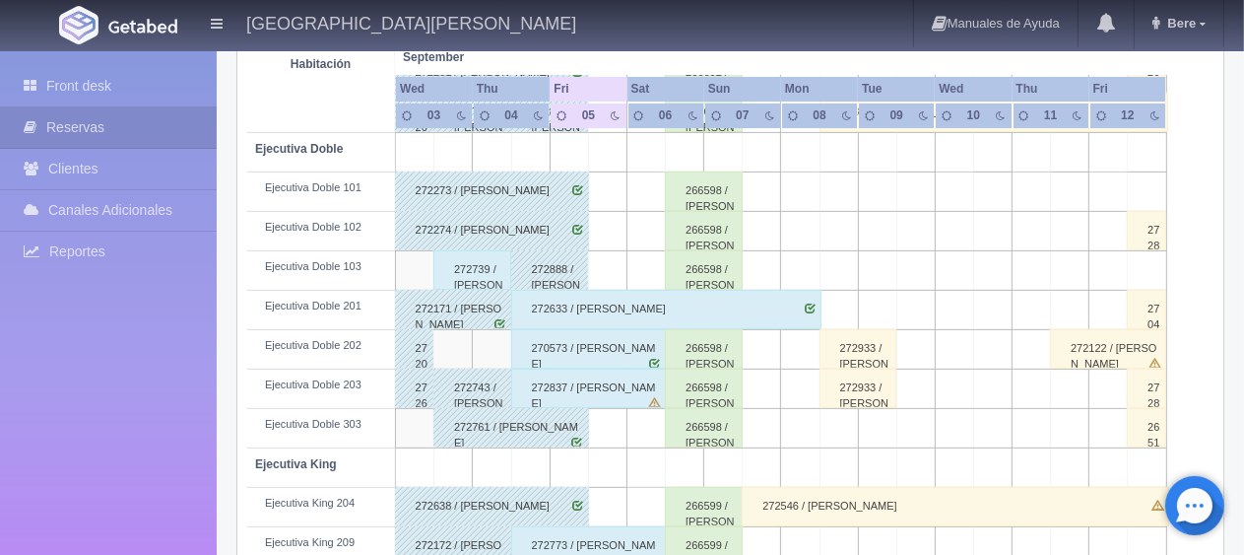
click at [866, 349] on div "272933 / Brian Aldair Bermúdez" at bounding box center [859, 348] width 78 height 39
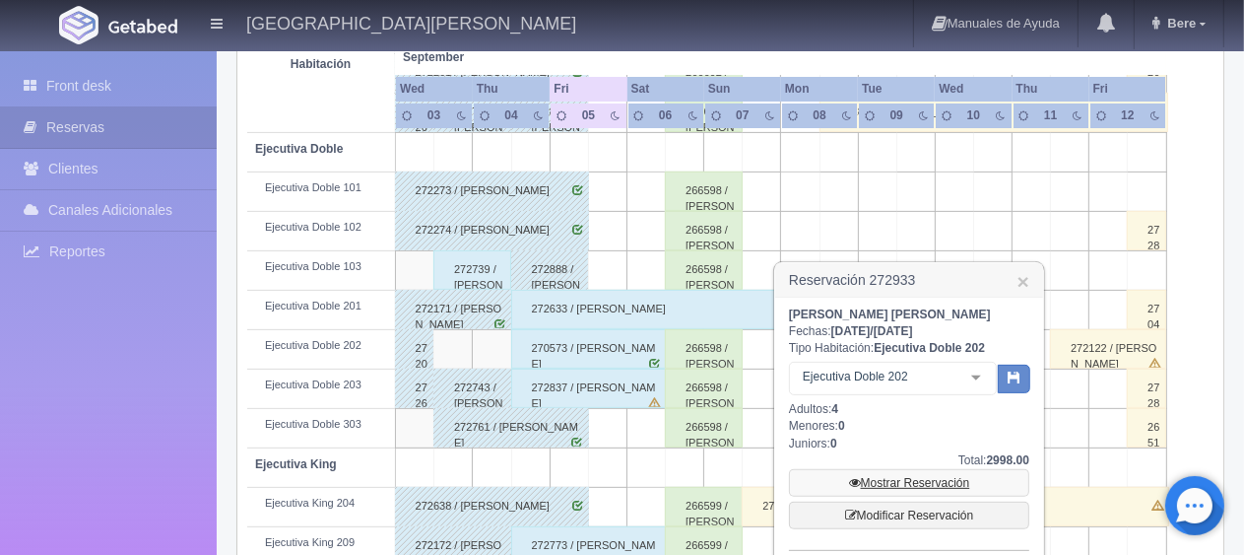
click at [850, 477] on icon at bounding box center [855, 483] width 12 height 12
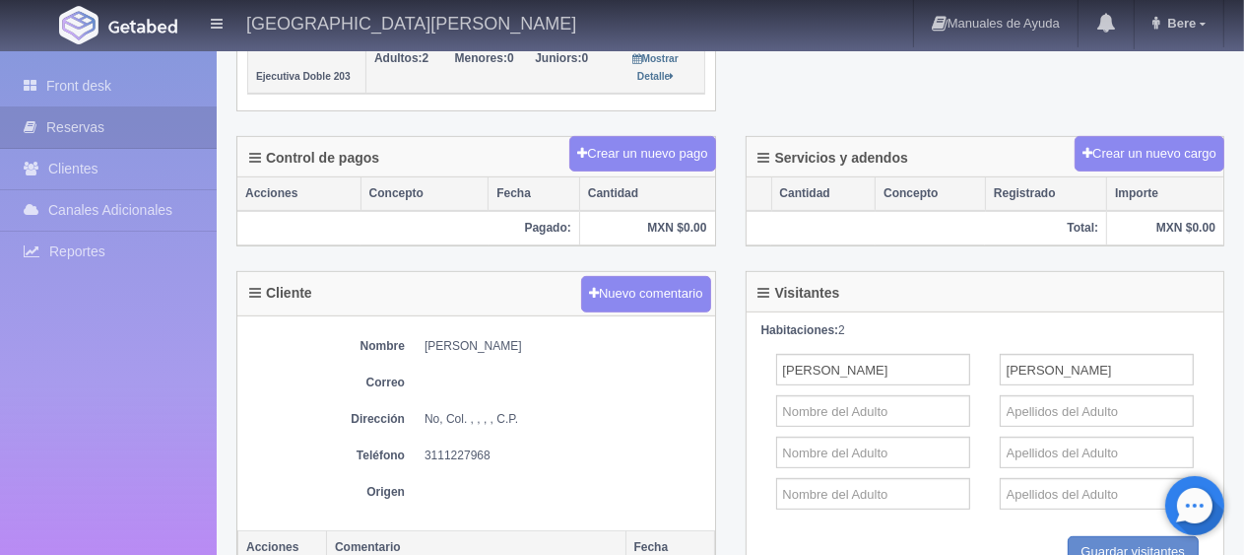
scroll to position [591, 0]
drag, startPoint x: 595, startPoint y: 334, endPoint x: 418, endPoint y: 331, distance: 177.3
click at [418, 338] on dl "Nombre [PERSON_NAME]" at bounding box center [476, 346] width 458 height 17
copy dd "[PERSON_NAME]"
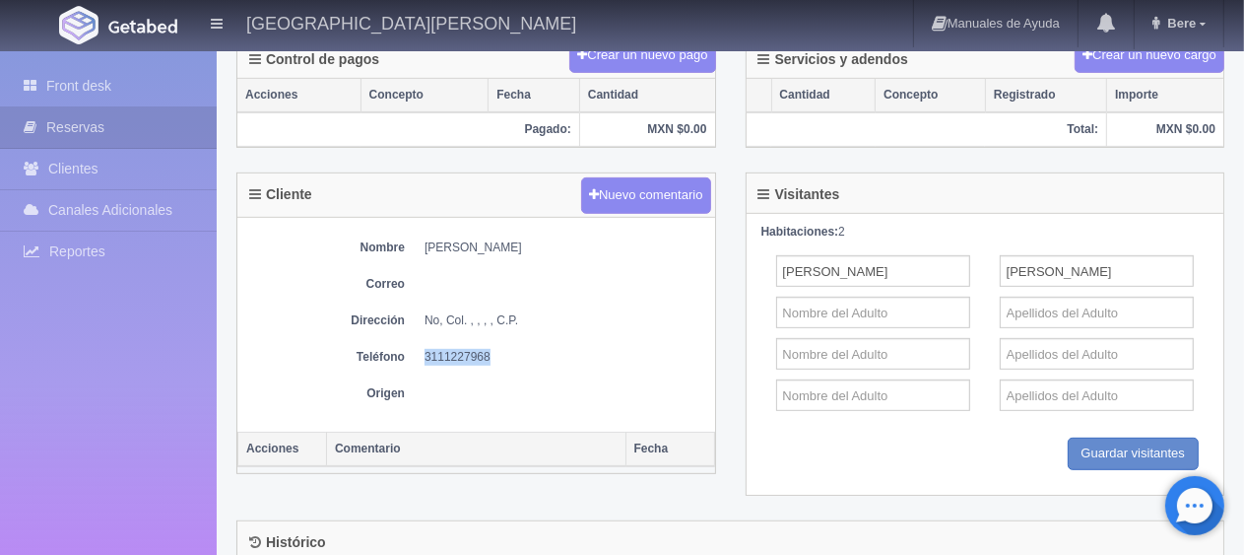
drag, startPoint x: 515, startPoint y: 333, endPoint x: 422, endPoint y: 336, distance: 93.6
click at [422, 336] on div "Nombre [PERSON_NAME] Correo Dirección No, Col. , , , , C.P. Teléfono [PHONE_NUM…" at bounding box center [476, 325] width 478 height 215
copy dd "3111227968"
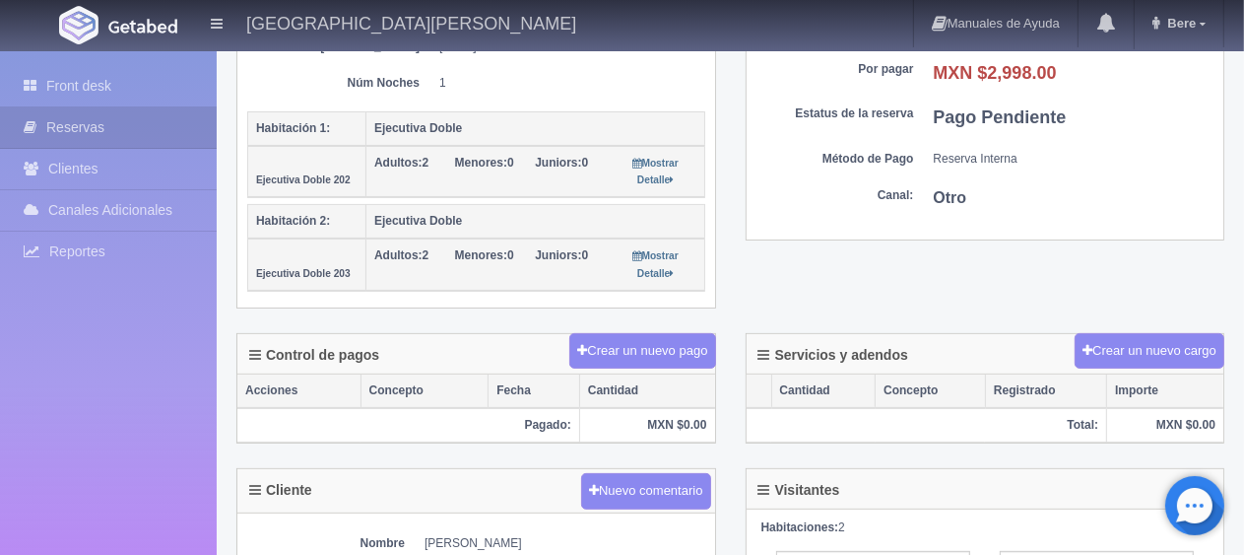
scroll to position [0, 0]
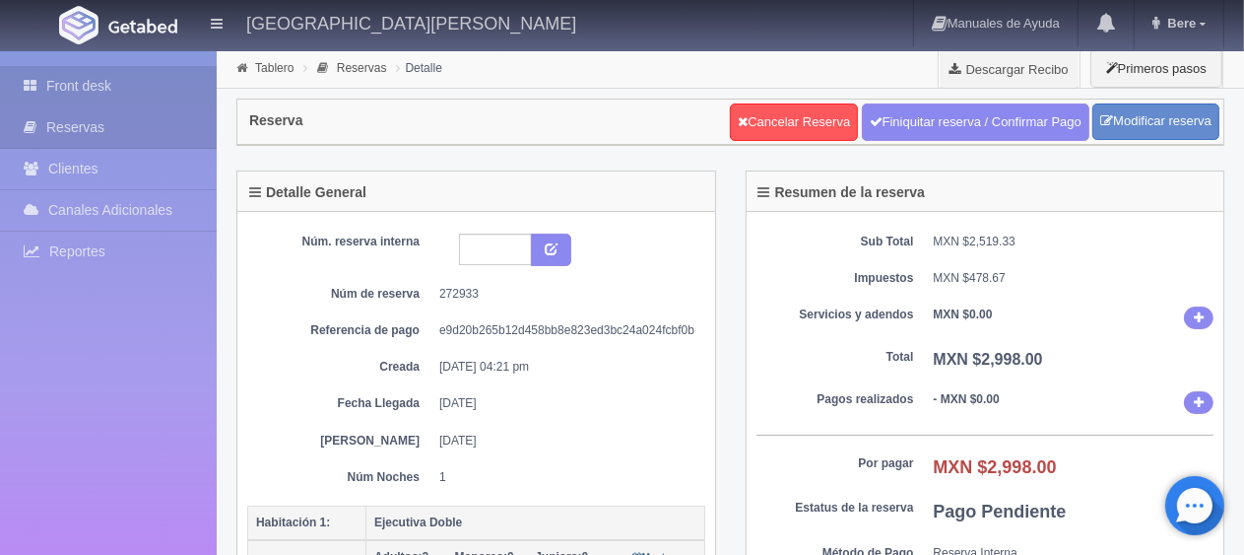
click at [91, 88] on link "Front desk" at bounding box center [108, 86] width 217 height 40
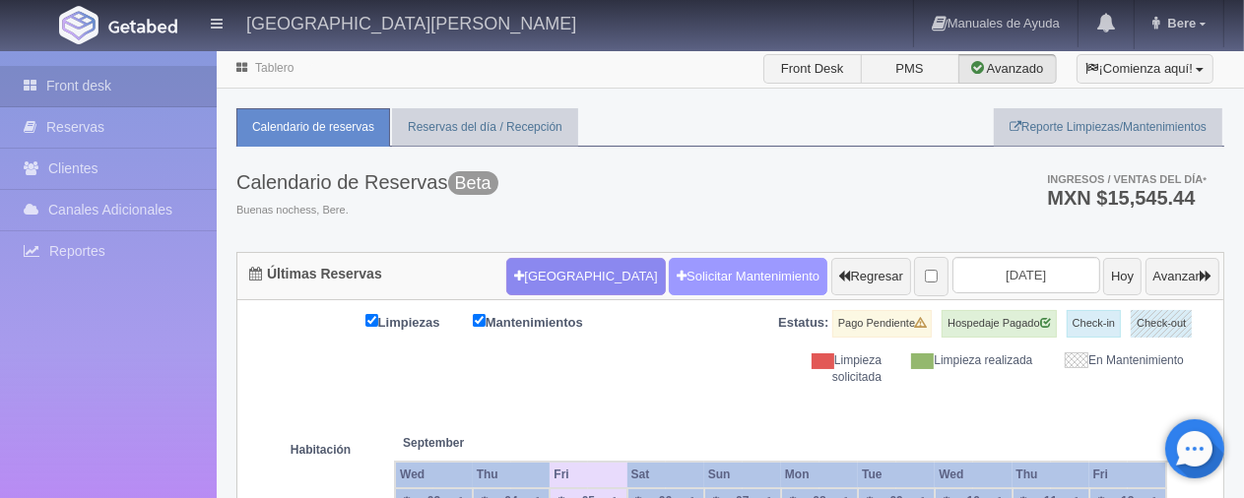
click at [669, 267] on link "Solicitar Mantenimiento" at bounding box center [748, 276] width 159 height 37
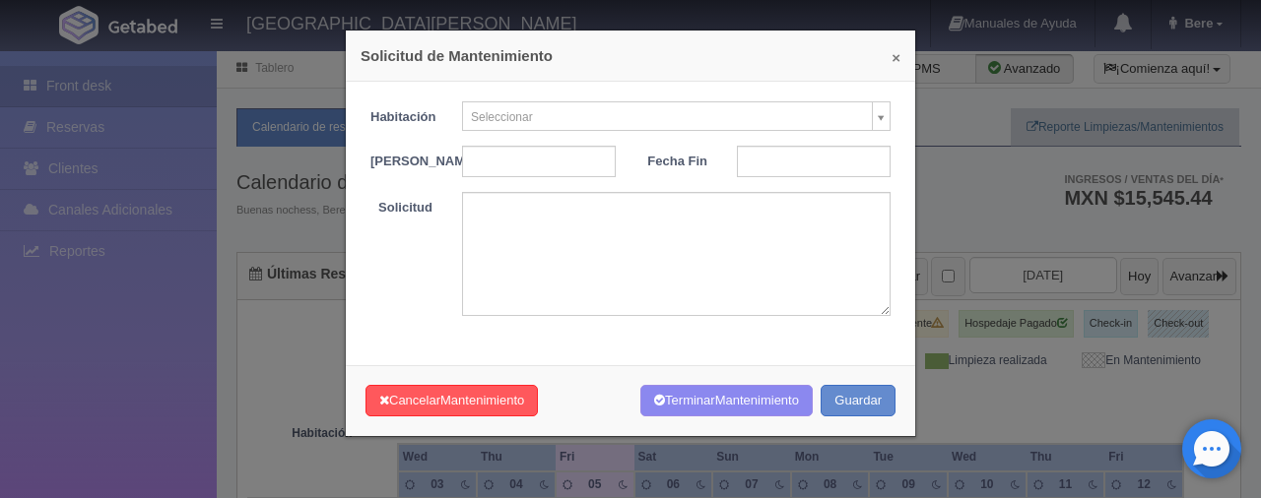
drag, startPoint x: 886, startPoint y: 54, endPoint x: 624, endPoint y: 328, distance: 378.3
click at [891, 54] on button "×" at bounding box center [895, 57] width 9 height 15
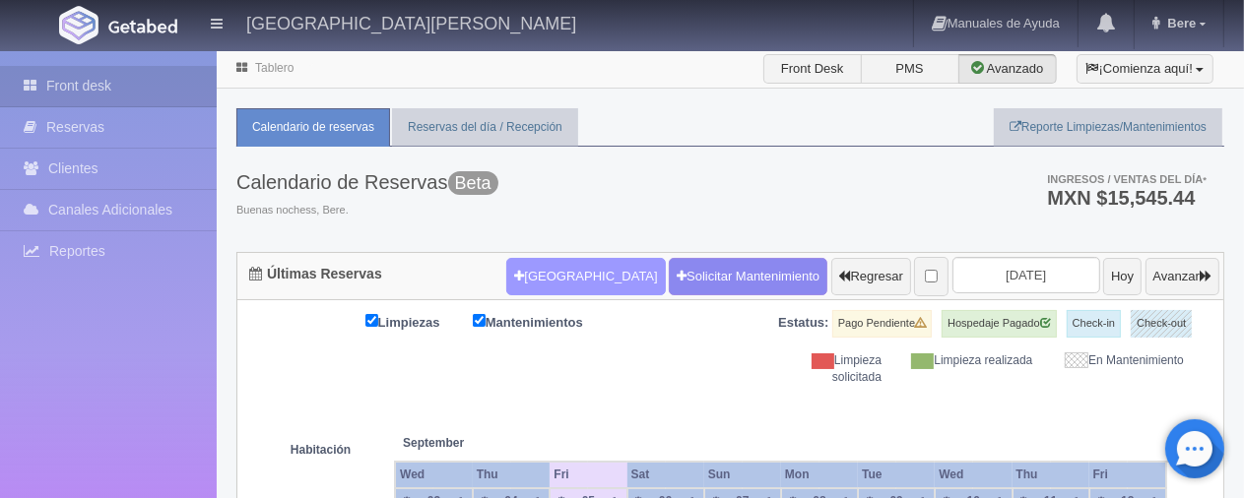
click at [506, 278] on button "Nueva Reserva" at bounding box center [585, 276] width 159 height 37
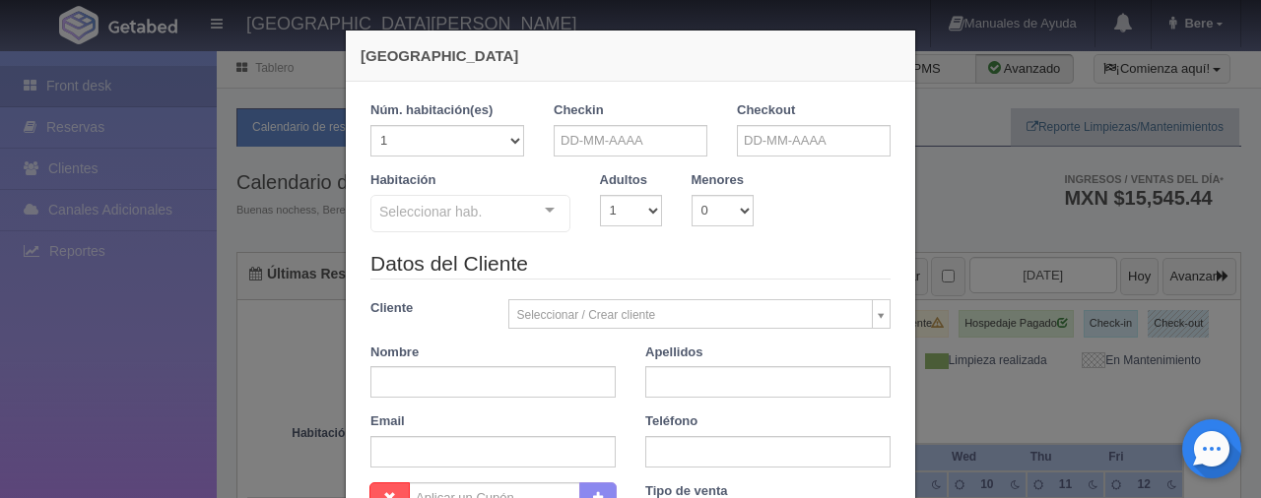
checkbox input "false"
click at [624, 146] on input "text" at bounding box center [631, 141] width 154 height 32
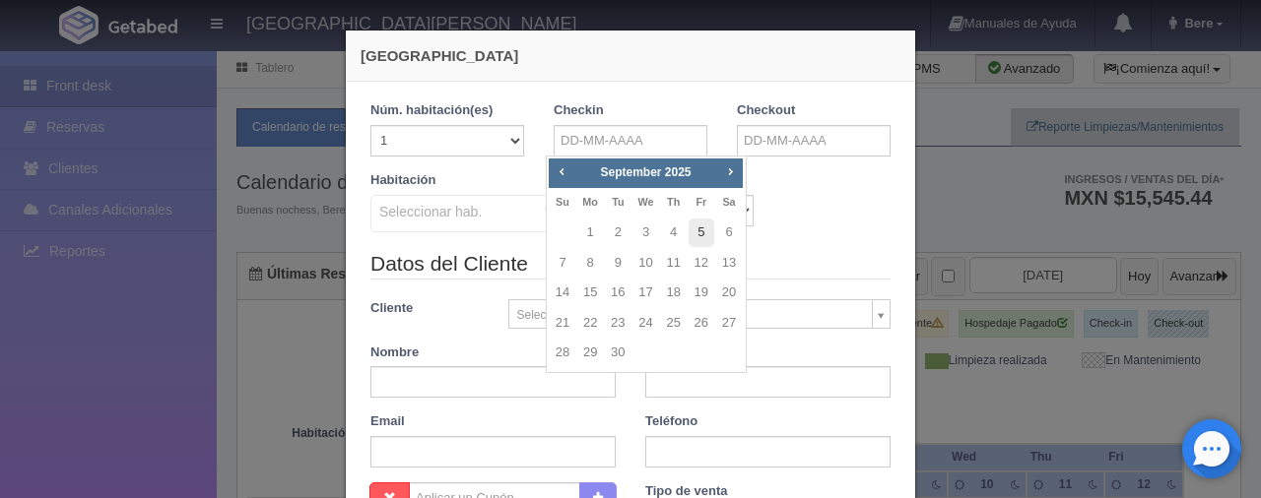
click at [702, 230] on link "5" at bounding box center [702, 233] width 26 height 29
type input "[DATE]"
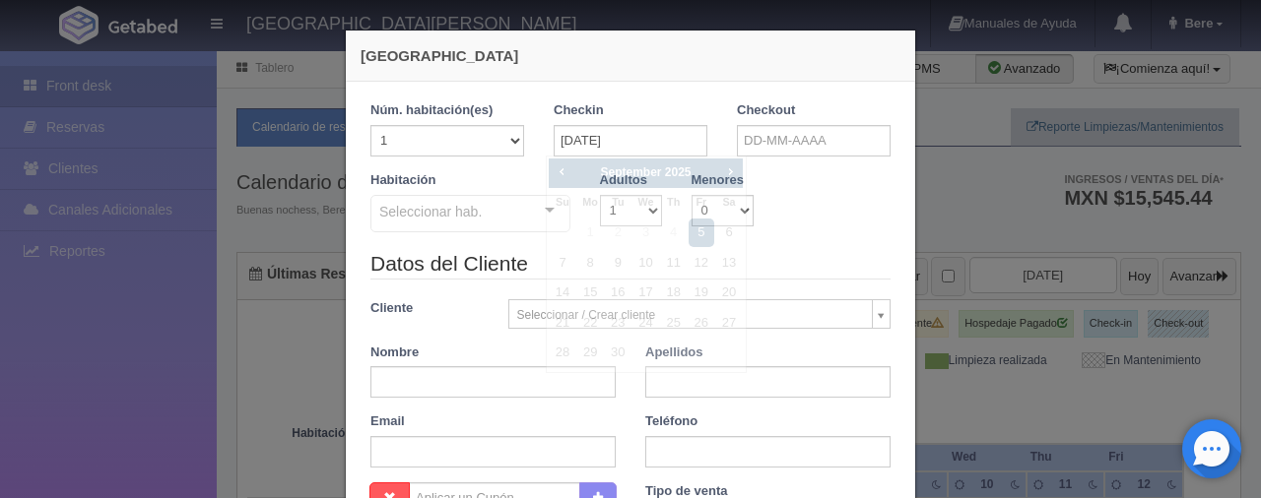
checkbox input "false"
click at [762, 142] on input "text" at bounding box center [814, 141] width 154 height 32
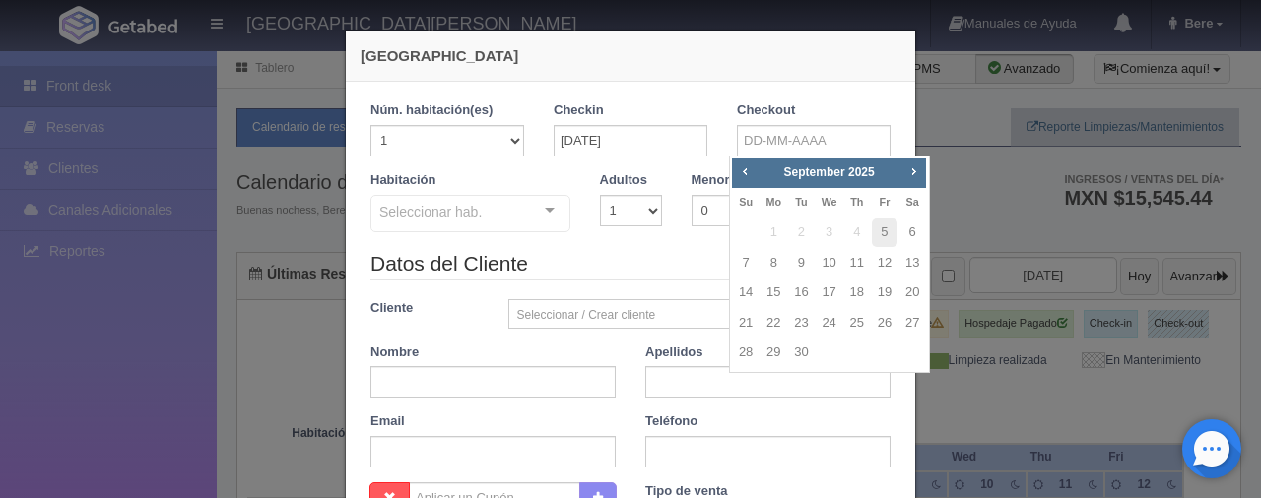
click at [926, 236] on td "6" at bounding box center [912, 233] width 28 height 31
type input "[DATE]"
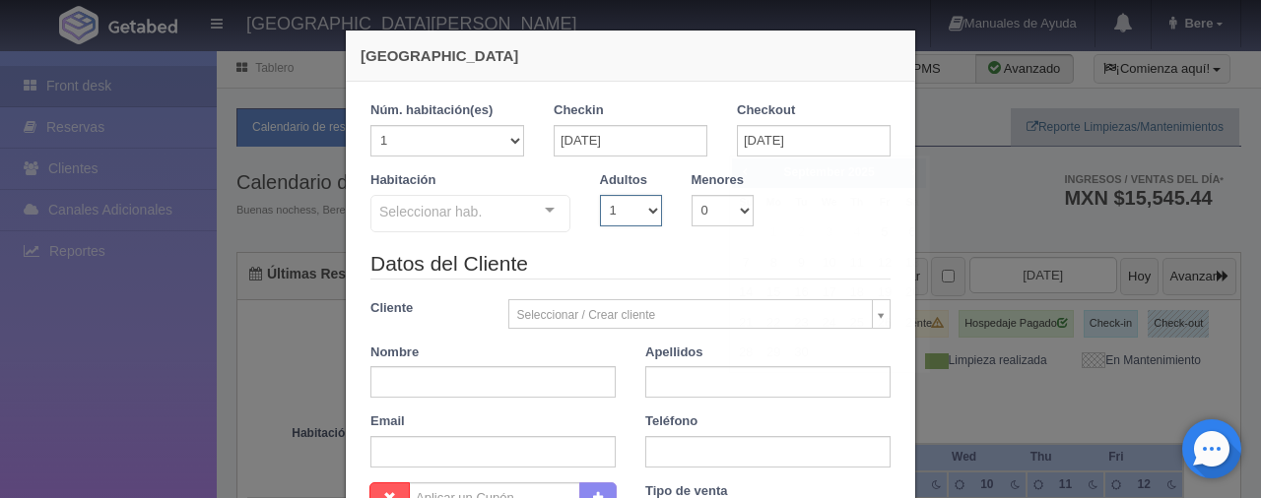
click at [650, 203] on select "1 2 3 4 5 6 7 8 9 10" at bounding box center [631, 211] width 62 height 32
checkbox input "false"
select select "2"
click at [600, 195] on select "1 2 3 4 5 6 7 8 9 10" at bounding box center [631, 211] width 62 height 32
click at [508, 221] on div "Seleccionar hab." at bounding box center [470, 213] width 200 height 37
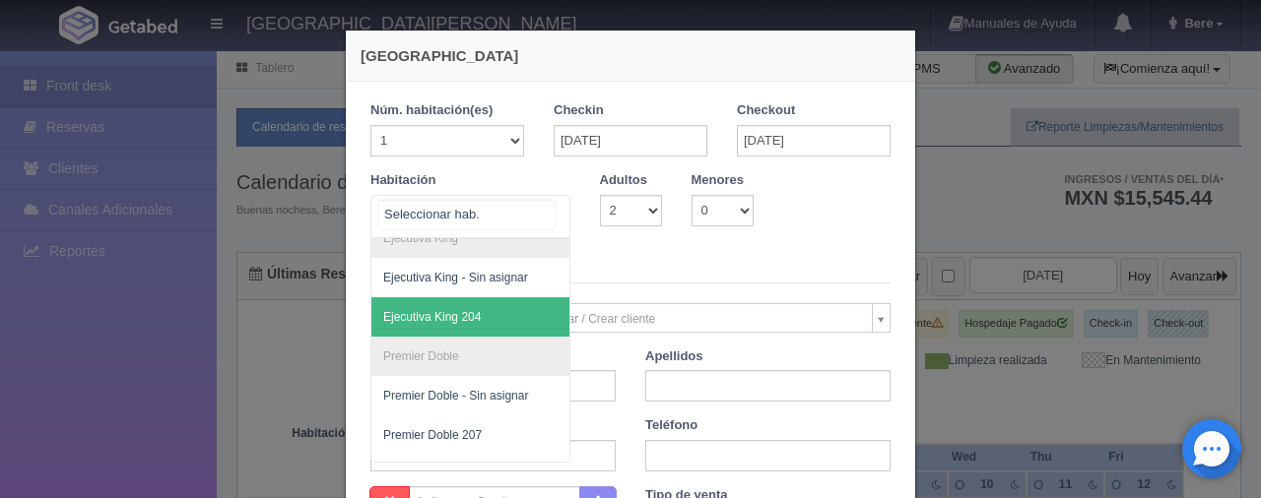
scroll to position [737, 0]
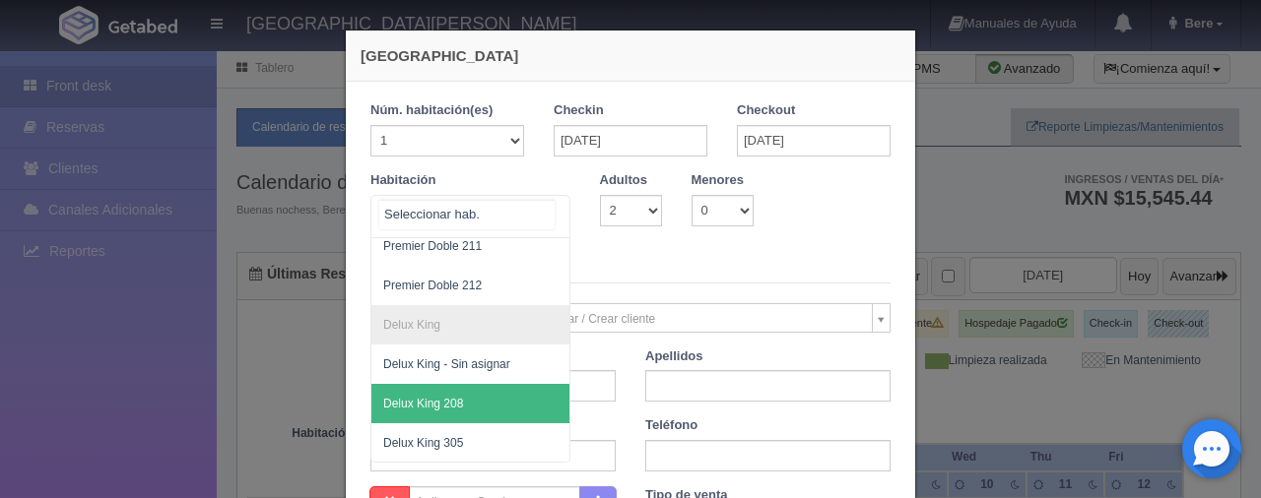
click at [467, 391] on span "Delux King 208" at bounding box center [536, 403] width 331 height 39
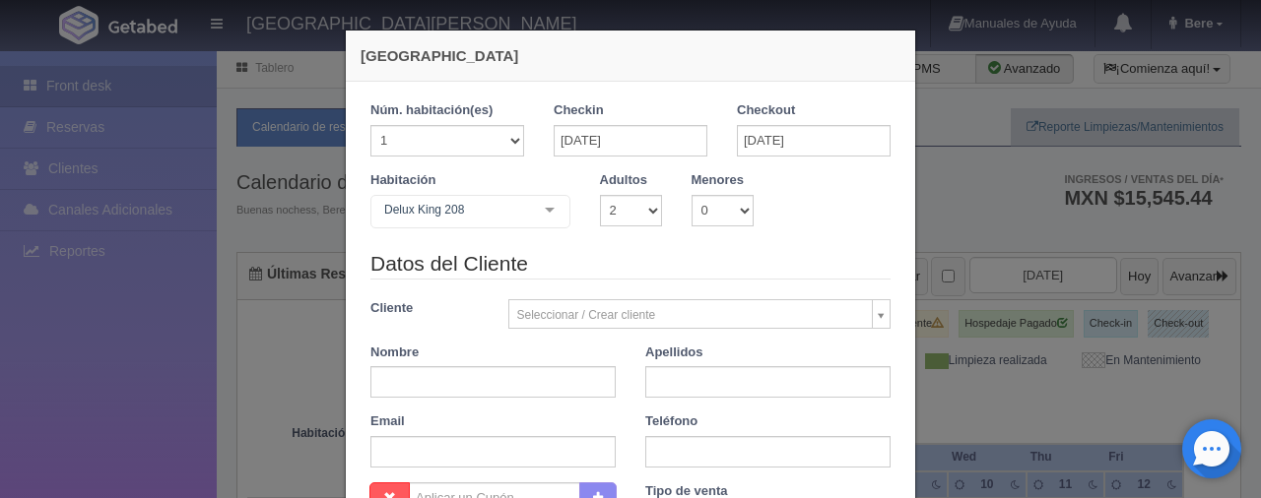
checkbox input "false"
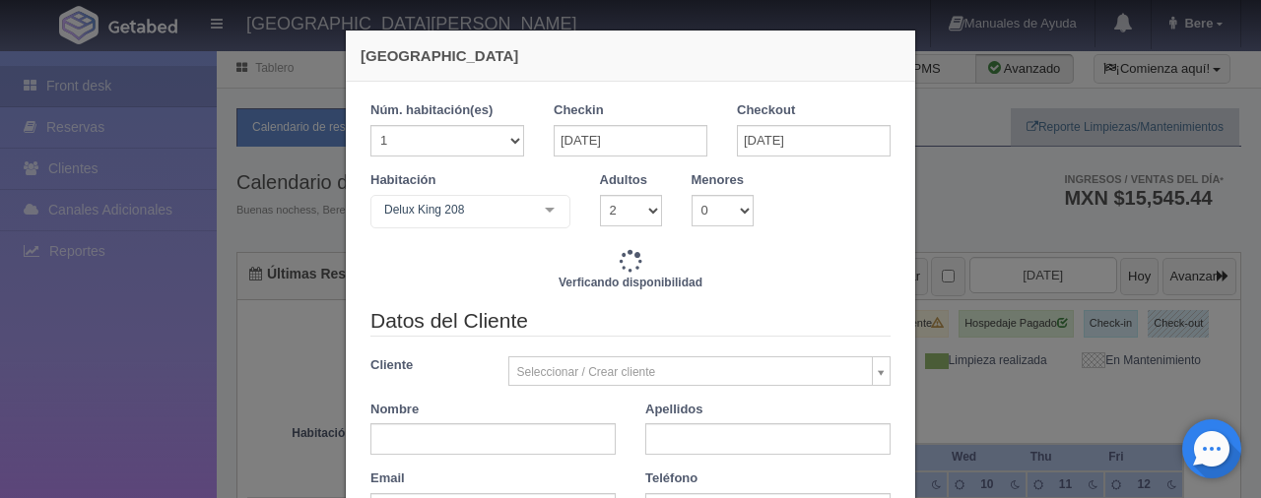
click at [443, 454] on div "Datos del Cliente Cliente Seleccionar / Crear cliente Nuevo Cliente Adriana Nav…" at bounding box center [631, 422] width 550 height 233
type input "1499.00"
checkbox input "false"
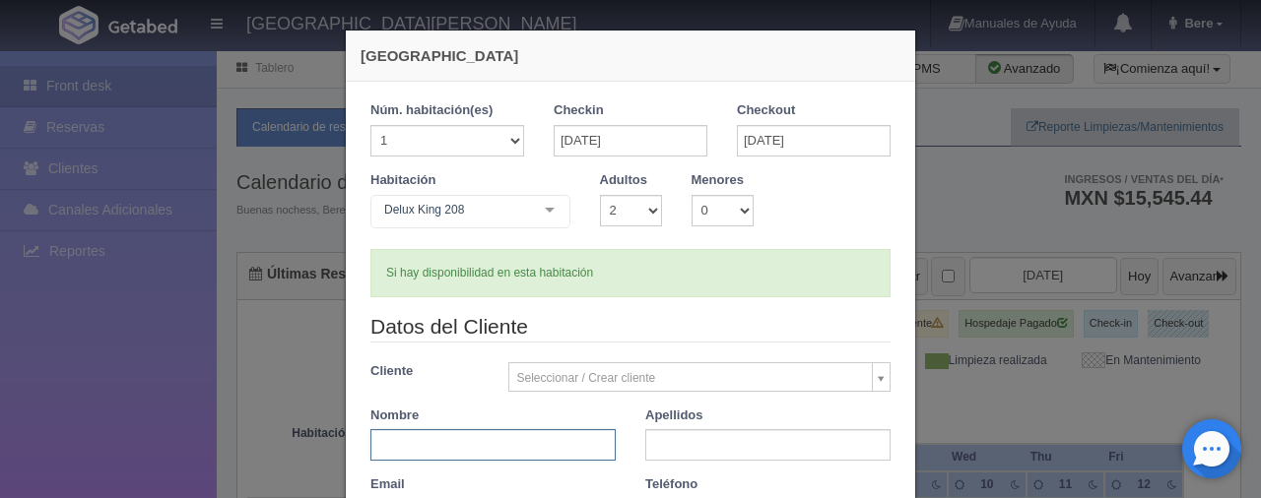
click at [443, 454] on input "text" at bounding box center [492, 445] width 245 height 32
type input "k"
type input "[PERSON_NAME]"
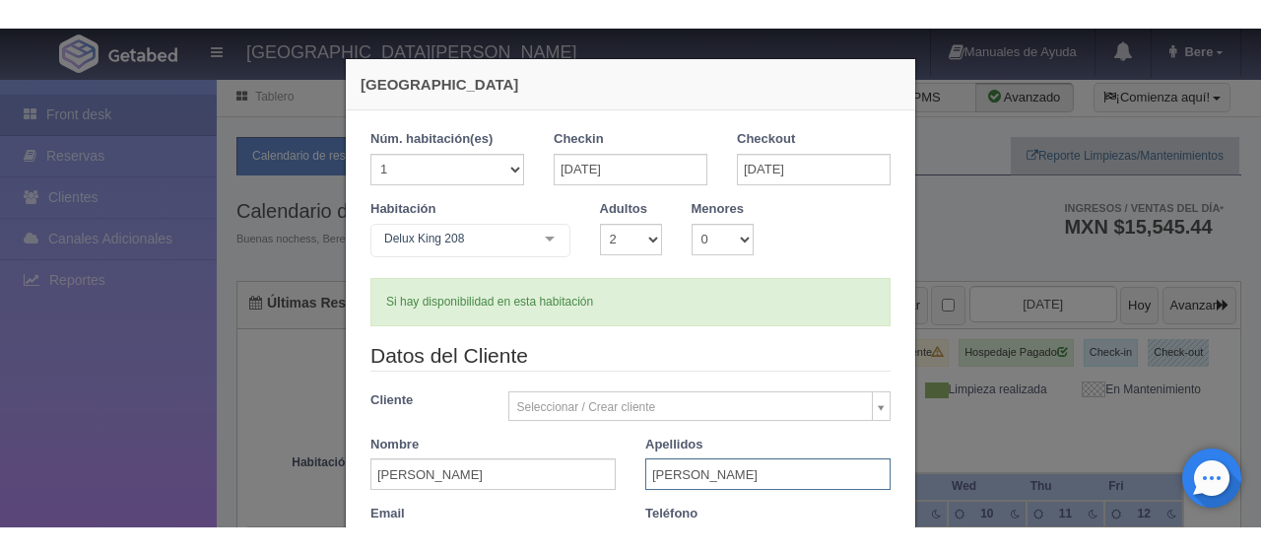
scroll to position [394, 0]
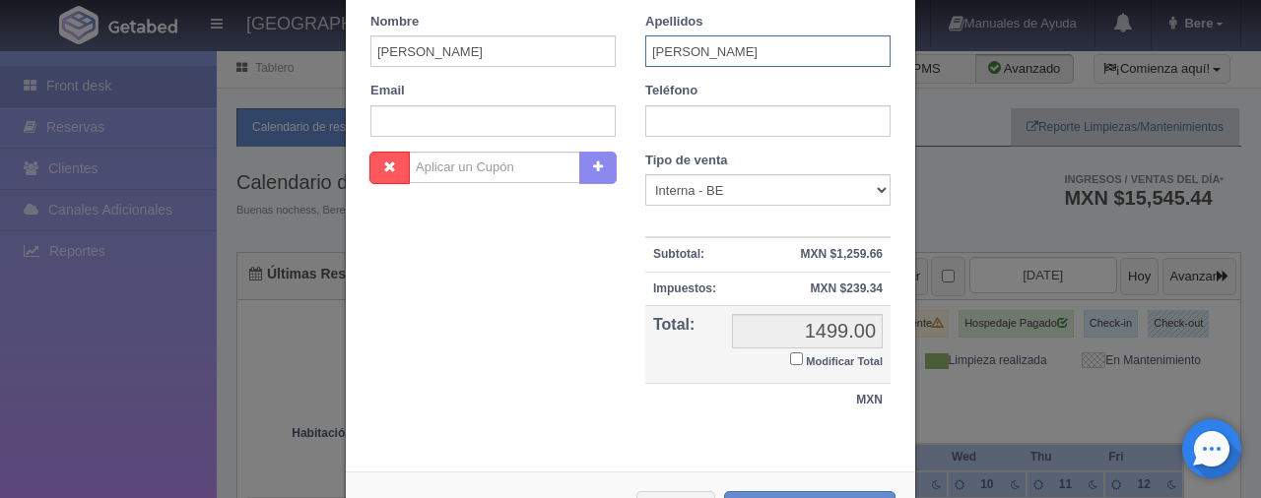
type input "[PERSON_NAME]"
click at [740, 111] on input "text" at bounding box center [767, 121] width 245 height 32
type input "[PHONE_NUMBER]"
select select "walkin"
click at [820, 357] on small "Modificar Total" at bounding box center [844, 362] width 77 height 12
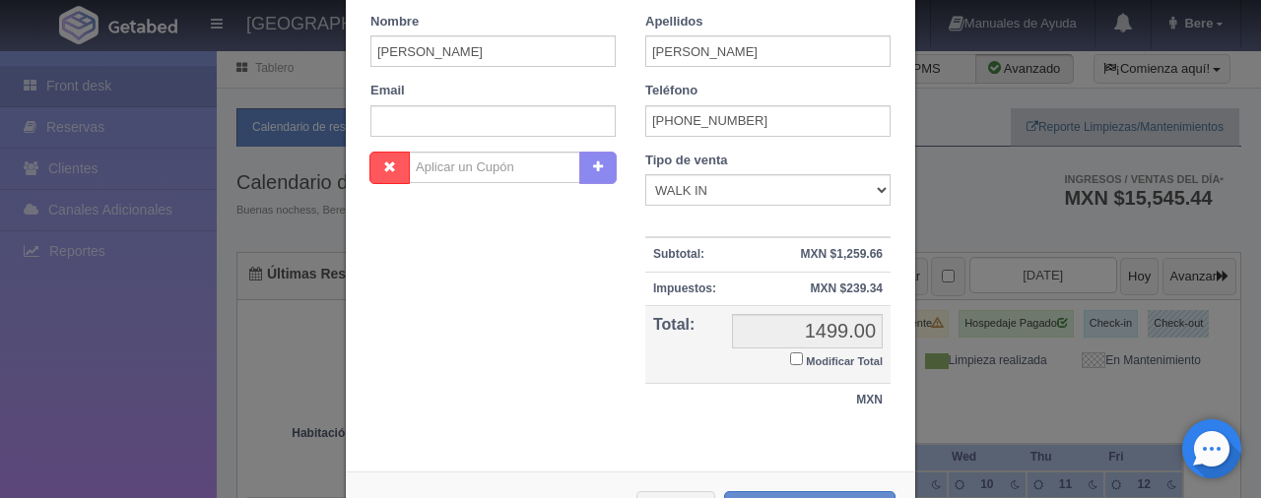
click at [803, 357] on input "Modificar Total" at bounding box center [796, 359] width 13 height 13
checkbox input "true"
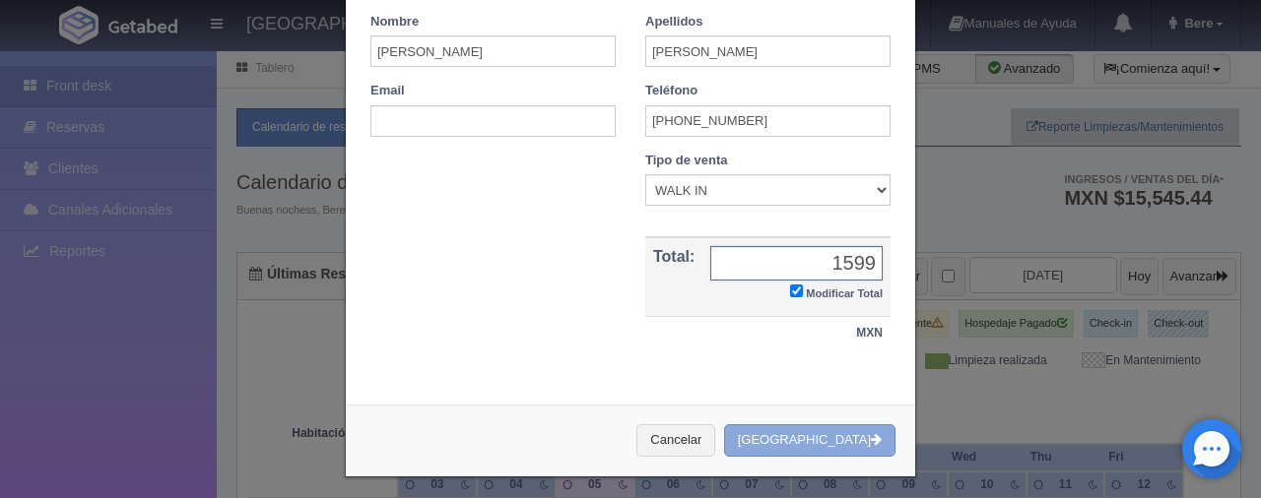
type input "1599"
drag, startPoint x: 793, startPoint y: 446, endPoint x: 873, endPoint y: 440, distance: 80.0
click at [793, 446] on button "Crear Reserva" at bounding box center [809, 441] width 171 height 33
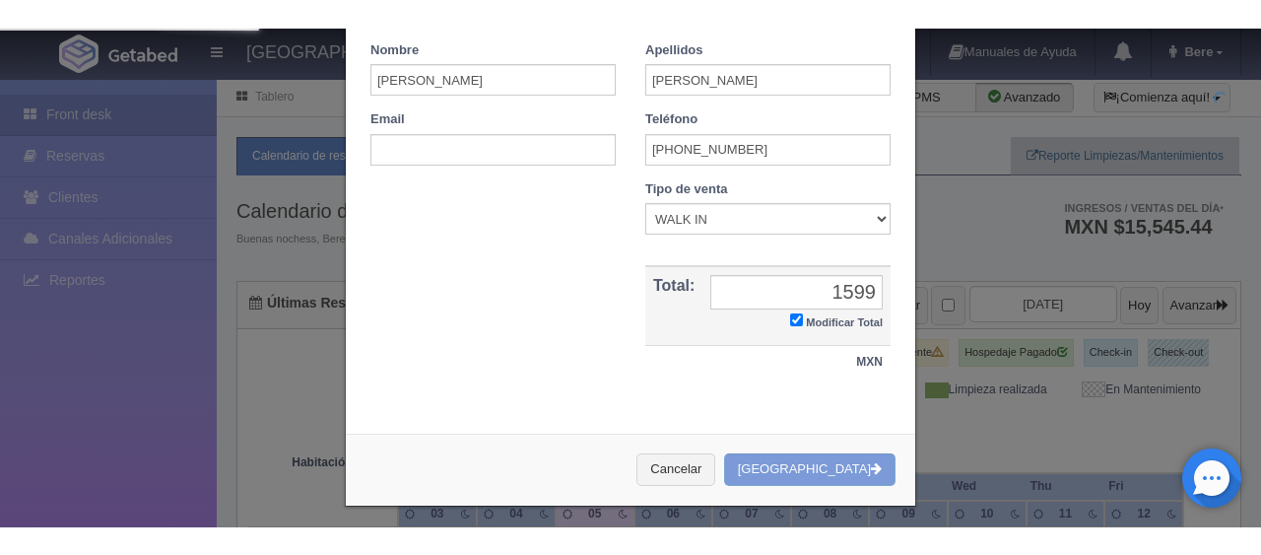
scroll to position [343, 0]
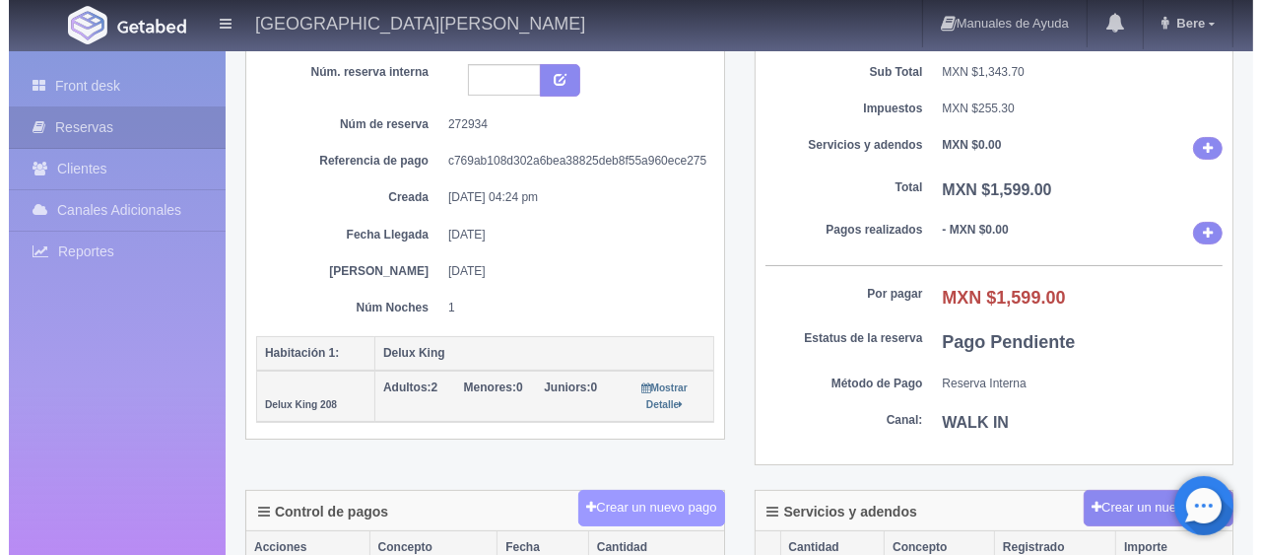
scroll to position [268, 0]
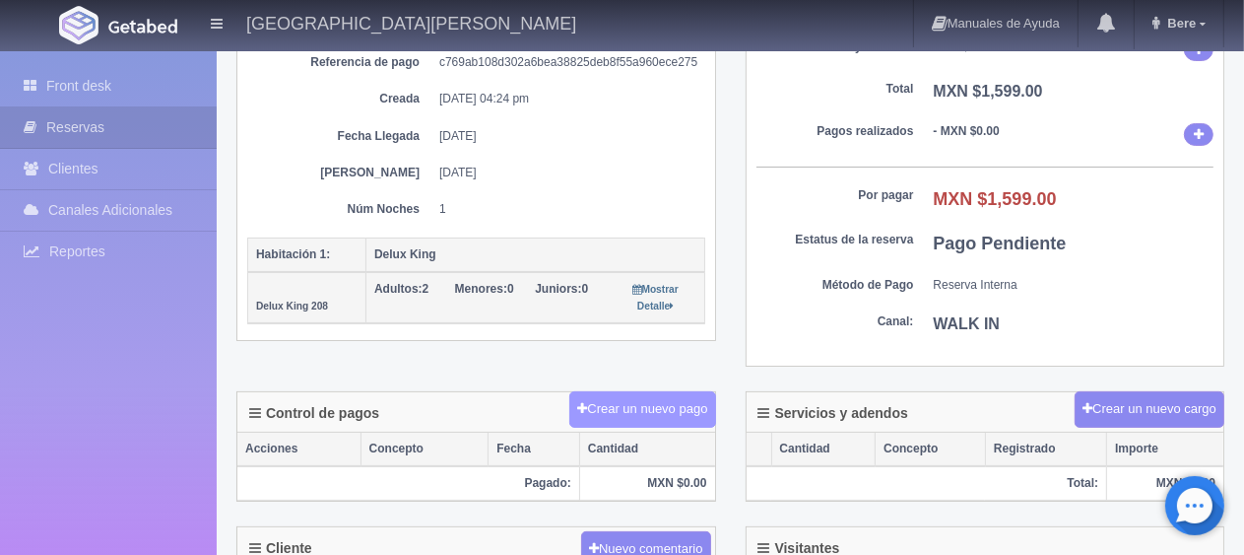
click at [623, 408] on button "Crear un nuevo pago" at bounding box center [642, 409] width 146 height 36
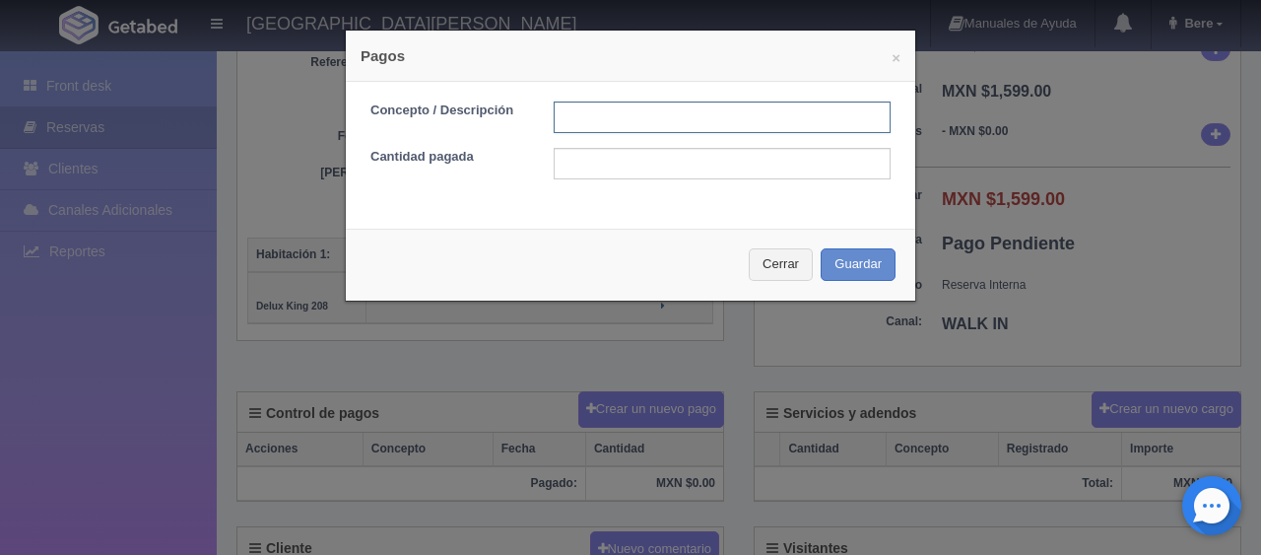
click at [640, 121] on input "text" at bounding box center [722, 117] width 337 height 32
drag, startPoint x: 637, startPoint y: 120, endPoint x: 595, endPoint y: 119, distance: 42.4
click at [596, 119] on input "Total Tarjeta" at bounding box center [722, 117] width 337 height 32
click at [633, 116] on input "Total" at bounding box center [722, 117] width 337 height 32
type input "Total Efectivo"
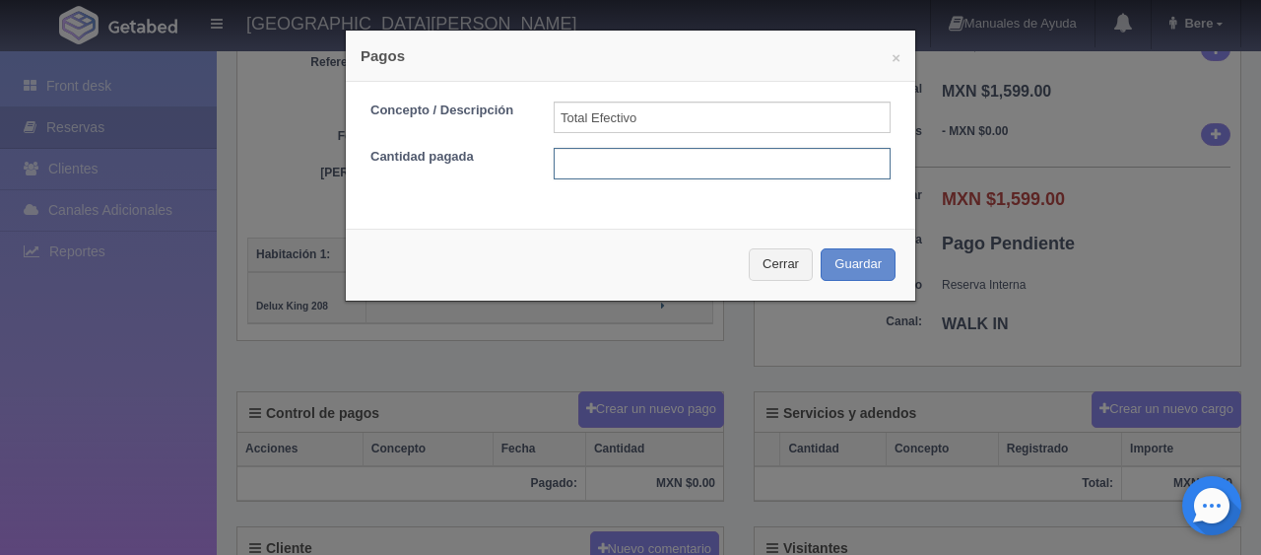
click at [855, 167] on input "text" at bounding box center [722, 164] width 337 height 32
type input "1599"
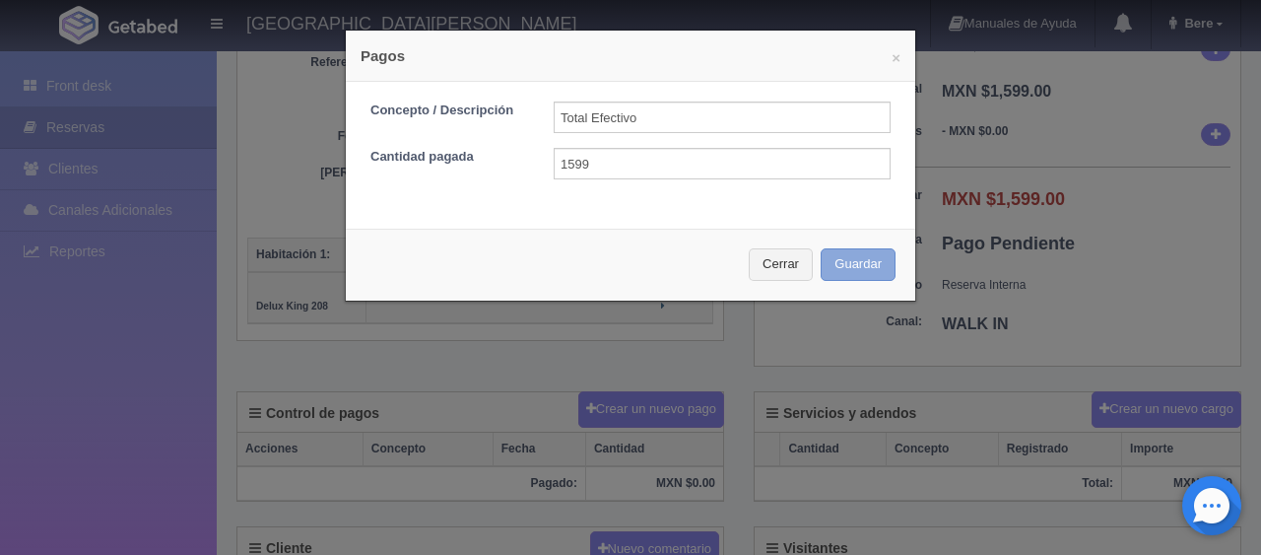
click at [821, 248] on button "Guardar" at bounding box center [858, 264] width 75 height 33
